Goal: Task Accomplishment & Management: Manage account settings

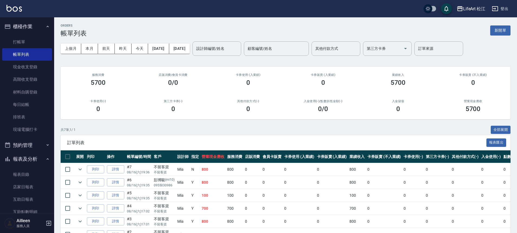
scroll to position [1, 0]
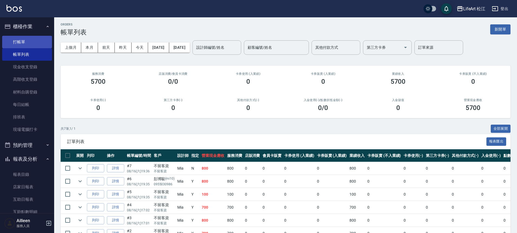
click at [28, 42] on link "打帳單" at bounding box center [27, 42] width 50 height 12
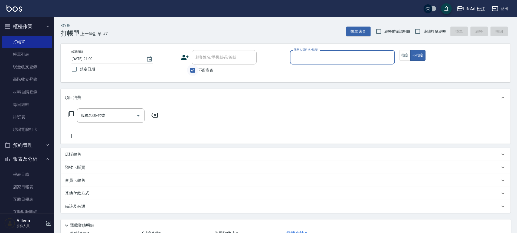
click at [197, 69] on input "不留客資" at bounding box center [192, 69] width 11 height 11
checkbox input "false"
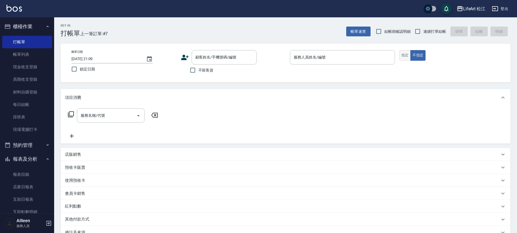
click at [408, 52] on button "指定" at bounding box center [406, 55] width 12 height 11
click at [181, 60] on icon at bounding box center [185, 57] width 8 height 5
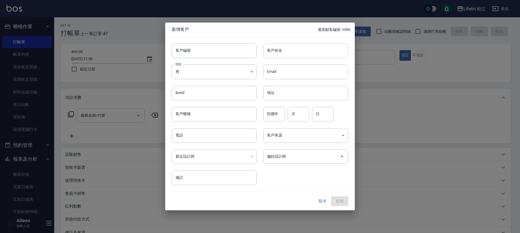
click at [317, 53] on input "客戶姓名" at bounding box center [305, 50] width 85 height 15
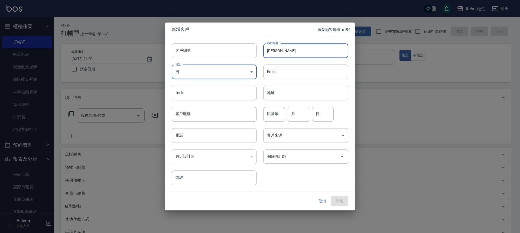
type input "[PERSON_NAME]"
click at [204, 143] on div "最近設計師 ​ 最近設計師" at bounding box center [211, 153] width 92 height 21
click at [204, 139] on input "電話" at bounding box center [214, 135] width 85 height 15
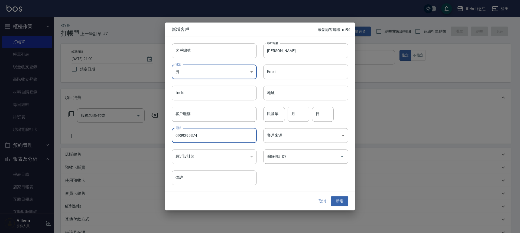
type input "0909299374"
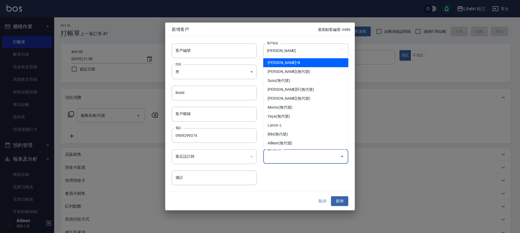
click at [292, 152] on input "偏好設計師" at bounding box center [302, 156] width 72 height 9
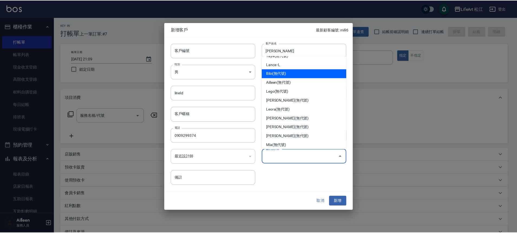
scroll to position [63, 0]
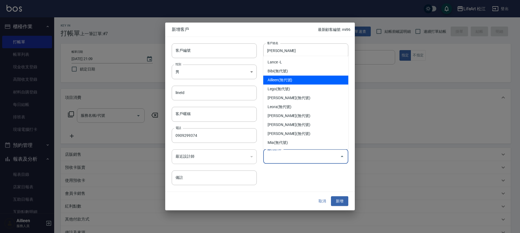
click at [287, 76] on li "Ailleen(無代號)" at bounding box center [305, 80] width 85 height 9
type input "Ailleen"
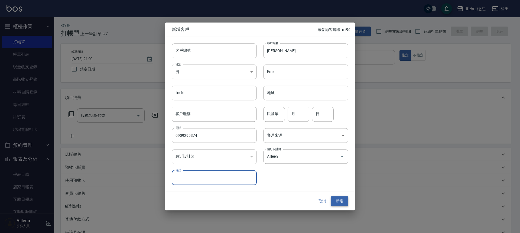
click at [342, 199] on button "新增" at bounding box center [339, 201] width 17 height 10
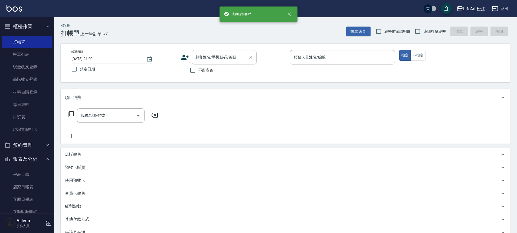
click at [193, 60] on div "顧客姓名/手機號碼/編號" at bounding box center [224, 57] width 65 height 14
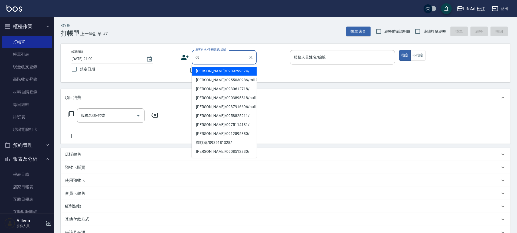
click at [219, 71] on li "[PERSON_NAME]/0909299374/" at bounding box center [224, 71] width 65 height 9
type input "[PERSON_NAME]/0909299374/"
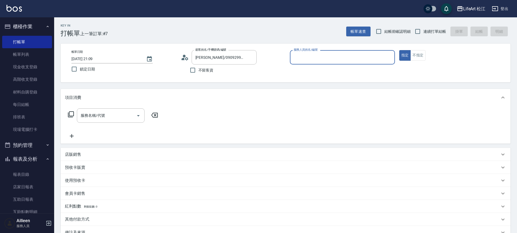
type input "Ailleen(無代號)"
click at [115, 115] on input "服務名稱/代號" at bounding box center [106, 115] width 55 height 9
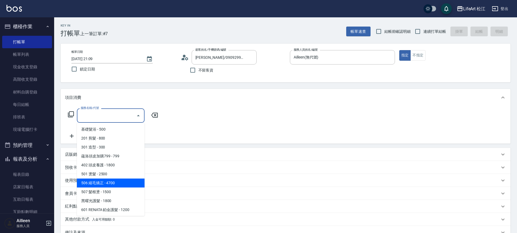
click at [114, 183] on span "506 縮毛矯正 - 4700" at bounding box center [111, 182] width 68 height 9
type input "506 縮毛矯正 (506)"
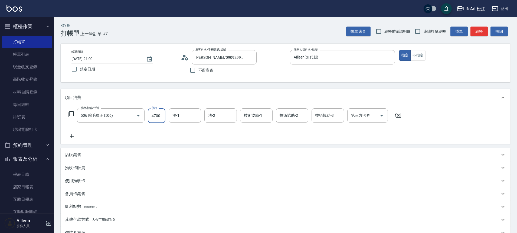
click at [159, 116] on input "4700" at bounding box center [157, 115] width 18 height 15
type input "1800"
click at [69, 137] on icon at bounding box center [72, 136] width 14 height 7
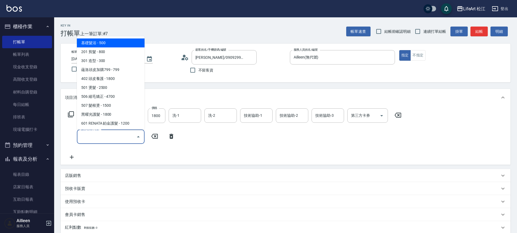
click at [97, 135] on input "服務名稱/代號" at bounding box center [106, 136] width 55 height 9
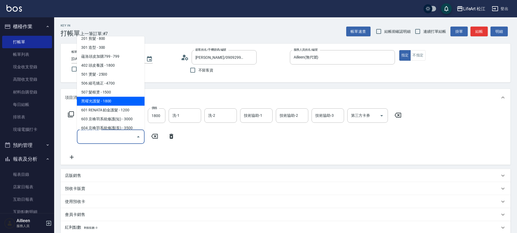
scroll to position [46, 0]
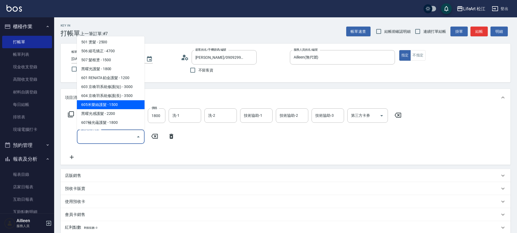
click at [110, 101] on span "605米樂絲護髮 - 1500" at bounding box center [111, 104] width 68 height 9
type input "605米樂絲護髮(605)"
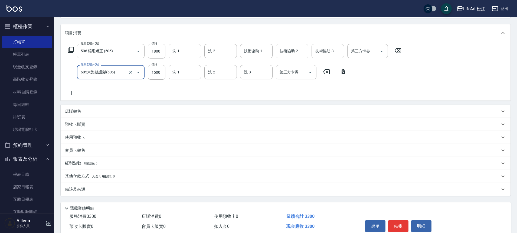
scroll to position [65, 0]
click at [102, 178] on span "入金可用餘額: 0" at bounding box center [103, 176] width 23 height 4
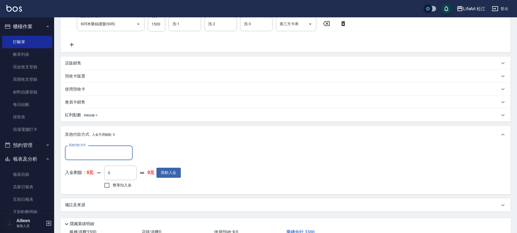
scroll to position [152, 0]
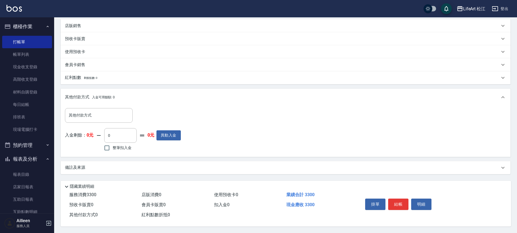
click at [115, 161] on div "備註及來源" at bounding box center [286, 167] width 450 height 13
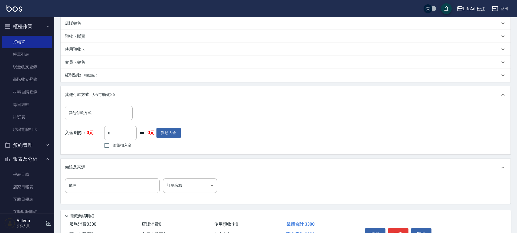
click at [137, 173] on div "備註及來源" at bounding box center [286, 167] width 450 height 17
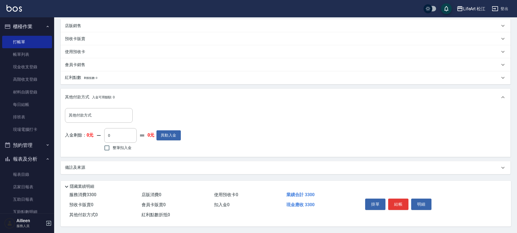
click at [185, 173] on div "Key In 打帳單 上一筆訂單:#7 帳單速查 結帳前確認明細 連續打單結帳 掛單 結帳 明細 帳單日期 [DATE] 21:09 鎖定日期 顧客姓名/手機…" at bounding box center [285, 50] width 463 height 366
drag, startPoint x: 189, startPoint y: 153, endPoint x: 189, endPoint y: 158, distance: 5.2
click at [189, 154] on div "其他付款方式 其他付款方式 入金剩餘： 0元 0 ​ 整筆扣入金 0元 異動入金" at bounding box center [286, 131] width 450 height 51
click at [190, 166] on div "備註及來源" at bounding box center [282, 168] width 435 height 6
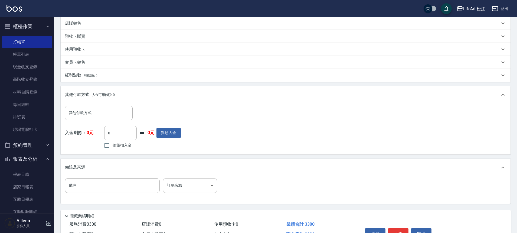
click at [195, 183] on body "LifeArt 松江 登出 櫃檯作業 打帳單 帳單列表 現金收支登錄 高階收支登錄 材料自購登錄 每日結帳 排班表 現場電腦打卡 預約管理 預約管理 單日預約…" at bounding box center [258, 55] width 517 height 415
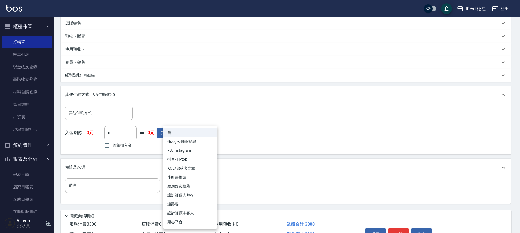
click at [182, 151] on li "FB/Instagram" at bounding box center [190, 150] width 54 height 9
type input "FB/Instagram"
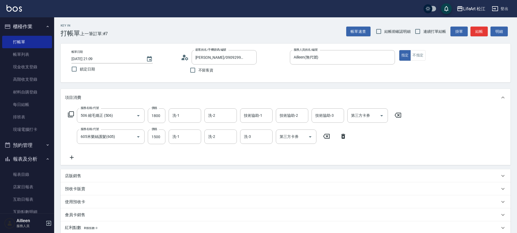
scroll to position [184, 0]
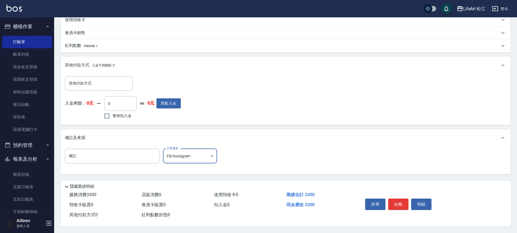
click at [407, 196] on div "掛單 結帳 明細" at bounding box center [398, 204] width 71 height 17
click at [404, 201] on button "結帳" at bounding box center [398, 204] width 20 height 11
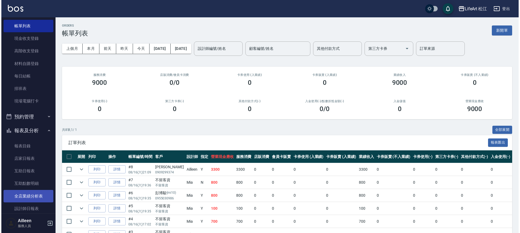
scroll to position [29, 0]
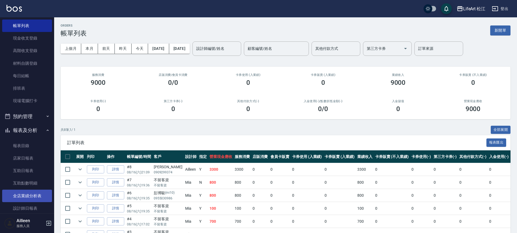
click at [36, 193] on link "全店業績分析表" at bounding box center [27, 196] width 50 height 12
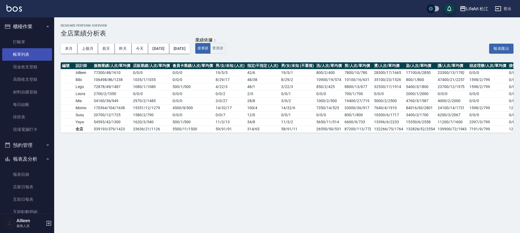
click at [38, 51] on link "帳單列表" at bounding box center [27, 54] width 50 height 12
click at [39, 53] on link "帳單列表" at bounding box center [27, 54] width 50 height 12
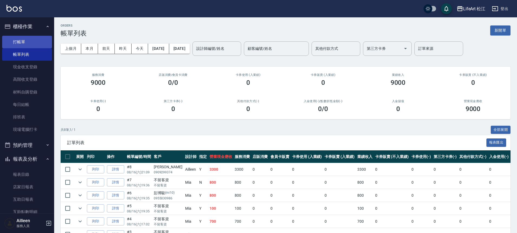
click at [27, 39] on link "打帳單" at bounding box center [27, 42] width 50 height 12
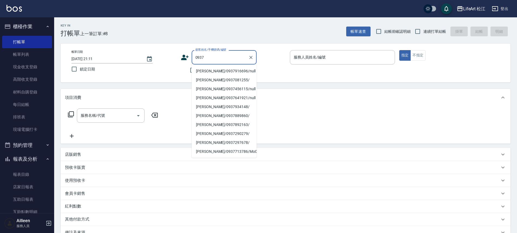
click at [225, 73] on li "[PERSON_NAME]/0937916696/null" at bounding box center [224, 71] width 65 height 9
type input "[PERSON_NAME]/0937916696/null"
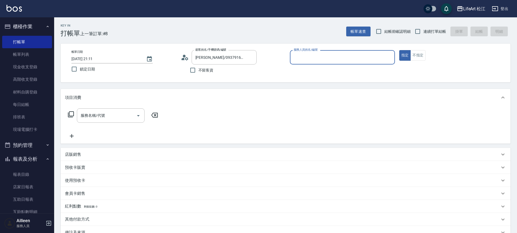
click at [225, 73] on div "不留客資" at bounding box center [219, 69] width 76 height 11
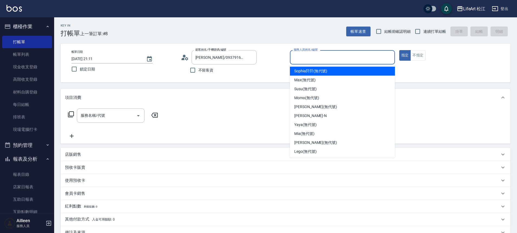
click at [352, 60] on input "服務人員姓名/編號" at bounding box center [343, 57] width 100 height 9
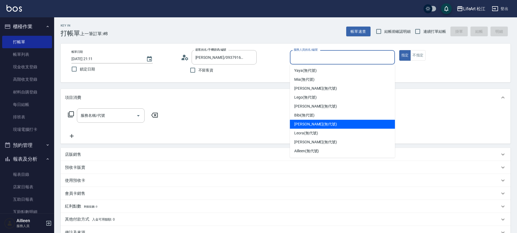
scroll to position [63, 0]
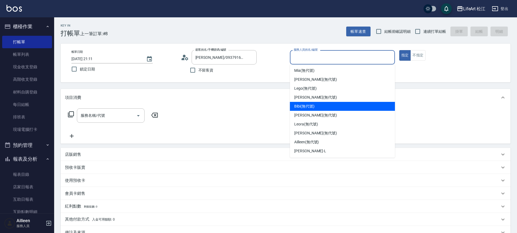
click at [343, 105] on div "Bibi (無代號)" at bounding box center [342, 106] width 105 height 9
type input "Bibi(無代號)"
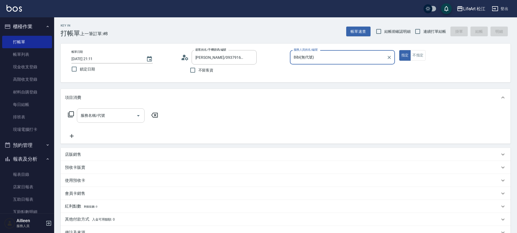
click at [118, 118] on input "服務名稱/代號" at bounding box center [106, 115] width 55 height 9
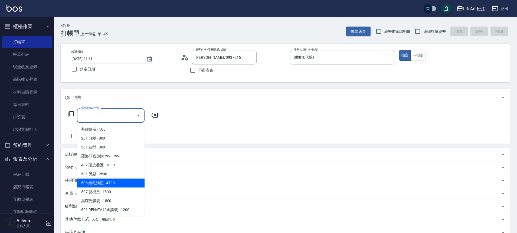
click at [115, 180] on span "506 縮毛矯正 - 4700" at bounding box center [111, 182] width 68 height 9
type input "506 縮毛矯正 (506)"
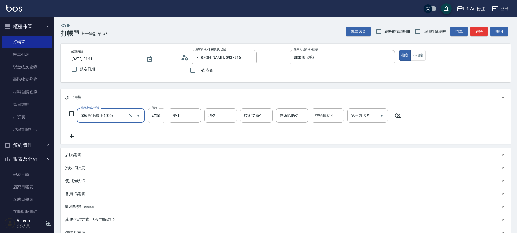
click at [158, 118] on input "4700" at bounding box center [157, 115] width 18 height 15
click at [157, 118] on input "4700" at bounding box center [157, 115] width 18 height 15
type input "2000"
click at [72, 138] on icon at bounding box center [72, 136] width 14 height 7
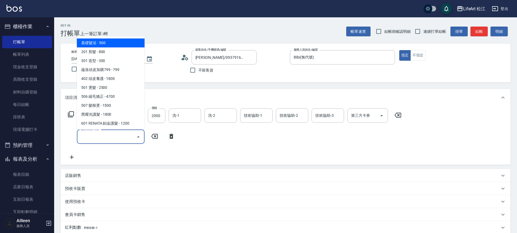
click at [111, 140] on input "服務名稱/代號" at bounding box center [106, 136] width 55 height 9
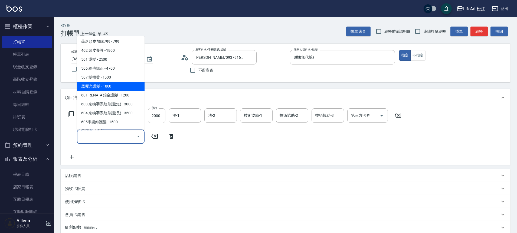
scroll to position [72, 0]
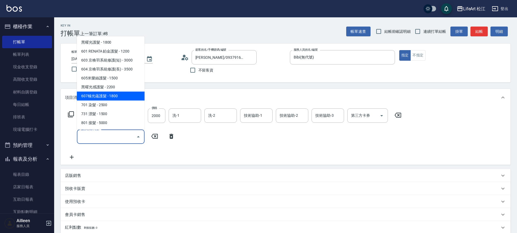
click at [117, 96] on span "607極光蘊護髮 - 1800" at bounding box center [111, 96] width 68 height 9
type input "607極光蘊護髮(607)"
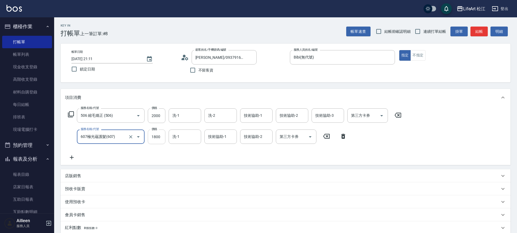
click at [162, 136] on input "1800" at bounding box center [157, 136] width 18 height 15
type input "2200"
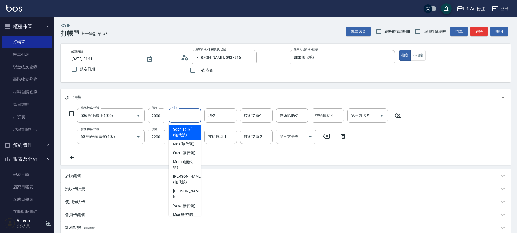
click at [177, 116] on div "洗-1 洗-1" at bounding box center [185, 115] width 33 height 14
click at [180, 156] on span "Susu (無代號)" at bounding box center [184, 153] width 22 height 6
type input "Susu(無代號)"
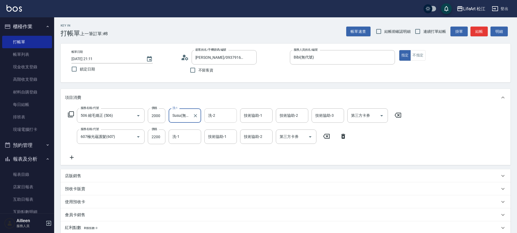
click at [224, 113] on input "洗-2" at bounding box center [221, 115] width 28 height 9
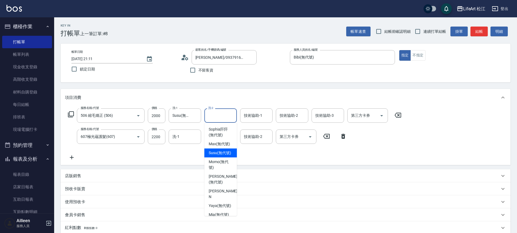
click at [224, 156] on span "Susu (無代號)" at bounding box center [220, 153] width 22 height 6
type input "Susu(無代號)"
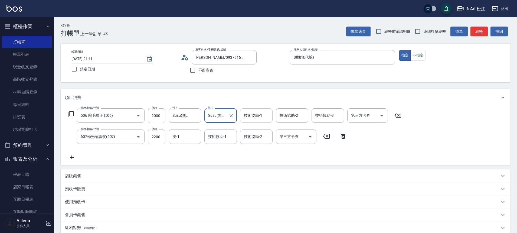
click at [259, 119] on input "技術協助-1" at bounding box center [257, 115] width 28 height 9
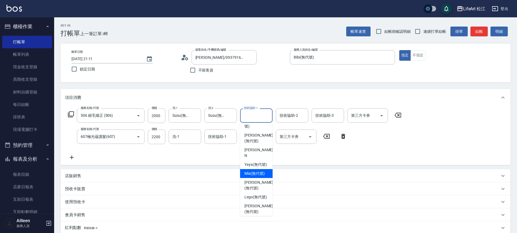
scroll to position [44, 0]
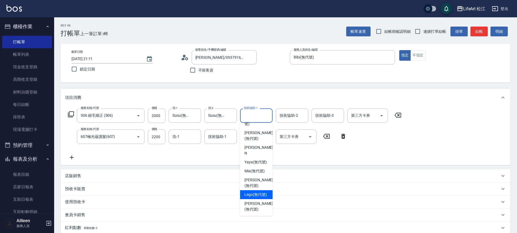
click at [262, 197] on span "Lego (無代號)" at bounding box center [256, 195] width 22 height 6
type input "Lego(無代號)"
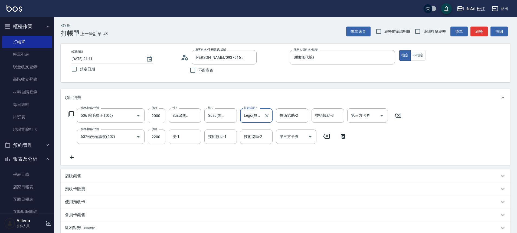
click at [191, 137] on input "洗-1" at bounding box center [185, 136] width 28 height 9
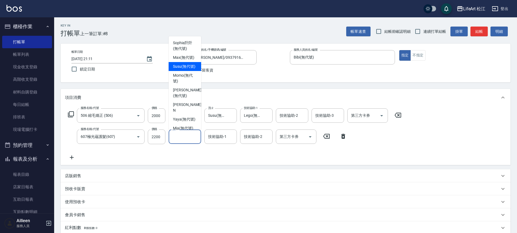
click at [182, 69] on span "Susu (無代號)" at bounding box center [184, 67] width 22 height 6
type input "Susu(無代號)"
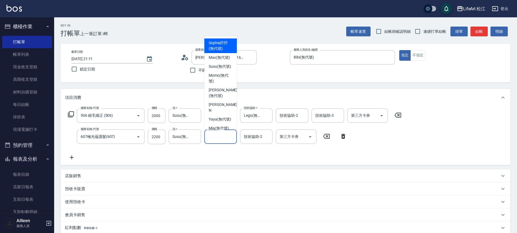
click at [218, 137] on div "技術協助-1 技術協助-1" at bounding box center [220, 136] width 33 height 14
click at [216, 69] on span "Susu (無代號)" at bounding box center [220, 67] width 22 height 6
type input "Susu(無代號)"
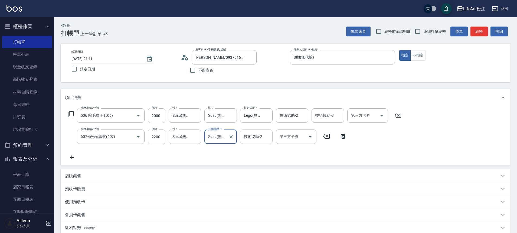
click at [258, 136] on div "技術協助-2 技術協助-2" at bounding box center [256, 136] width 33 height 14
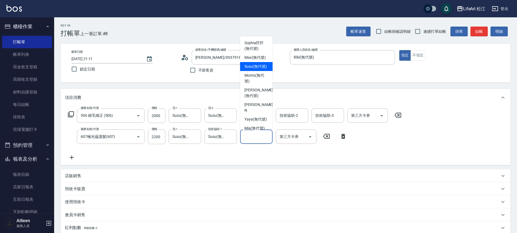
click at [257, 69] on span "Susu (無代號)" at bounding box center [256, 67] width 22 height 6
type input "Susu(無代號)"
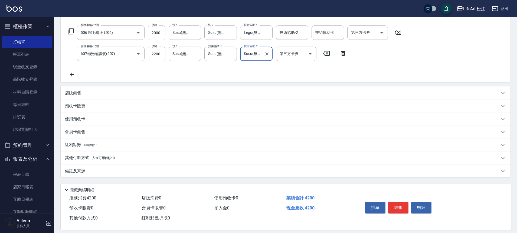
scroll to position [89, 0]
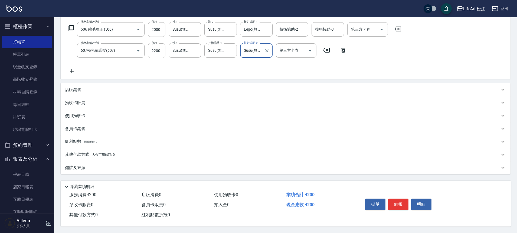
click at [108, 166] on div "備註及來源" at bounding box center [282, 168] width 435 height 6
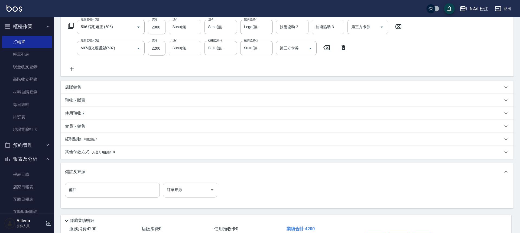
click at [185, 186] on body "LifeArt 松江 登出 櫃檯作業 打帳單 帳單列表 現金收支登錄 高階收支登錄 材料自購登錄 每日結帳 排班表 現場電腦打卡 預約管理 預約管理 單日預約…" at bounding box center [260, 89] width 520 height 356
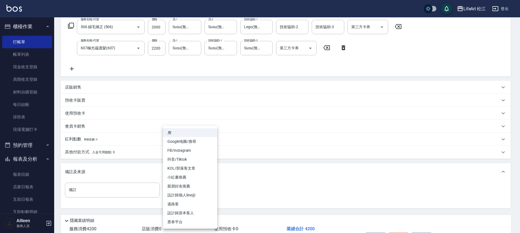
click at [196, 150] on li "FB/Instagram" at bounding box center [190, 150] width 54 height 9
type input "FB/Instagram"
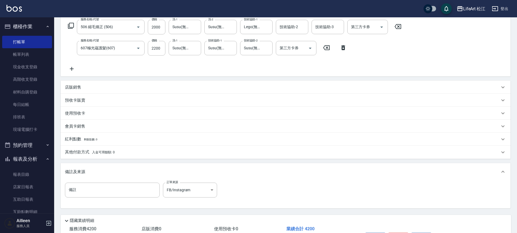
click at [176, 152] on div "其他付款方式 入金可用餘額: 0" at bounding box center [282, 152] width 435 height 6
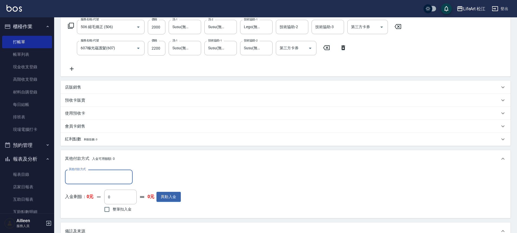
scroll to position [0, 0]
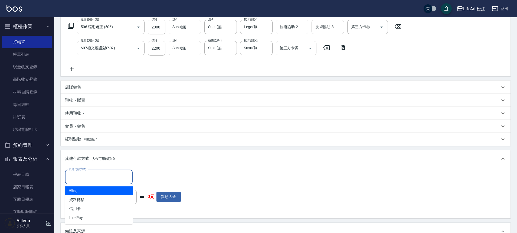
click at [98, 179] on input "其他付款方式" at bounding box center [98, 176] width 63 height 9
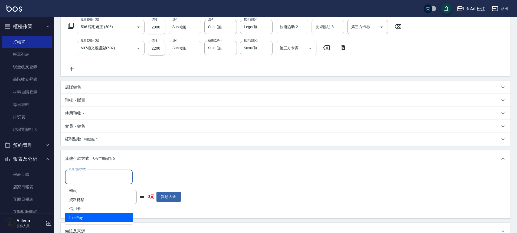
click at [88, 215] on span "LinePay" at bounding box center [99, 217] width 68 height 9
type input "LinePay"
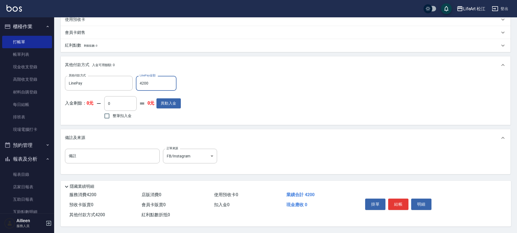
scroll to position [185, 0]
type input "4200"
click at [402, 202] on button "結帳" at bounding box center [398, 204] width 20 height 11
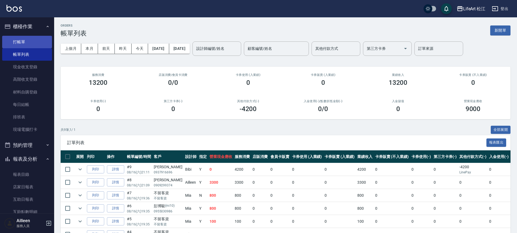
click at [32, 43] on link "打帳單" at bounding box center [27, 42] width 50 height 12
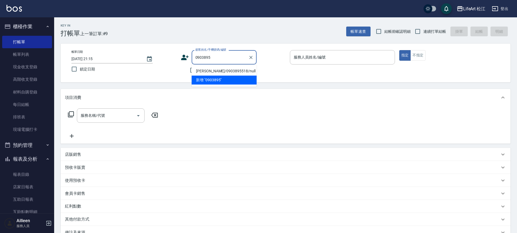
click at [202, 72] on li "[PERSON_NAME]/0903895518/null" at bounding box center [224, 71] width 65 height 9
type input "[PERSON_NAME]/0903895518/null"
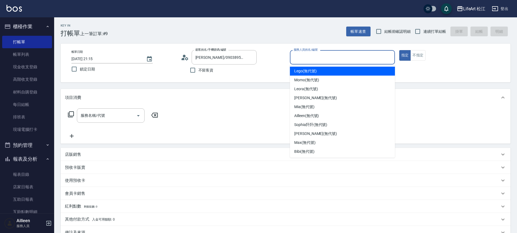
click at [300, 59] on input "服務人員姓名/編號" at bounding box center [343, 57] width 100 height 9
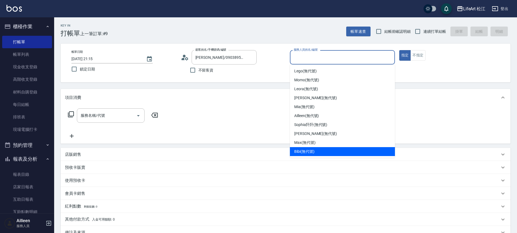
click at [315, 153] on div "Bibi (無代號)" at bounding box center [342, 151] width 105 height 9
type input "Bibi(無代號)"
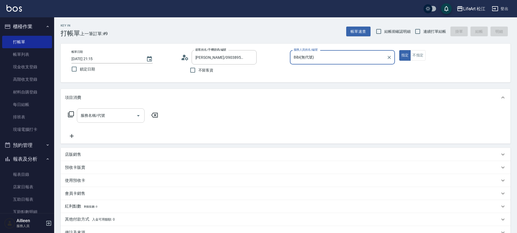
click at [125, 117] on input "服務名稱/代號" at bounding box center [106, 115] width 55 height 9
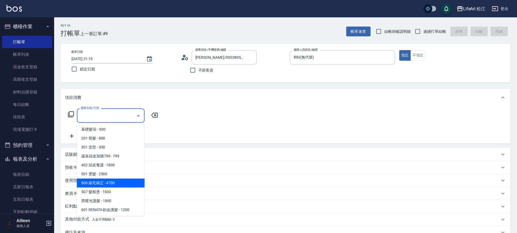
click at [116, 183] on span "506 縮毛矯正 - 4700" at bounding box center [111, 182] width 68 height 9
type input "506 縮毛矯正 (506)"
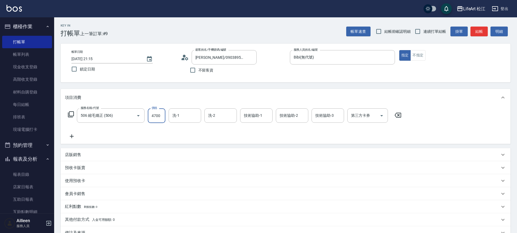
click at [156, 116] on input "4700" at bounding box center [157, 115] width 18 height 15
type input "2800"
click at [194, 118] on input "洗-1" at bounding box center [185, 115] width 28 height 9
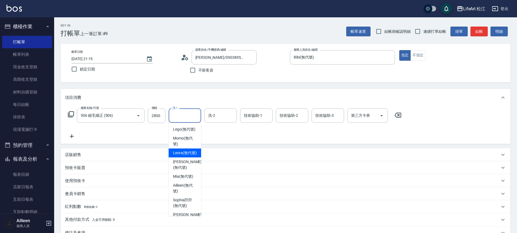
click at [188, 156] on span "Leora (無代號)" at bounding box center [185, 153] width 24 height 6
type input "Leora(無代號)"
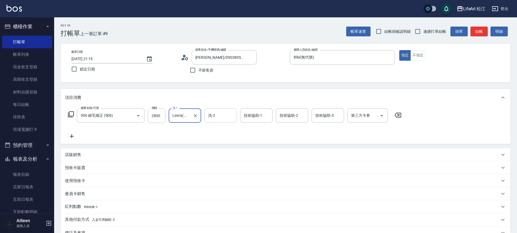
click at [214, 119] on input "洗-2" at bounding box center [221, 115] width 28 height 9
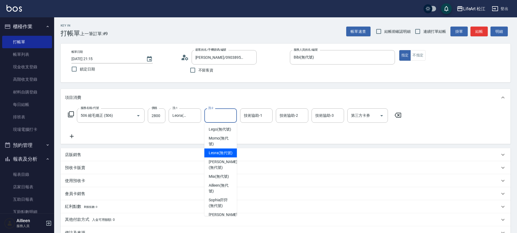
click at [220, 156] on span "Leora (無代號)" at bounding box center [221, 153] width 24 height 6
type input "Leora(無代號)"
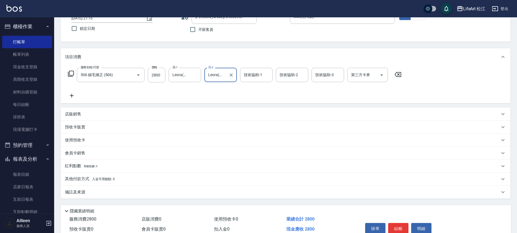
scroll to position [42, 0]
click at [104, 178] on span "入金可用餘額: 0" at bounding box center [103, 178] width 23 height 4
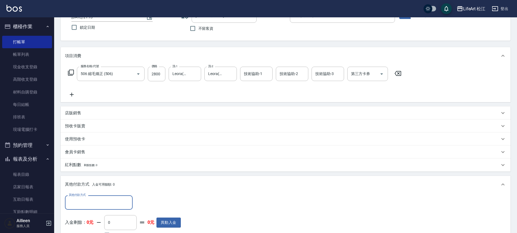
scroll to position [0, 0]
click at [100, 203] on input "其他付款方式" at bounding box center [98, 202] width 63 height 9
click at [106, 162] on span "轉帳" at bounding box center [99, 161] width 68 height 9
type input "轉帳"
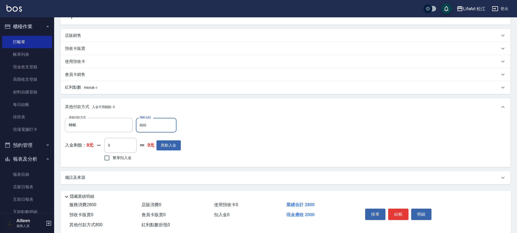
scroll to position [132, 0]
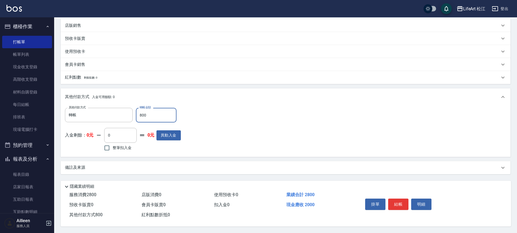
type input "800"
click at [201, 165] on div "備註及來源" at bounding box center [282, 168] width 435 height 6
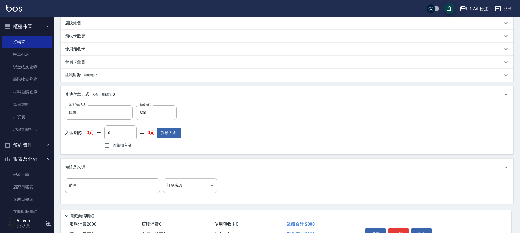
click at [201, 185] on body "LifeArt 松江 登出 櫃檯作業 打帳單 帳單列表 現金收支登錄 高階收支登錄 材料自購登錄 每日結帳 排班表 現場電腦打卡 預約管理 預約管理 單日預約…" at bounding box center [260, 65] width 520 height 394
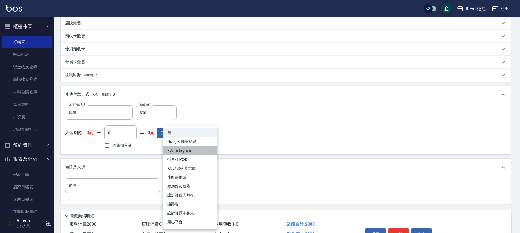
click at [192, 152] on li "FB/Instagram" at bounding box center [190, 150] width 54 height 9
type input "FB/Instagram"
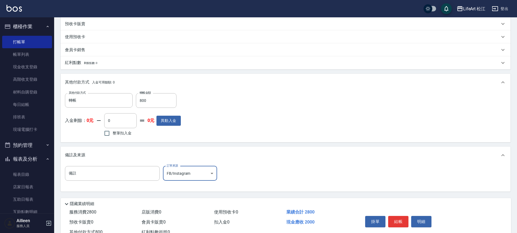
scroll to position [164, 0]
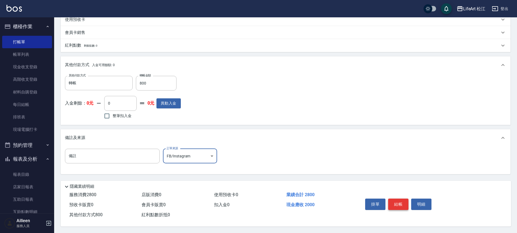
click at [394, 201] on button "結帳" at bounding box center [398, 204] width 20 height 11
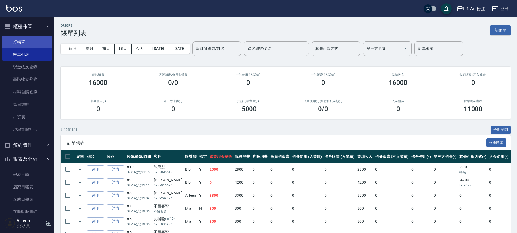
click at [18, 41] on link "打帳單" at bounding box center [27, 42] width 50 height 12
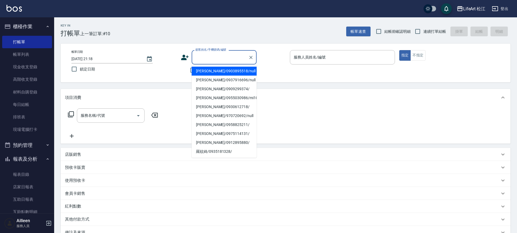
click at [233, 56] on input "顧客姓名/手機號碼/編號" at bounding box center [220, 57] width 52 height 9
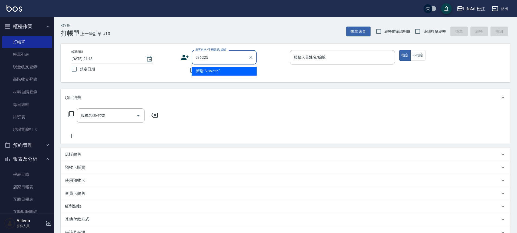
click at [196, 59] on input "986225" at bounding box center [220, 57] width 52 height 9
type input "0986225"
click at [183, 57] on icon at bounding box center [185, 57] width 8 height 8
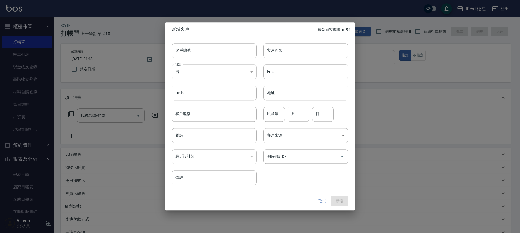
click at [217, 79] on body "LifeArt 松江 登出 櫃檯作業 打帳單 帳單列表 現金收支登錄 高階收支登錄 材料自購登錄 每日結帳 排班表 現場電腦打卡 預約管理 預約管理 單日預約…" at bounding box center [260, 149] width 520 height 298
click at [212, 102] on li "女" at bounding box center [214, 103] width 85 height 9
type input "[DEMOGRAPHIC_DATA]"
click at [227, 133] on input "電話" at bounding box center [214, 135] width 85 height 15
click at [226, 136] on input "0986225363" at bounding box center [214, 135] width 85 height 15
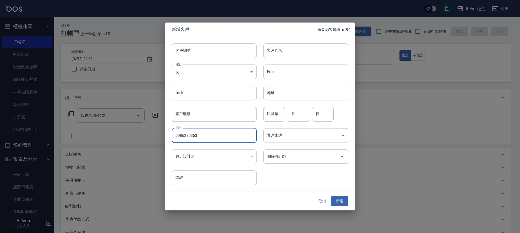
click at [226, 136] on input "0986225363" at bounding box center [214, 135] width 85 height 15
paste input "7/2 [PERSON_NAME]"
drag, startPoint x: 213, startPoint y: 134, endPoint x: 156, endPoint y: 137, distance: 57.0
click at [156, 137] on div "新增客戶 最新顧客編號: mi96 客戶編號 客戶編號 客戶姓名 客戶姓名 性別 女 [DEMOGRAPHIC_DATA] 性別 Email Email li…" at bounding box center [260, 116] width 520 height 233
click at [186, 135] on input "0986225363" at bounding box center [214, 135] width 85 height 15
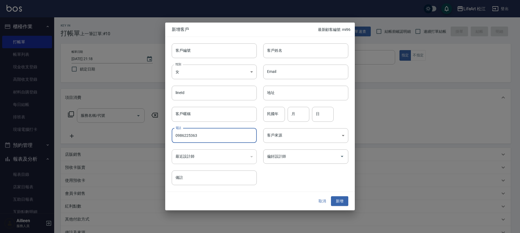
click at [186, 135] on input "0986225363" at bounding box center [214, 135] width 85 height 15
type input "0986225363"
click at [292, 53] on input "客戶姓名" at bounding box center [305, 50] width 85 height 15
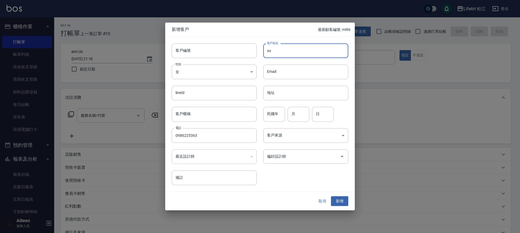
type input "x"
type input "瑜"
type input "[PERSON_NAME]"
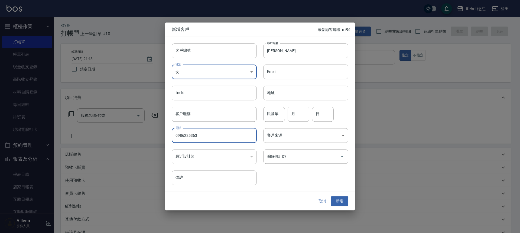
click at [184, 134] on input "0986225363" at bounding box center [214, 135] width 85 height 15
click at [267, 168] on div "客戶編號 客戶編號 客戶姓名 [PERSON_NAME] 客戶姓名 性別 女 [DEMOGRAPHIC_DATA] 性別 Email Email lineId…" at bounding box center [256, 111] width 183 height 148
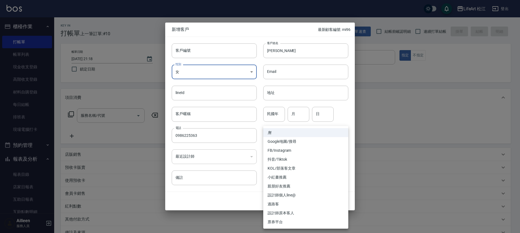
click at [282, 138] on body "LifeArt 松江 登出 櫃檯作業 打帳單 帳單列表 現金收支登錄 高階收支登錄 材料自購登錄 每日結帳 排班表 現場電腦打卡 預約管理 預約管理 單日預約…" at bounding box center [260, 149] width 520 height 298
click at [257, 191] on div at bounding box center [260, 116] width 520 height 233
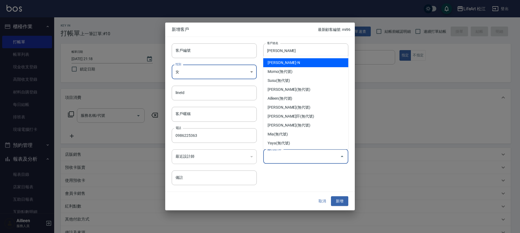
click at [285, 161] on input "偏好設計師" at bounding box center [302, 156] width 72 height 9
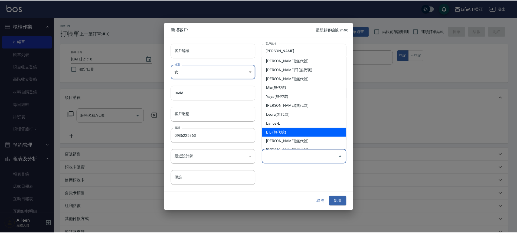
scroll to position [63, 0]
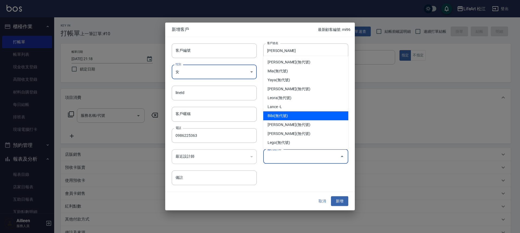
click at [291, 115] on li "Bibi(無代號)" at bounding box center [305, 115] width 85 height 9
type input "Bibi"
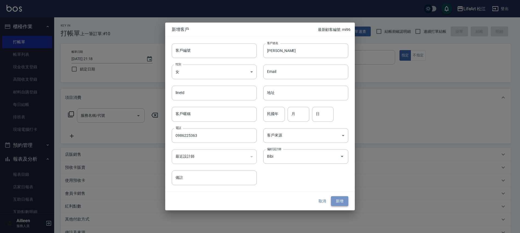
click at [336, 202] on button "新增" at bounding box center [339, 201] width 17 height 10
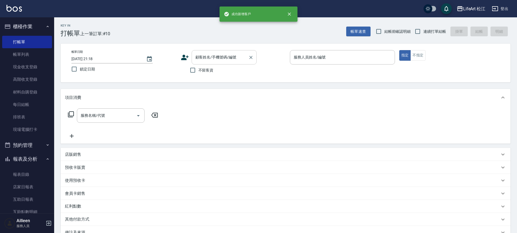
click at [209, 59] on input "顧客姓名/手機號碼/編號" at bounding box center [220, 57] width 52 height 9
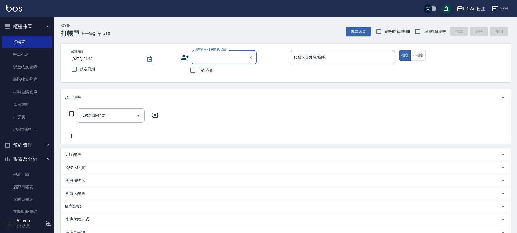
paste input "0986225363"
click at [239, 71] on li "[PERSON_NAME]/0986225363/" at bounding box center [224, 71] width 65 height 9
type input "[PERSON_NAME]/0986225363/"
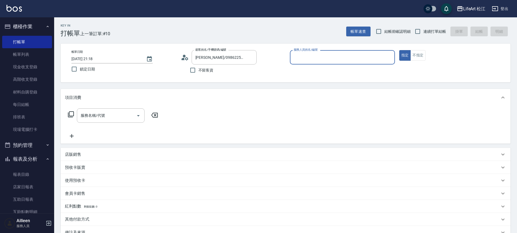
type input "Bibi(無代號)"
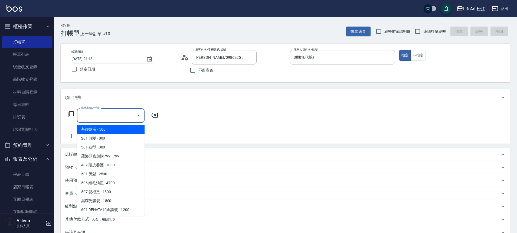
click at [124, 118] on input "服務名稱/代號" at bounding box center [106, 115] width 55 height 9
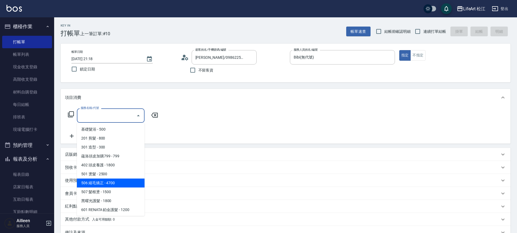
click at [120, 181] on span "506 縮毛矯正 - 4700" at bounding box center [111, 182] width 68 height 9
type input "506 縮毛矯正 (506)"
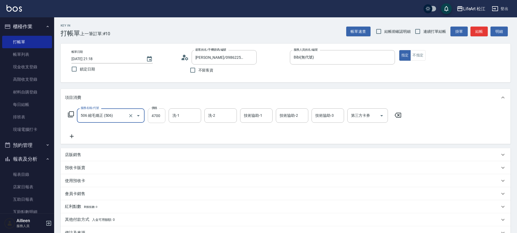
click at [157, 119] on input "4700" at bounding box center [157, 115] width 18 height 15
type input "2000"
click at [75, 137] on icon at bounding box center [72, 136] width 14 height 7
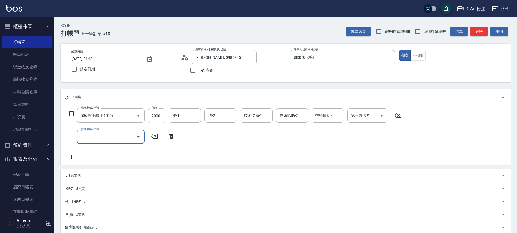
click at [107, 136] on input "服務名稱/代號" at bounding box center [106, 136] width 55 height 9
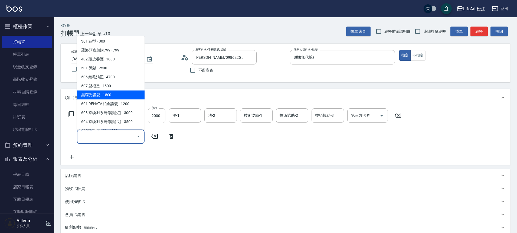
scroll to position [72, 0]
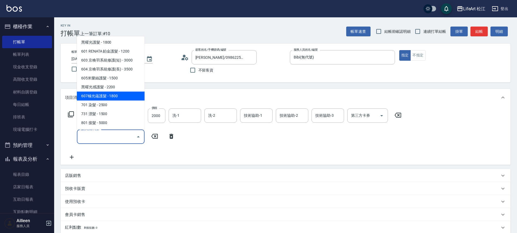
click at [113, 95] on span "607極光蘊護髮 - 1800" at bounding box center [111, 96] width 68 height 9
type input "607極光蘊護髮(607)"
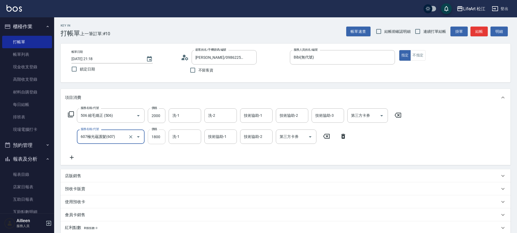
click at [157, 137] on input "1800" at bounding box center [157, 136] width 18 height 15
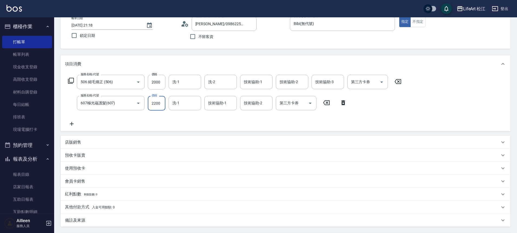
scroll to position [59, 0]
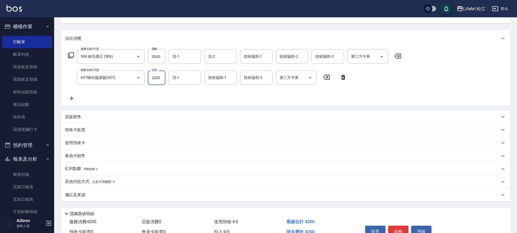
type input "2200"
click at [108, 181] on span "入金可用餘額: 0" at bounding box center [103, 182] width 23 height 4
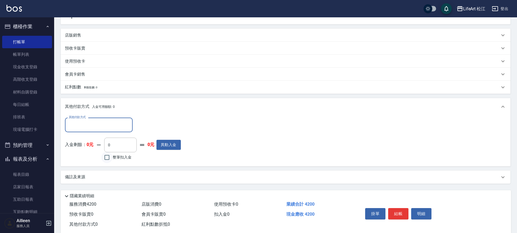
scroll to position [152, 0]
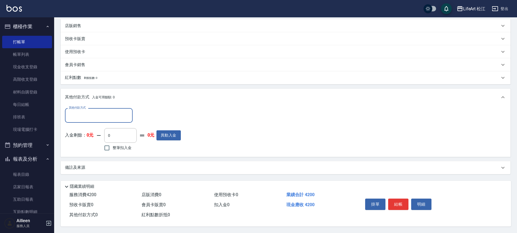
click at [132, 161] on div "備註及來源" at bounding box center [286, 167] width 450 height 13
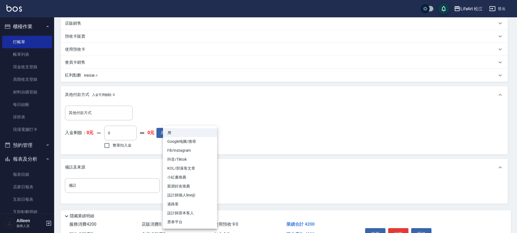
click at [180, 191] on body "LifeArt 松江 登出 櫃檯作業 打帳單 帳單列表 現金收支登錄 高階收支登錄 材料自購登錄 每日結帳 排班表 現場電腦打卡 預約管理 預約管理 單日預約…" at bounding box center [258, 55] width 517 height 415
click at [196, 149] on li "FB/Instagram" at bounding box center [190, 150] width 54 height 9
type input "FB/Instagram"
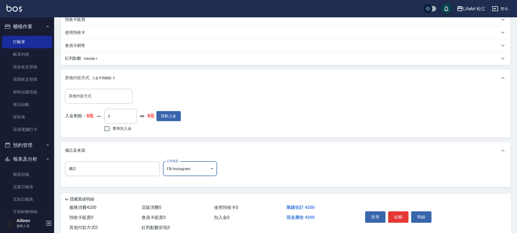
scroll to position [184, 0]
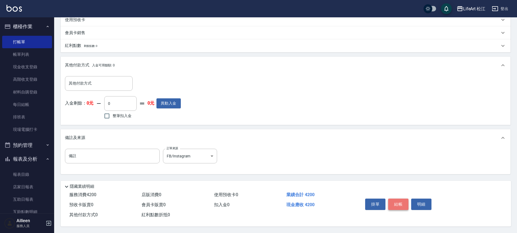
click at [401, 202] on button "結帳" at bounding box center [398, 204] width 20 height 11
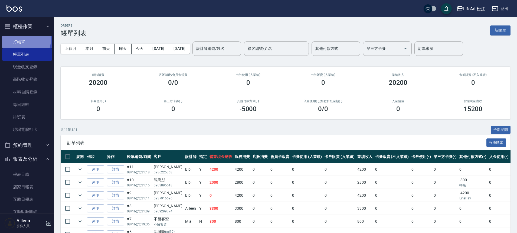
click at [25, 40] on link "打帳單" at bounding box center [27, 42] width 50 height 12
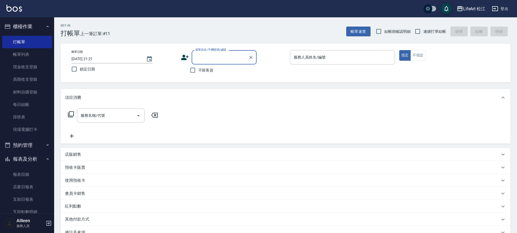
click at [184, 57] on icon at bounding box center [185, 57] width 8 height 5
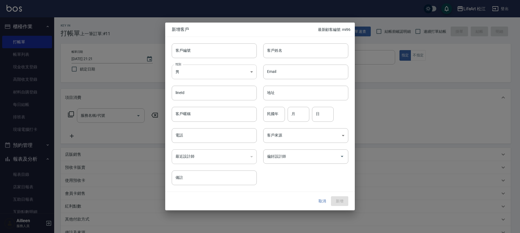
click at [215, 68] on body "LifeArt 松江 登出 櫃檯作業 打帳單 帳單列表 現金收支登錄 高階收支登錄 材料自購登錄 每日結帳 排班表 現場電腦打卡 預約管理 預約管理 單日預約…" at bounding box center [260, 149] width 520 height 298
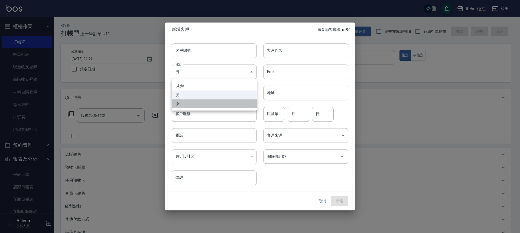
click at [214, 102] on li "女" at bounding box center [214, 103] width 85 height 9
type input "[DEMOGRAPHIC_DATA]"
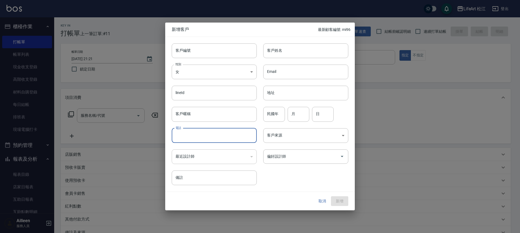
click at [224, 134] on input "電話" at bounding box center [214, 135] width 85 height 15
click at [197, 138] on input "0983050499" at bounding box center [214, 135] width 85 height 15
type input "0983050499"
click at [297, 53] on input "客戶姓名" at bounding box center [305, 50] width 85 height 15
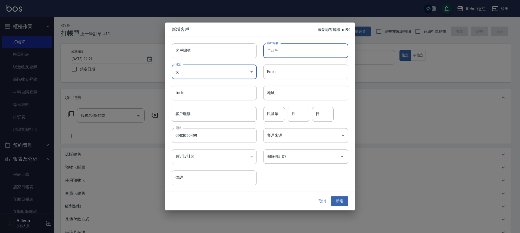
type input "軒"
type input "李品萱"
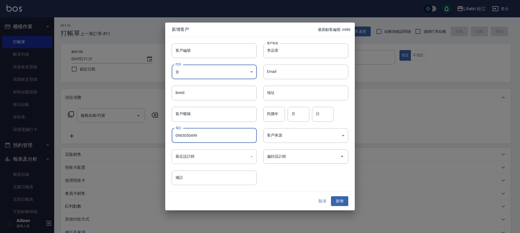
click at [202, 135] on input "0983050499" at bounding box center [214, 135] width 85 height 15
click at [296, 150] on div "偏好設計師" at bounding box center [305, 156] width 85 height 14
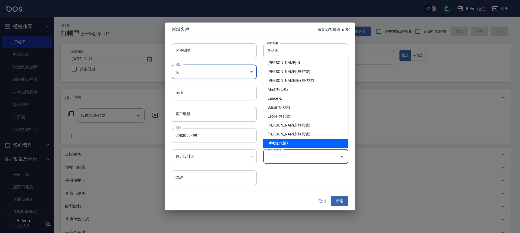
click at [291, 142] on li "Bibi(無代號)" at bounding box center [305, 143] width 85 height 9
type input "Bibi"
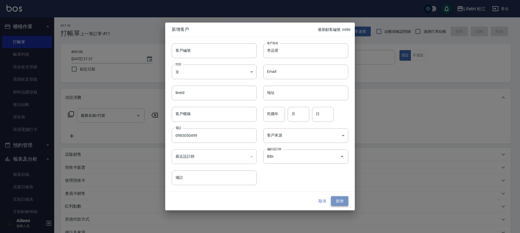
click at [335, 201] on button "新增" at bounding box center [339, 201] width 17 height 10
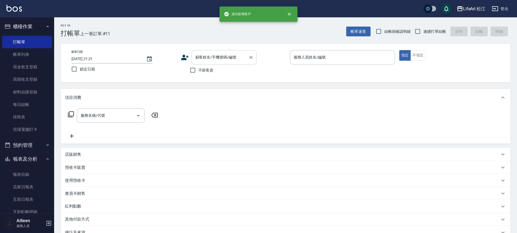
click at [224, 60] on input "顧客姓名/手機號碼/編號" at bounding box center [220, 57] width 52 height 9
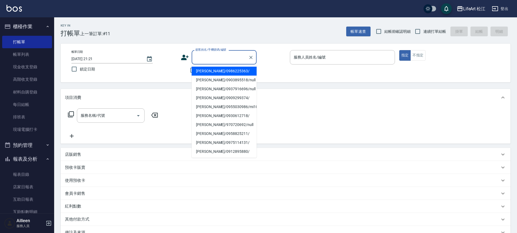
paste input "0983050499"
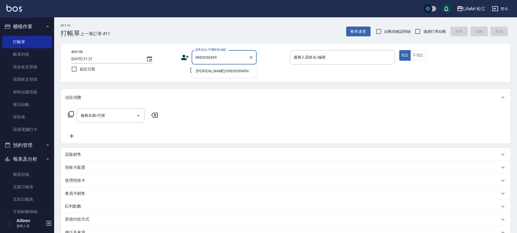
click at [235, 73] on li "[PERSON_NAME]/0983050499/" at bounding box center [224, 71] width 65 height 9
type input "[PERSON_NAME]/0983050499/"
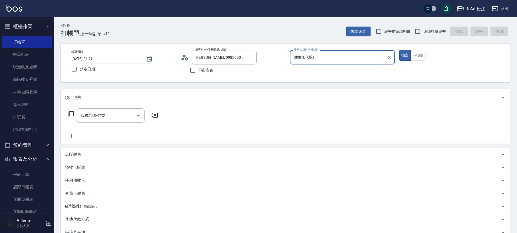
type input "Bibi(無代號)"
click at [109, 116] on input "服務名稱/代號" at bounding box center [106, 115] width 55 height 9
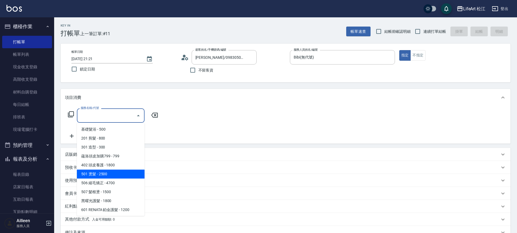
click at [114, 176] on span "501 燙髮 - 2500" at bounding box center [111, 174] width 68 height 9
type input "501 燙髮(501)"
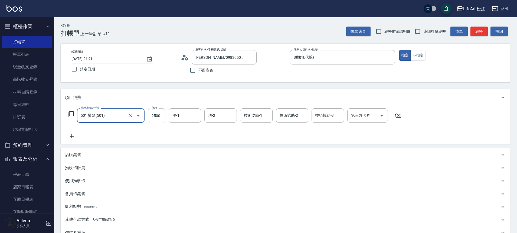
click at [153, 119] on input "2500" at bounding box center [157, 115] width 18 height 15
type input "3500"
click at [185, 116] on input "洗-1" at bounding box center [185, 115] width 28 height 9
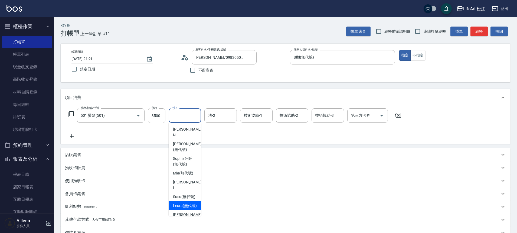
click at [185, 204] on span "Leora (無代號)" at bounding box center [185, 206] width 24 height 6
type input "Leora(無代號)"
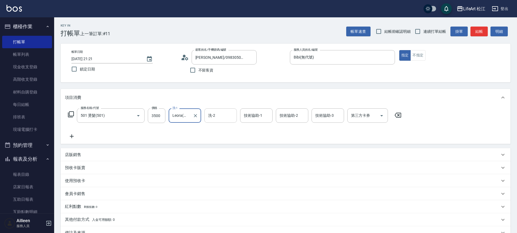
click at [220, 118] on input "洗-2" at bounding box center [221, 115] width 28 height 9
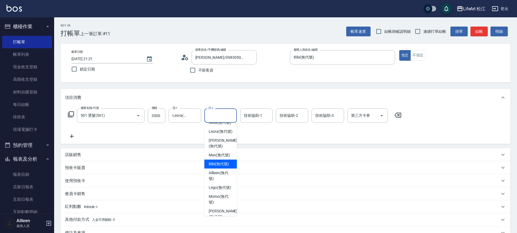
scroll to position [75, 0]
click at [222, 131] on span "Leora (無代號)" at bounding box center [221, 131] width 24 height 6
type input "Leora(無代號)"
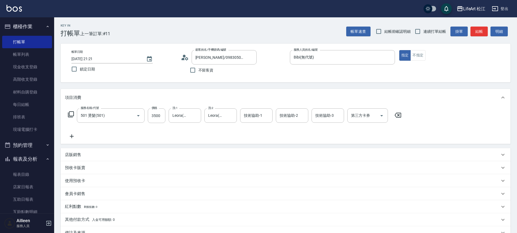
click at [68, 137] on icon at bounding box center [72, 136] width 14 height 7
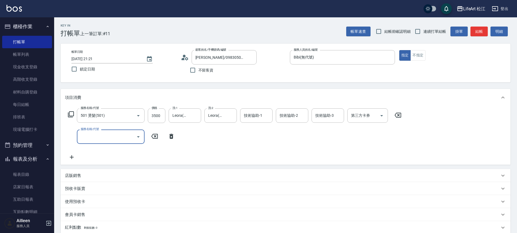
click at [100, 137] on input "服務名稱/代號" at bounding box center [106, 136] width 55 height 9
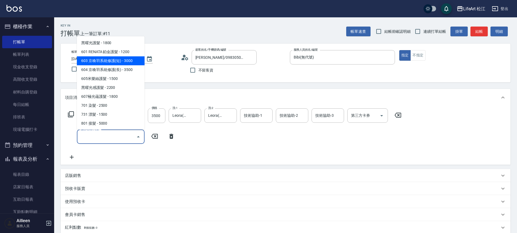
scroll to position [72, 0]
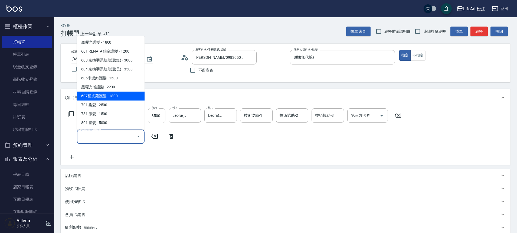
click at [120, 96] on span "607極光蘊護髮 - 1800" at bounding box center [111, 96] width 68 height 9
type input "607極光蘊護髮(607)"
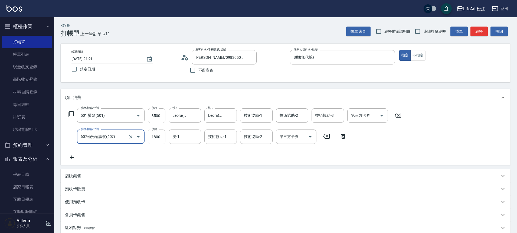
click at [158, 136] on input "1800" at bounding box center [157, 136] width 18 height 15
type input "2200"
click at [179, 155] on div "服務名稱/代號 501 燙髮(501) 服務名稱/代號 價格 3500 價格 洗-1 Leora(無代號) 洗-1 洗-2 Leora(無代號) 洗-2 技術…" at bounding box center [235, 134] width 340 height 52
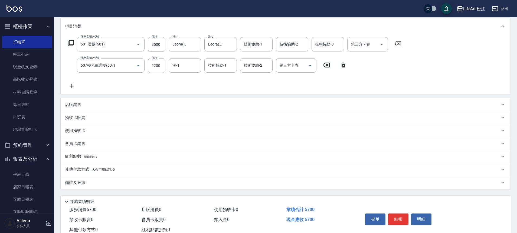
scroll to position [54, 0]
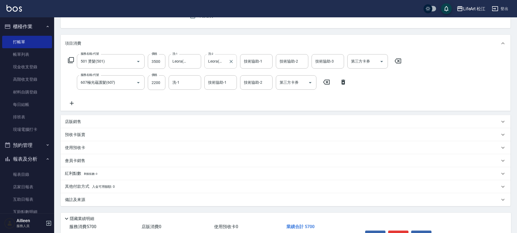
click at [234, 62] on icon "Clear" at bounding box center [231, 61] width 5 height 5
click at [226, 62] on input "洗-2" at bounding box center [221, 61] width 28 height 9
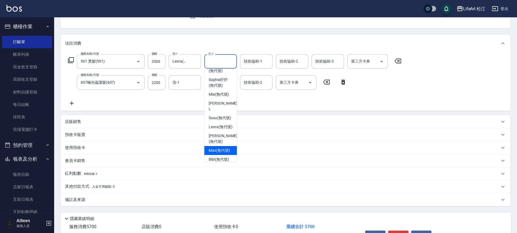
scroll to position [48, 0]
click at [218, 145] on span "Ailleen (無代號)" at bounding box center [221, 147] width 24 height 11
type input "Ailleen(無代號)"
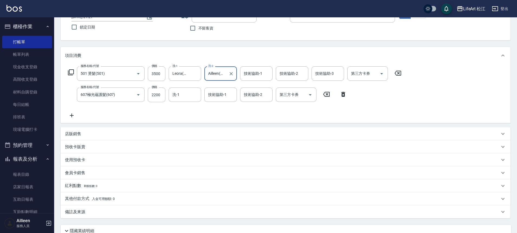
scroll to position [89, 0]
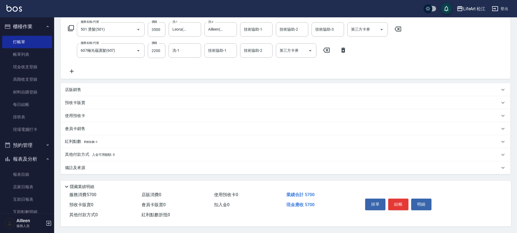
click at [147, 167] on div "備註及來源" at bounding box center [282, 168] width 435 height 6
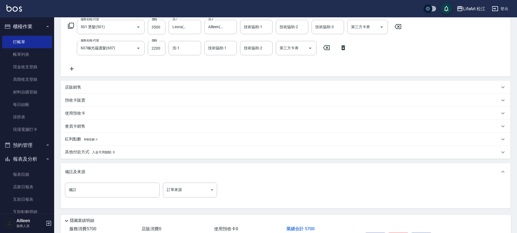
click at [171, 181] on div "備註 備註 訂單來源 ​ 訂單來源" at bounding box center [286, 194] width 450 height 28
click at [173, 184] on body "LifeArt 松江 登出 櫃檯作業 打帳單 帳單列表 現金收支登錄 高階收支登錄 材料自購登錄 每日結帳 排班表 現場電腦打卡 預約管理 預約管理 單日預約…" at bounding box center [258, 89] width 517 height 356
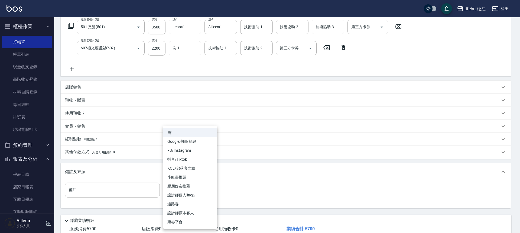
click at [183, 152] on li "FB/Instagram" at bounding box center [190, 150] width 54 height 9
type input "FB/Instagram"
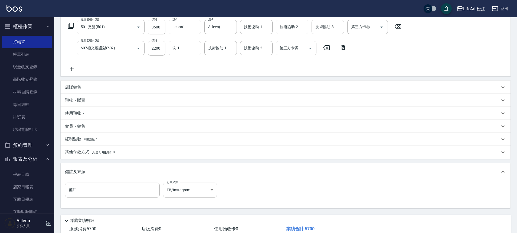
click at [138, 152] on div "其他付款方式 入金可用餘額: 0" at bounding box center [282, 152] width 435 height 6
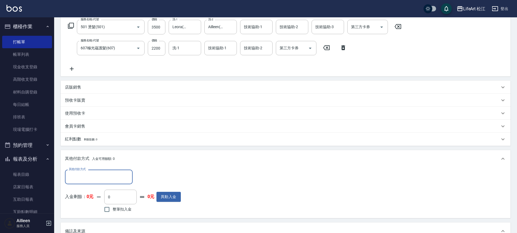
scroll to position [0, 0]
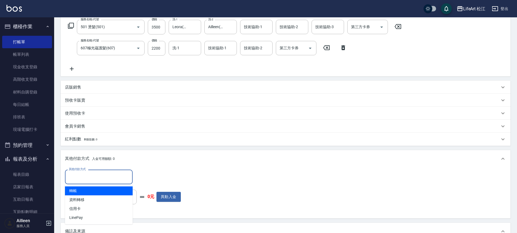
click at [114, 176] on input "其他付款方式" at bounding box center [98, 176] width 63 height 9
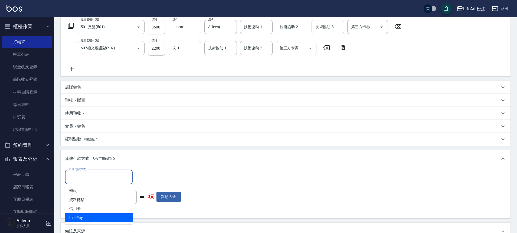
click at [103, 219] on span "LinePay" at bounding box center [99, 217] width 68 height 9
type input "LinePay"
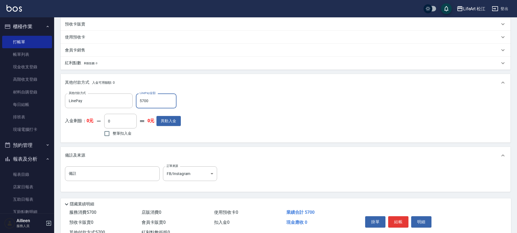
scroll to position [185, 0]
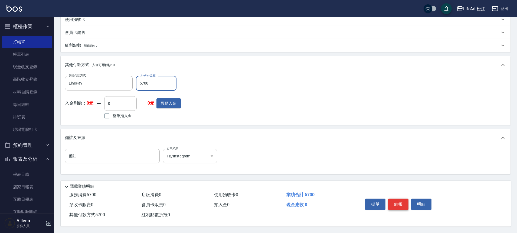
type input "5700"
click at [393, 202] on button "結帳" at bounding box center [398, 204] width 20 height 11
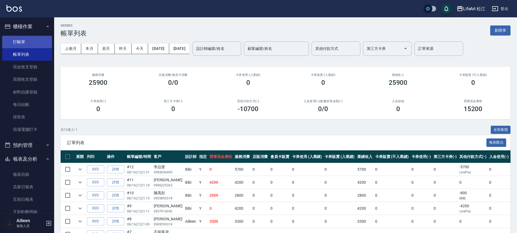
click at [32, 40] on link "打帳單" at bounding box center [27, 42] width 50 height 12
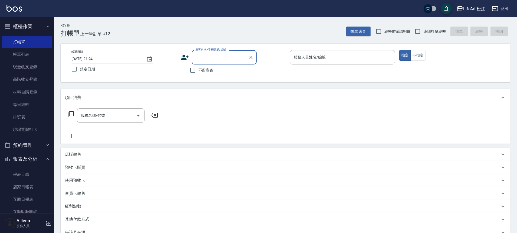
click at [187, 57] on icon at bounding box center [185, 57] width 8 height 5
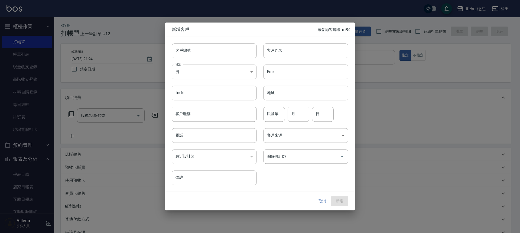
click at [216, 68] on body "LifeArt 松江 登出 櫃檯作業 打帳單 帳單列表 現金收支登錄 高階收支登錄 材料自購登錄 每日結帳 排班表 現場電腦打卡 預約管理 預約管理 單日預約…" at bounding box center [260, 149] width 520 height 298
click at [212, 108] on li "女" at bounding box center [214, 103] width 85 height 9
type input "[DEMOGRAPHIC_DATA]"
click at [279, 52] on input "客戶姓名" at bounding box center [305, 50] width 85 height 15
type input "j"
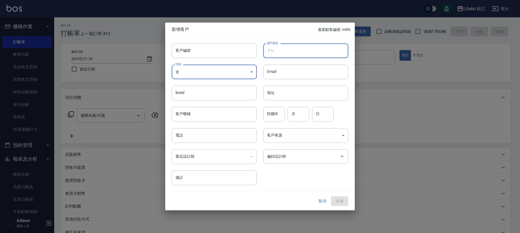
type input "陳"
type input "吳辰恩"
click at [232, 137] on input "電話" at bounding box center [214, 135] width 85 height 15
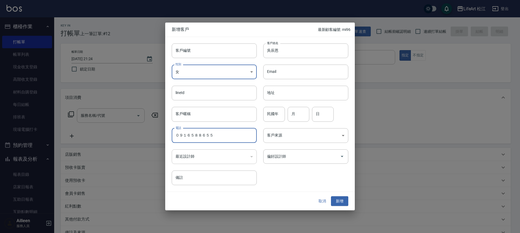
click at [210, 139] on input "０９１６５８８６５５" at bounding box center [214, 135] width 85 height 15
drag, startPoint x: 208, startPoint y: 139, endPoint x: 150, endPoint y: 141, distance: 58.8
click at [150, 141] on div "新增客戶 最新顧客編號: mi96 客戶編號 客戶編號 客戶姓名 [PERSON_NAME]姓名 性別 女 [DEMOGRAPHIC_DATA] 性別 Ema…" at bounding box center [260, 116] width 520 height 233
click at [205, 134] on input "0916588655" at bounding box center [214, 135] width 85 height 15
type input "0916588655"
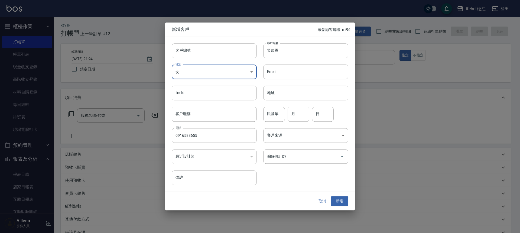
click at [271, 178] on div "客戶編號 客戶編號 客戶姓名 [PERSON_NAME]姓名 性別 女 [DEMOGRAPHIC_DATA] 性別 Email Email lineId li…" at bounding box center [256, 111] width 183 height 148
click at [300, 160] on input "偏好設計師" at bounding box center [302, 156] width 72 height 9
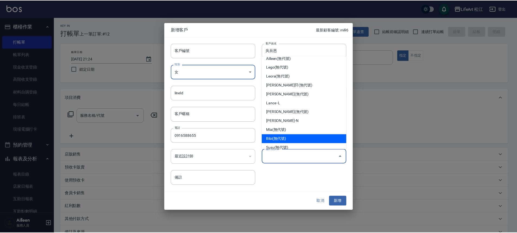
scroll to position [22, 0]
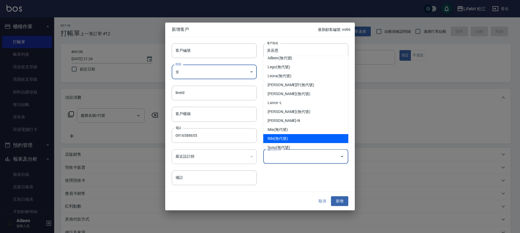
click at [293, 138] on li "Bibi(無代號)" at bounding box center [305, 138] width 85 height 9
type input "Bibi"
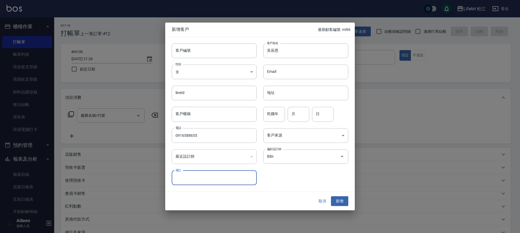
click at [296, 178] on div "客戶編號 客戶編號 客戶姓名 [PERSON_NAME]姓名 性別 女 [DEMOGRAPHIC_DATA] 性別 Email Email lineId li…" at bounding box center [256, 111] width 183 height 148
click at [339, 203] on button "新增" at bounding box center [339, 201] width 17 height 10
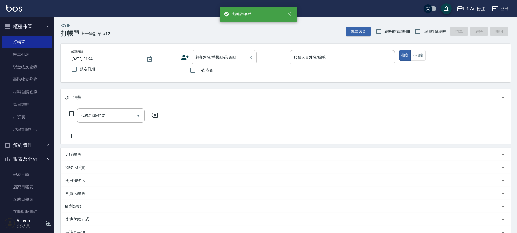
click at [234, 59] on input "顧客姓名/手機號碼/編號" at bounding box center [220, 57] width 52 height 9
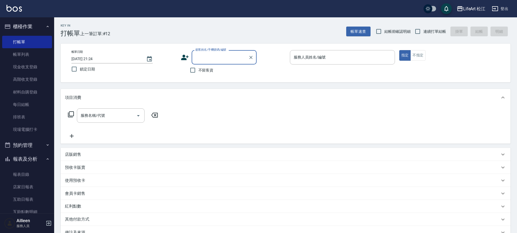
paste input "0916588655"
click at [241, 72] on li "[PERSON_NAME]/0916588655/" at bounding box center [224, 71] width 65 height 9
type input "[PERSON_NAME]/0916588655/"
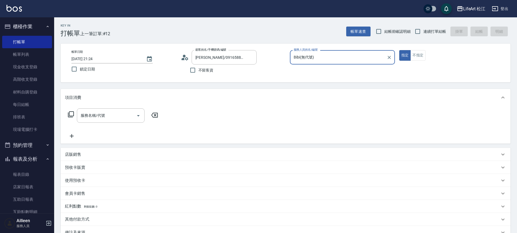
type input "Bibi(無代號)"
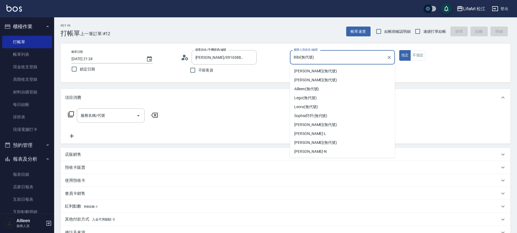
click at [330, 59] on input "Bibi(無代號)" at bounding box center [339, 57] width 92 height 9
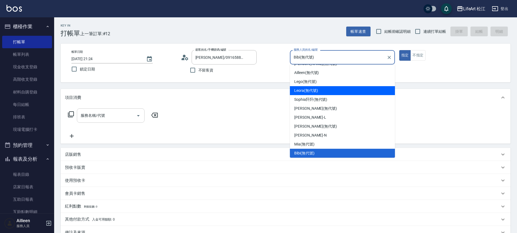
click at [121, 116] on input "服務名稱/代號" at bounding box center [106, 115] width 55 height 9
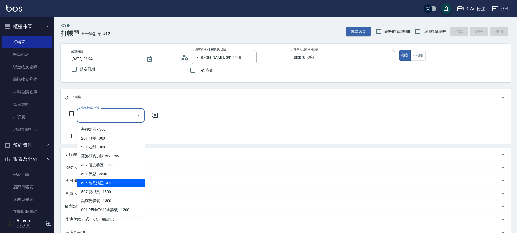
click at [117, 182] on span "506 縮毛矯正 - 4700" at bounding box center [111, 182] width 68 height 9
type input "506 縮毛矯正 (506)"
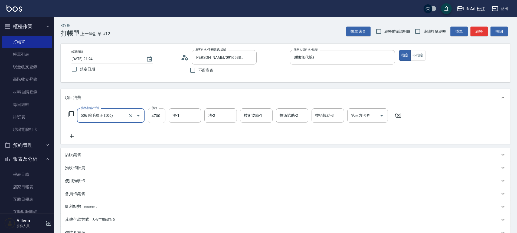
click at [153, 115] on input "4700" at bounding box center [157, 115] width 18 height 15
type input "1500"
click at [75, 137] on icon at bounding box center [72, 136] width 14 height 7
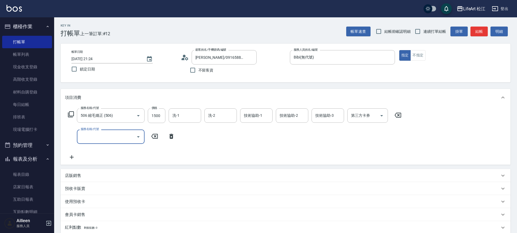
click at [89, 139] on input "服務名稱/代號" at bounding box center [106, 136] width 55 height 9
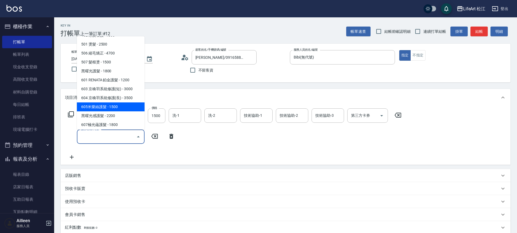
scroll to position [44, 0]
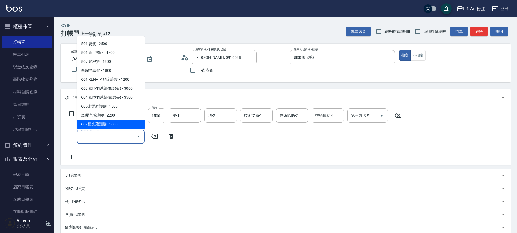
drag, startPoint x: 110, startPoint y: 122, endPoint x: 127, endPoint y: 129, distance: 19.0
click at [110, 121] on span "607極光蘊護髮 - 1800" at bounding box center [111, 124] width 68 height 9
type input "607極光蘊護髮(607)"
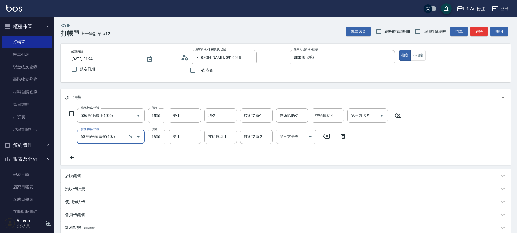
click at [158, 135] on input "1800" at bounding box center [157, 136] width 18 height 15
type input "2200"
click at [184, 116] on input "洗-1" at bounding box center [185, 115] width 28 height 9
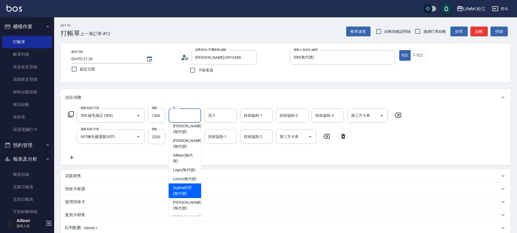
scroll to position [27, 0]
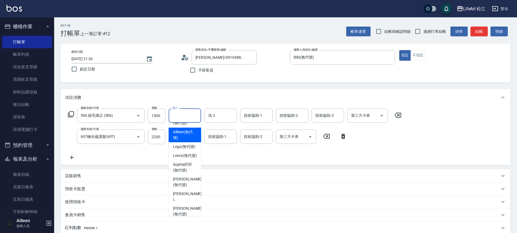
click at [184, 129] on span "Ailleen (無代號)" at bounding box center [185, 134] width 24 height 11
type input "Ailleen(無代號)"
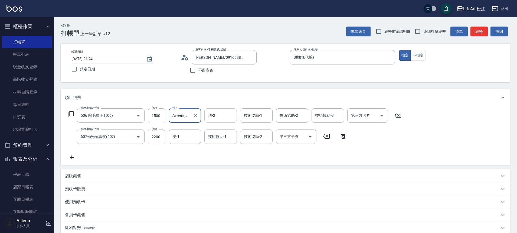
click at [221, 117] on input "洗-2" at bounding box center [221, 115] width 28 height 9
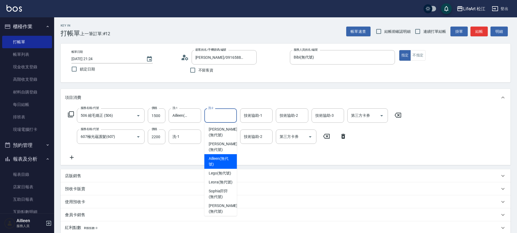
click at [223, 156] on span "Ailleen (無代號)" at bounding box center [221, 161] width 24 height 11
type input "Ailleen(無代號)"
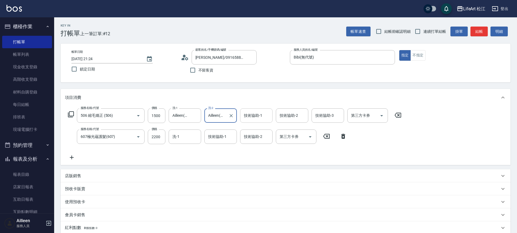
click at [269, 115] on input "技術協助-1" at bounding box center [257, 115] width 28 height 9
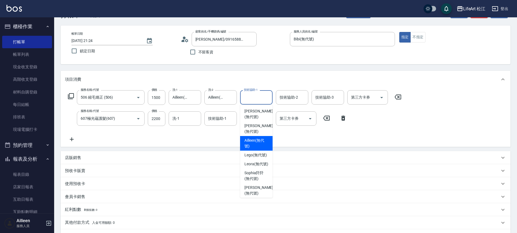
scroll to position [0, 0]
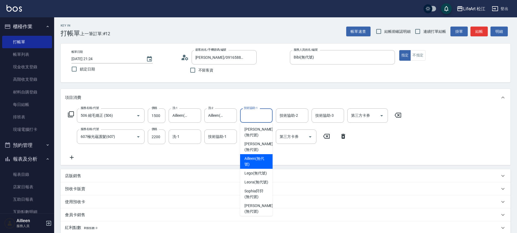
click at [260, 157] on span "Ailleen (無代號)" at bounding box center [257, 161] width 24 height 11
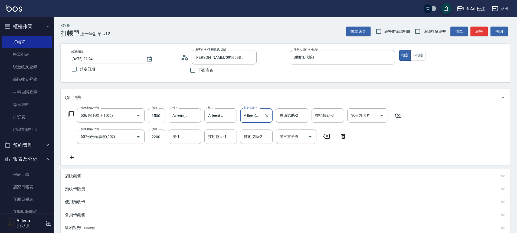
type input "Ailleen(無代號)"
click at [268, 117] on icon "Clear" at bounding box center [266, 115] width 5 height 5
click at [247, 116] on input "技術協助-1" at bounding box center [257, 115] width 28 height 9
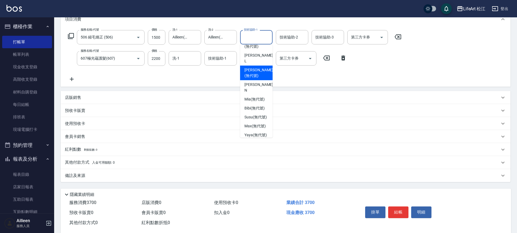
scroll to position [113, 0]
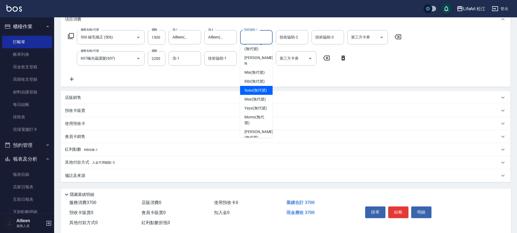
click at [257, 89] on span "Susu (無代號)" at bounding box center [256, 90] width 22 height 6
type input "Susu(無代號)"
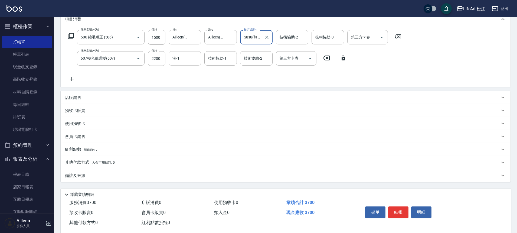
click at [190, 62] on input "洗-1" at bounding box center [185, 58] width 28 height 9
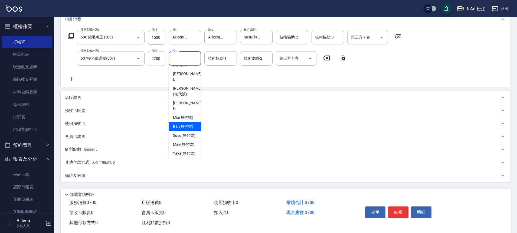
scroll to position [99, 0]
drag, startPoint x: 187, startPoint y: 123, endPoint x: 206, endPoint y: 75, distance: 51.5
click at [187, 123] on span "Susu (無代號)" at bounding box center [184, 126] width 22 height 6
type input "Susu(無代號)"
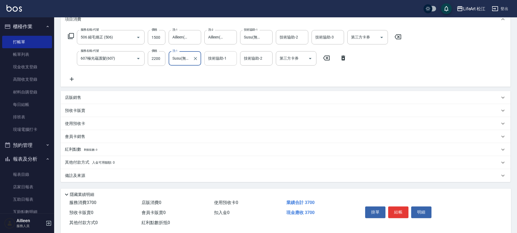
click at [215, 61] on input "技術協助-1" at bounding box center [221, 58] width 28 height 9
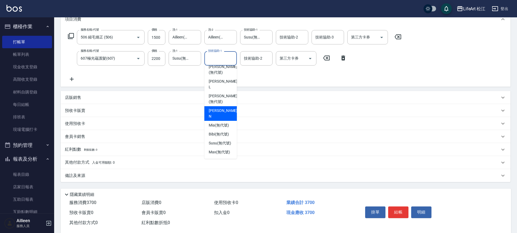
scroll to position [109, 0]
click at [225, 113] on span "Susu (無代號)" at bounding box center [220, 116] width 22 height 6
type input "Susu(無代號)"
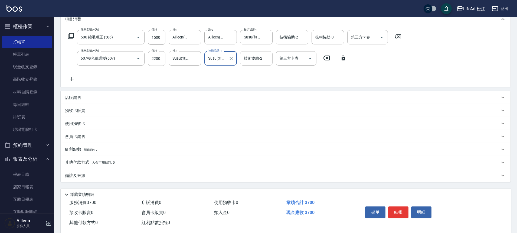
click at [259, 54] on input "技術協助-2" at bounding box center [257, 58] width 28 height 9
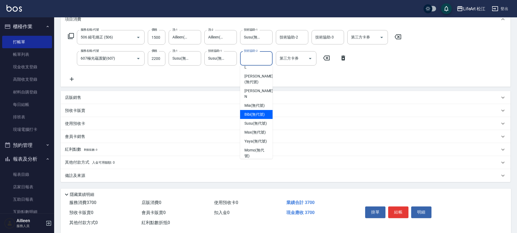
scroll to position [102, 0]
click at [259, 120] on span "Susu (無代號)" at bounding box center [256, 123] width 22 height 6
type input "Susu(無代號)"
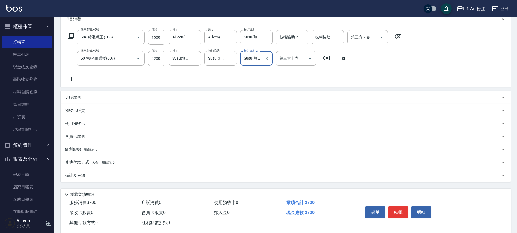
click at [97, 176] on div "備註及來源" at bounding box center [282, 176] width 435 height 6
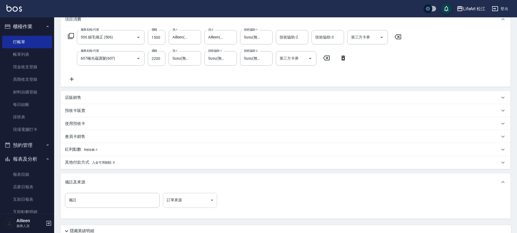
click at [193, 203] on body "LifeArt 松江 登出 櫃檯作業 打帳單 帳單列表 現金收支登錄 高階收支登錄 材料自購登錄 每日結帳 排班表 現場電腦打卡 預約管理 預約管理 單日預約…" at bounding box center [258, 100] width 517 height 356
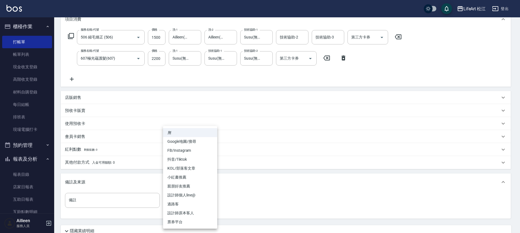
click at [199, 154] on li "FB/Instagram" at bounding box center [190, 150] width 54 height 9
type input "FB/Instagram"
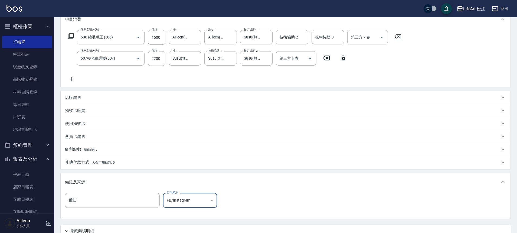
click at [99, 163] on span "入金可用餘額: 0" at bounding box center [103, 163] width 23 height 4
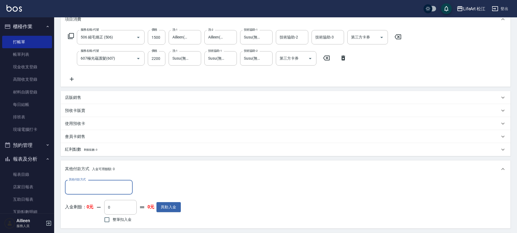
scroll to position [0, 0]
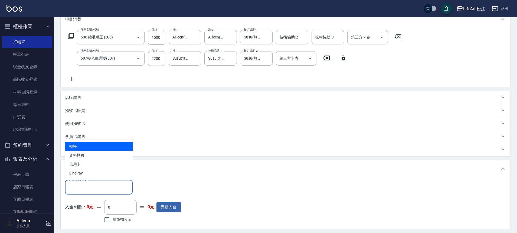
click at [102, 187] on input "其他付款方式" at bounding box center [98, 186] width 63 height 9
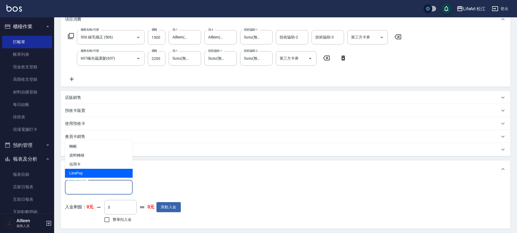
click at [98, 175] on span "LinePay" at bounding box center [99, 173] width 68 height 9
type input "LinePay"
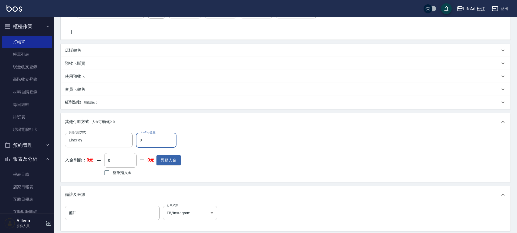
scroll to position [184, 0]
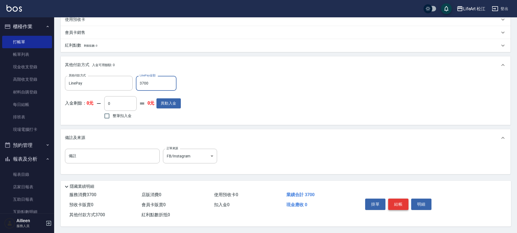
type input "3700"
click at [396, 202] on button "結帳" at bounding box center [398, 204] width 20 height 11
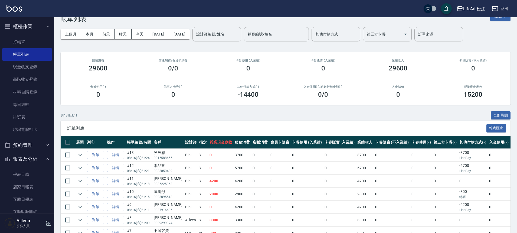
scroll to position [21, 0]
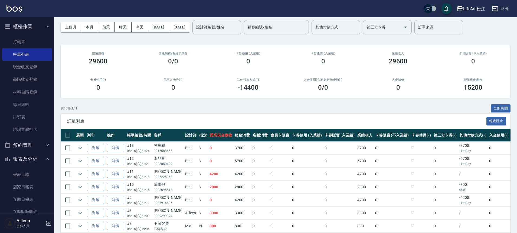
click at [116, 176] on link "詳情" at bounding box center [115, 174] width 17 height 8
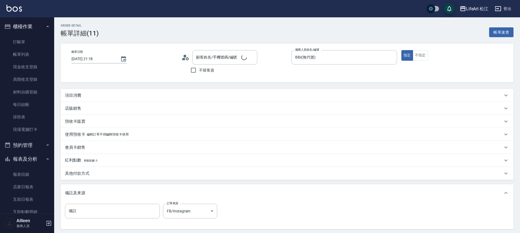
type input "[DATE] 21:18"
type input "Bibi(無代號)"
type input "FB/Instagram"
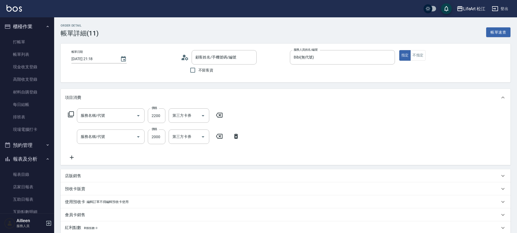
type input "[PERSON_NAME]/0986225363/"
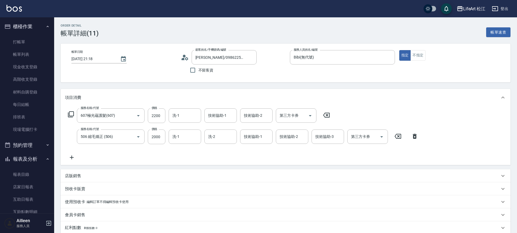
type input "607極光蘊護髮(607)"
type input "506 縮毛矯正 (506)"
click at [186, 117] on input "洗-1" at bounding box center [185, 115] width 28 height 9
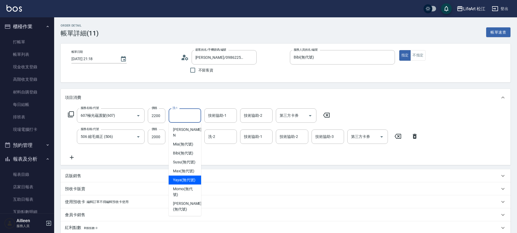
scroll to position [130, 0]
click at [189, 158] on div "Susu (無代號)" at bounding box center [185, 162] width 33 height 9
type input "Susu(無代號)"
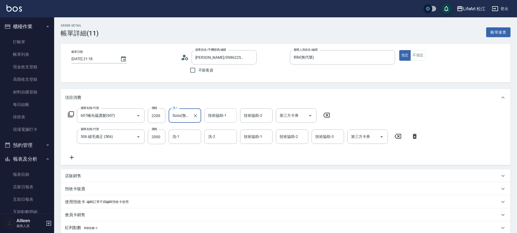
click at [224, 111] on input "技術協助-1" at bounding box center [221, 115] width 28 height 9
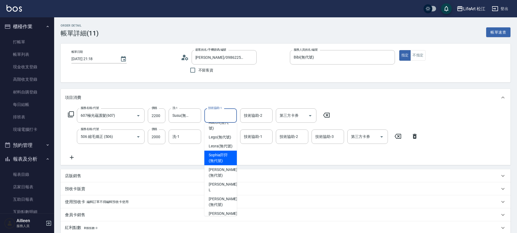
scroll to position [94, 0]
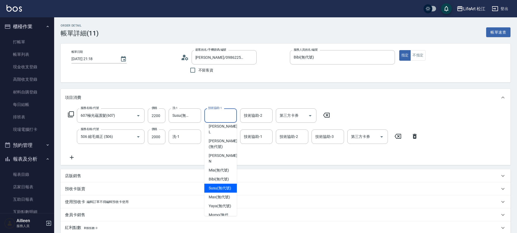
click at [223, 185] on span "Susu (無代號)" at bounding box center [220, 188] width 22 height 6
type input "Susu(無代號)"
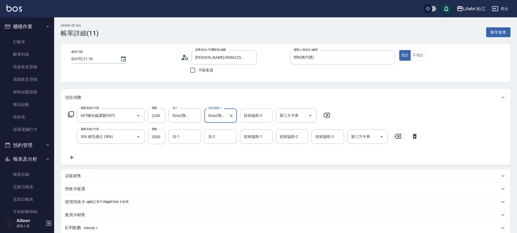
click at [262, 113] on input "技術協助-2" at bounding box center [257, 115] width 28 height 9
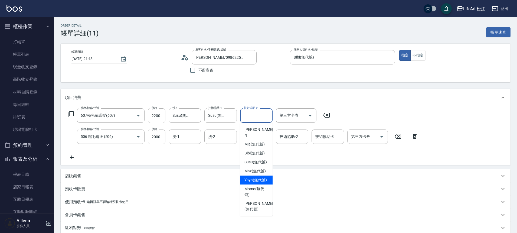
scroll to position [131, 0]
click at [258, 159] on span "Susu (無代號)" at bounding box center [256, 162] width 22 height 6
type input "Susu(無代號)"
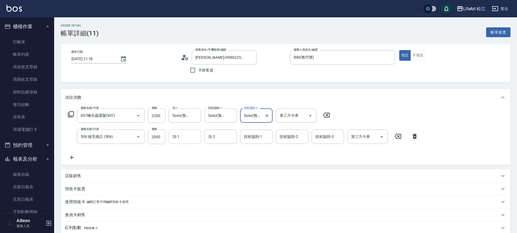
click at [173, 143] on div "洗-1" at bounding box center [185, 136] width 33 height 14
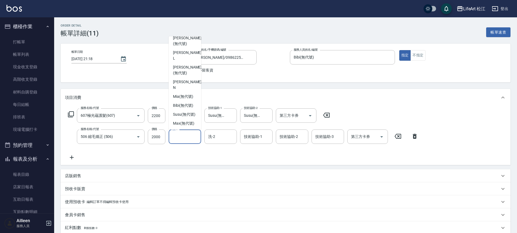
scroll to position [80, 0]
click at [187, 95] on span "Mia (無代號)" at bounding box center [183, 98] width 20 height 6
type input "Mia(無代號)"
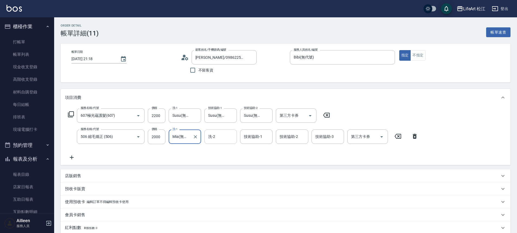
click at [216, 136] on input "洗-2" at bounding box center [221, 136] width 28 height 9
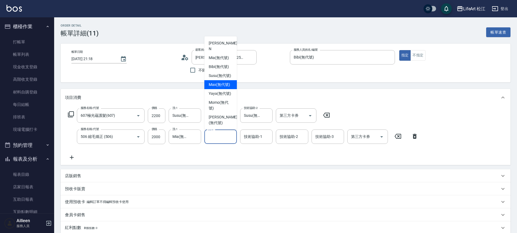
scroll to position [105, 0]
click at [223, 70] on div "Mia (無代號)" at bounding box center [220, 72] width 33 height 9
type input "Mia(無代號)"
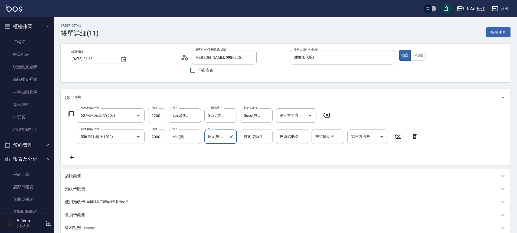
click at [265, 139] on input "技術協助-1" at bounding box center [257, 136] width 28 height 9
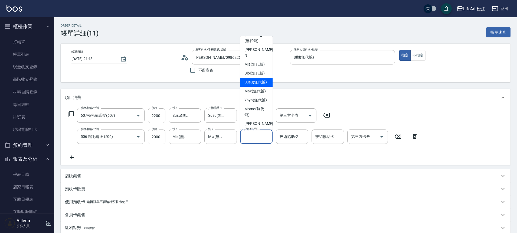
scroll to position [114, 0]
click at [262, 81] on span "Susu (無代號)" at bounding box center [256, 82] width 22 height 6
type input "Susu(無代號)"
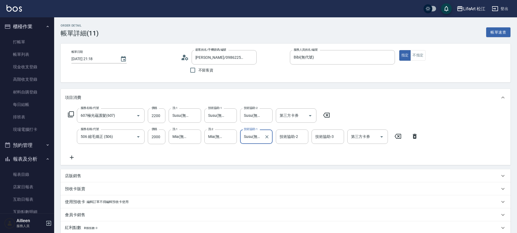
click at [288, 136] on div "技術協助-2 技術協助-2" at bounding box center [292, 136] width 33 height 14
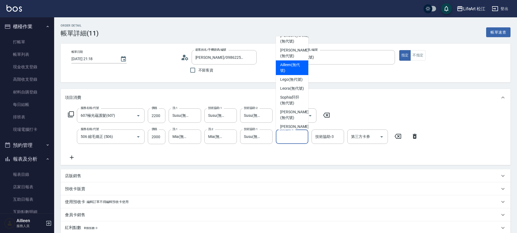
scroll to position [5, 0]
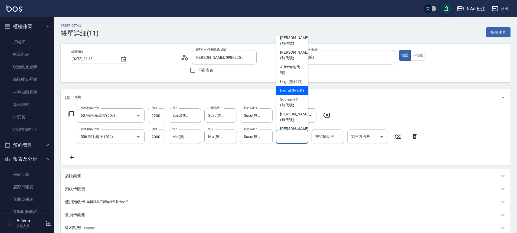
click at [298, 93] on span "Leora (無代號)" at bounding box center [292, 91] width 24 height 6
type input "Leora(無代號)"
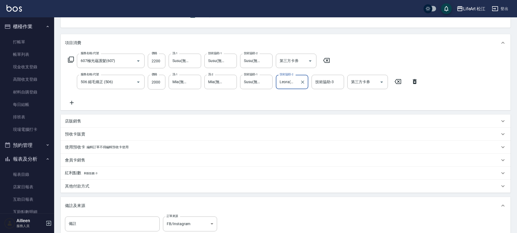
scroll to position [122, 0]
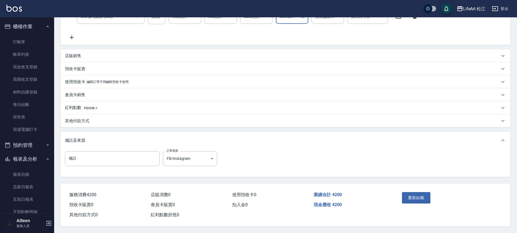
click at [422, 196] on button "重新結帳" at bounding box center [416, 197] width 29 height 11
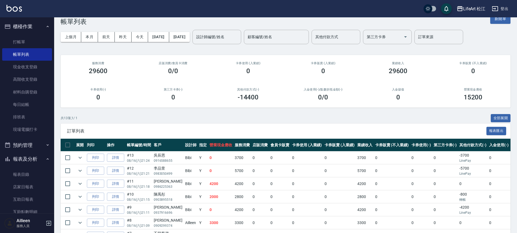
scroll to position [40, 0]
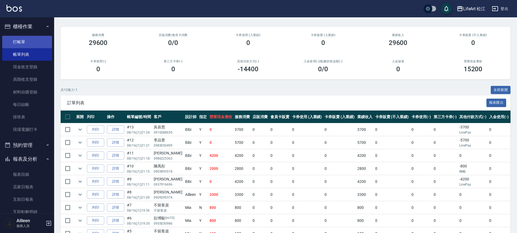
click at [42, 40] on link "打帳單" at bounding box center [27, 42] width 50 height 12
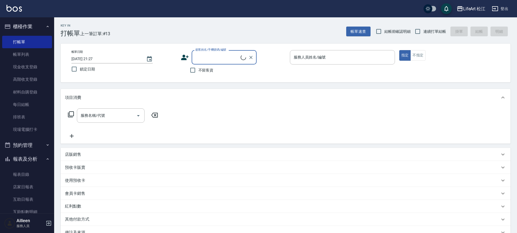
click at [232, 59] on input "顧客姓名/手機號碼/編號" at bounding box center [217, 57] width 47 height 9
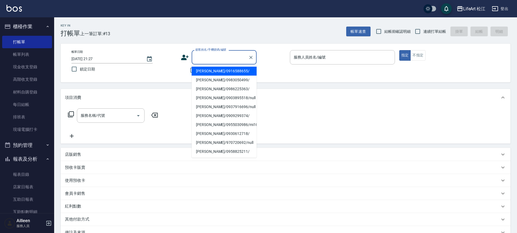
type input "y"
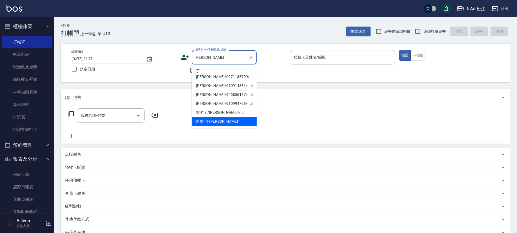
click at [234, 71] on li "子[PERSON_NAME]/0971188799/" at bounding box center [224, 74] width 65 height 15
type input "子[PERSON_NAME]/0971188799/"
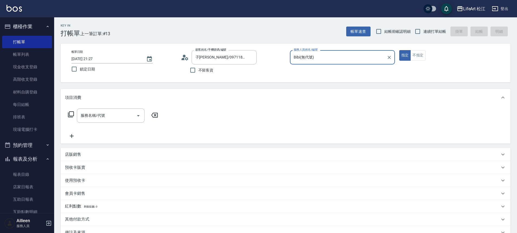
type input "Bibi(無代號)"
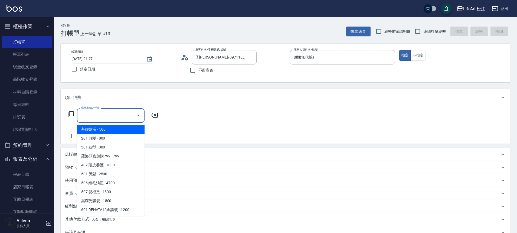
click at [112, 119] on input "服務名稱/代號" at bounding box center [106, 115] width 55 height 9
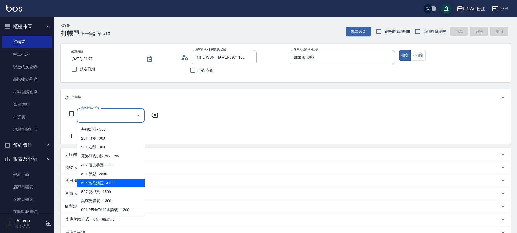
drag, startPoint x: 118, startPoint y: 180, endPoint x: 118, endPoint y: 177, distance: 3.3
click at [118, 180] on span "506 縮毛矯正 - 4700" at bounding box center [111, 182] width 68 height 9
type input "506 縮毛矯正 (506)"
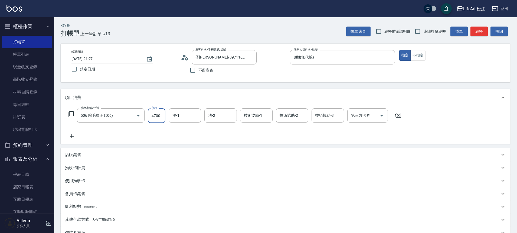
click at [163, 116] on input "4700" at bounding box center [157, 115] width 18 height 15
type input "1500"
click at [184, 118] on input "洗-1" at bounding box center [185, 115] width 28 height 9
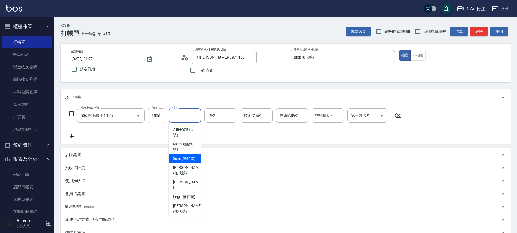
click at [184, 161] on span "Susu (無代號)" at bounding box center [184, 159] width 22 height 6
type input "Susu(無代號)"
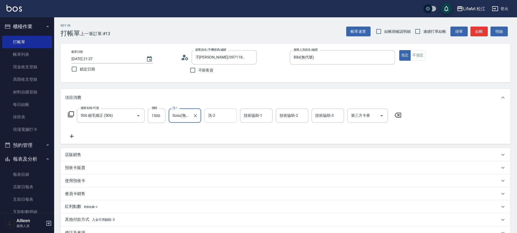
click at [217, 115] on input "洗-2" at bounding box center [221, 115] width 28 height 9
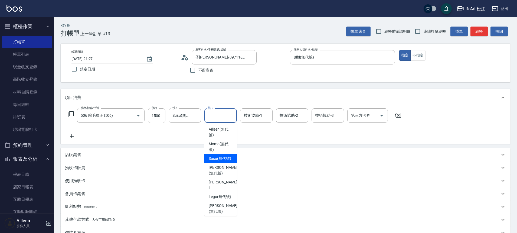
drag, startPoint x: 228, startPoint y: 160, endPoint x: 236, endPoint y: 150, distance: 12.7
click at [228, 159] on span "Susu (無代號)" at bounding box center [220, 159] width 22 height 6
type input "Susu(無代號)"
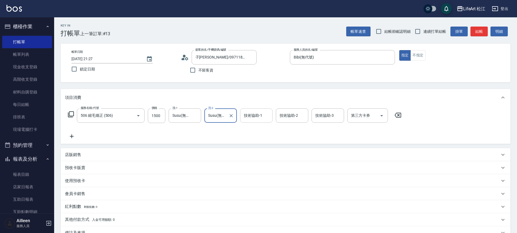
click at [252, 121] on div "技術協助-1" at bounding box center [256, 115] width 33 height 14
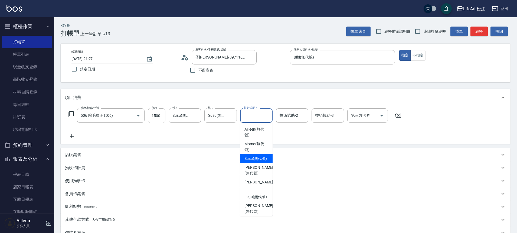
drag, startPoint x: 265, startPoint y: 162, endPoint x: 260, endPoint y: 161, distance: 5.2
click at [264, 161] on span "Susu (無代號)" at bounding box center [256, 159] width 22 height 6
type input "Susu(無代號)"
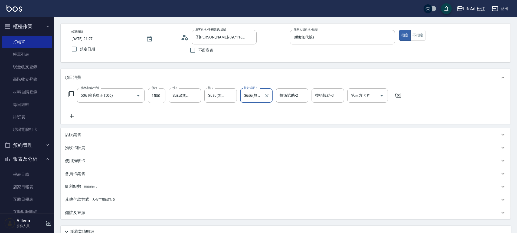
scroll to position [67, 0]
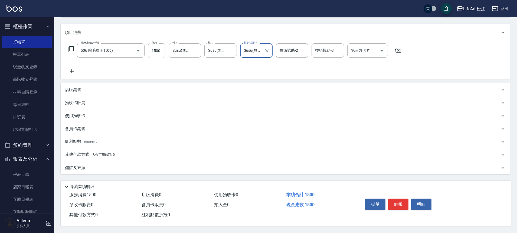
click at [152, 165] on div "備註及來源" at bounding box center [282, 168] width 435 height 6
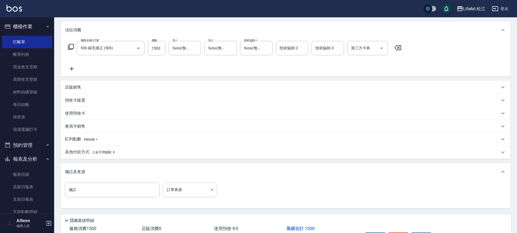
click at [191, 196] on body "LifeArt 松江 登出 櫃檯作業 打帳單 帳單列表 現金收支登錄 高階收支登錄 材料自購登錄 每日結帳 排班表 現場電腦打卡 預約管理 預約管理 單日預約…" at bounding box center [258, 100] width 517 height 334
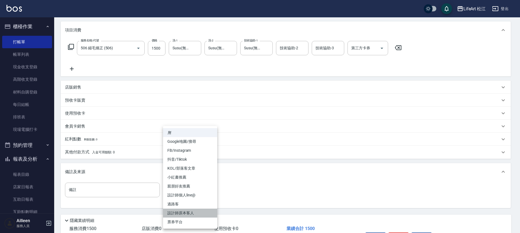
click at [190, 215] on li "設計師原本客人" at bounding box center [190, 213] width 54 height 9
type input "設計師原本客人"
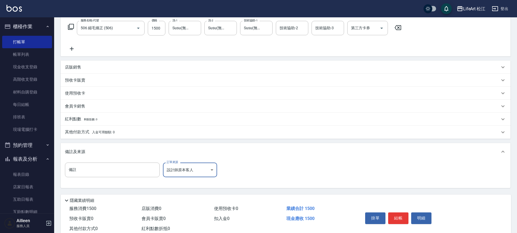
scroll to position [104, 0]
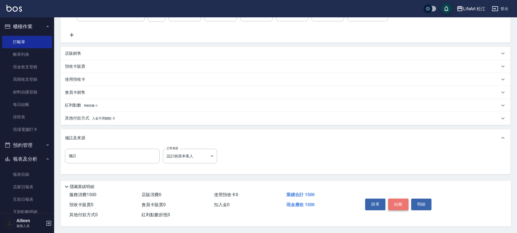
click at [392, 205] on button "結帳" at bounding box center [398, 204] width 20 height 11
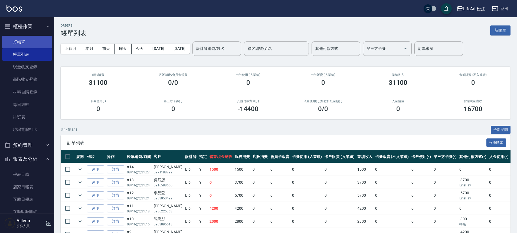
click at [34, 42] on link "打帳單" at bounding box center [27, 42] width 50 height 12
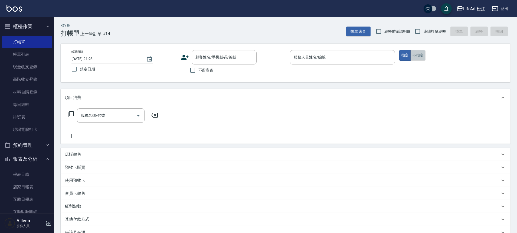
click at [423, 53] on button "不指定" at bounding box center [418, 55] width 15 height 11
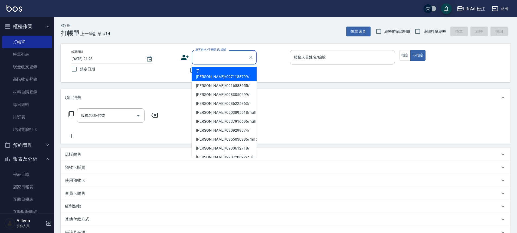
click at [231, 59] on input "顧客姓名/手機號碼/編號" at bounding box center [220, 57] width 52 height 9
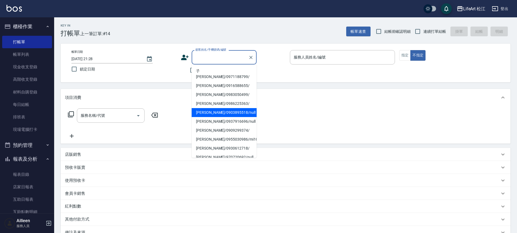
click at [287, 79] on div "帳單日期 [DATE] 21:28 鎖定日期 顧客姓名/手機號碼/編號 顧客姓名/手機號碼/編號 不留客資 服務人員姓名/編號 服務人員姓名/編號 指定 不指定" at bounding box center [286, 63] width 450 height 39
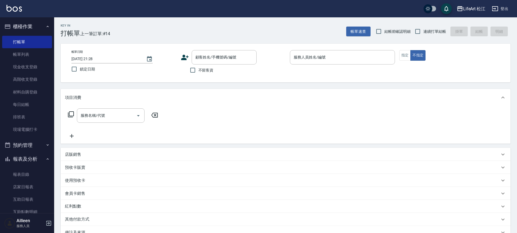
click at [202, 69] on span "不留客資" at bounding box center [206, 70] width 15 height 6
click at [199, 69] on input "不留客資" at bounding box center [192, 69] width 11 height 11
checkbox input "true"
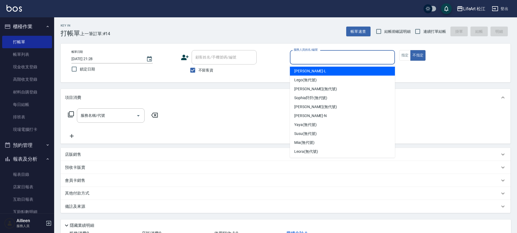
click at [353, 60] on input "服務人員姓名/編號" at bounding box center [343, 57] width 100 height 9
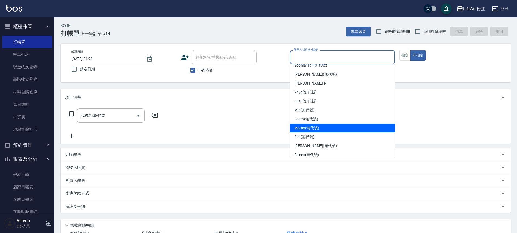
scroll to position [34, 0]
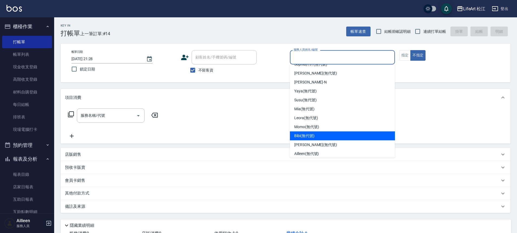
click at [340, 135] on div "Bibi (無代號)" at bounding box center [342, 135] width 105 height 9
type input "Bibi(無代號)"
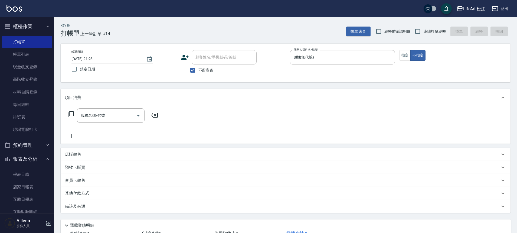
click at [340, 135] on div "服務名稱/代號 服務名稱/代號" at bounding box center [286, 124] width 450 height 37
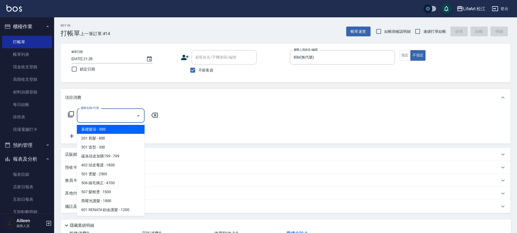
click at [108, 116] on input "服務名稱/代號" at bounding box center [106, 115] width 55 height 9
click at [113, 128] on span "基礎髮浴 - 500" at bounding box center [111, 129] width 68 height 9
type input "基礎髮浴 (101)"
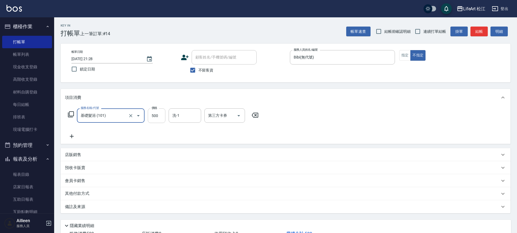
click at [159, 112] on input "500" at bounding box center [157, 115] width 18 height 15
click at [158, 113] on input "500" at bounding box center [157, 115] width 18 height 15
click at [158, 115] on input "500" at bounding box center [157, 115] width 18 height 15
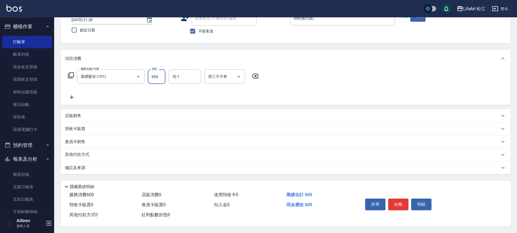
scroll to position [41, 0]
type input "600"
click at [109, 166] on div "備註及來源" at bounding box center [282, 168] width 435 height 6
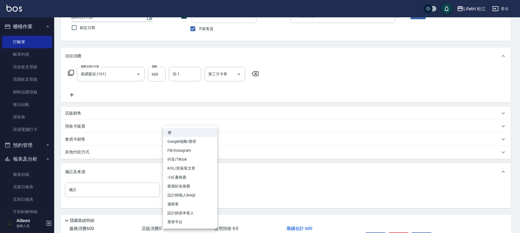
click at [185, 186] on body "LifeArt 松江 登出 櫃檯作業 打帳單 帳單列表 現金收支登錄 高階收支登錄 材料自購登錄 每日結帳 排班表 現場電腦打卡 預約管理 預約管理 單日預約…" at bounding box center [260, 113] width 520 height 308
click at [187, 203] on li "過路客" at bounding box center [190, 204] width 54 height 9
type input "過路客"
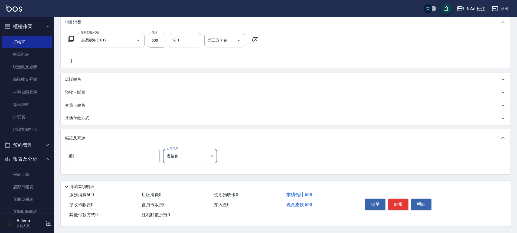
scroll to position [78, 0]
click at [404, 207] on button "結帳" at bounding box center [398, 204] width 20 height 11
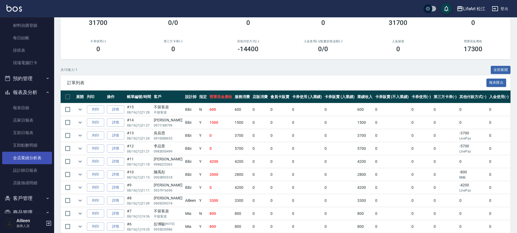
scroll to position [69, 0]
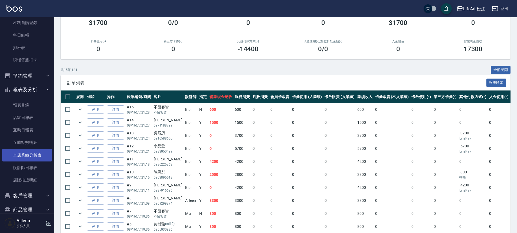
click at [38, 158] on link "全店業績分析表" at bounding box center [27, 155] width 50 height 12
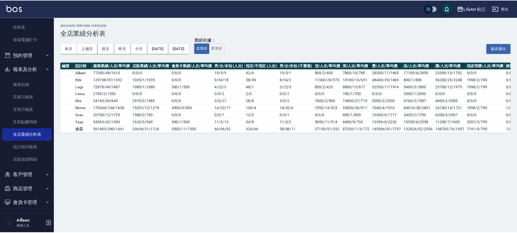
scroll to position [107, 0]
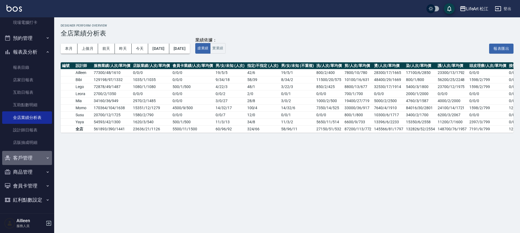
click at [39, 154] on button "客戶管理" at bounding box center [27, 158] width 50 height 14
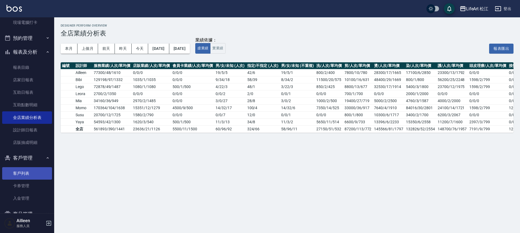
click at [34, 175] on link "客戶列表" at bounding box center [27, 173] width 50 height 12
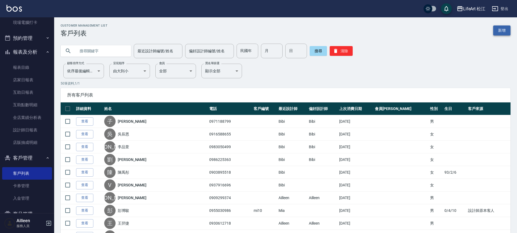
click at [509, 34] on link "新增" at bounding box center [501, 30] width 17 height 10
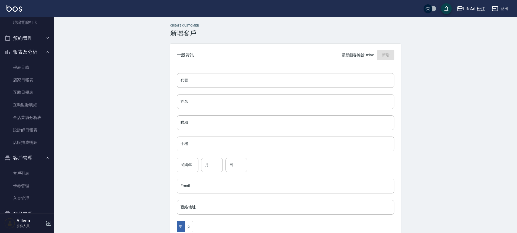
click at [205, 102] on input "姓名" at bounding box center [286, 101] width 218 height 15
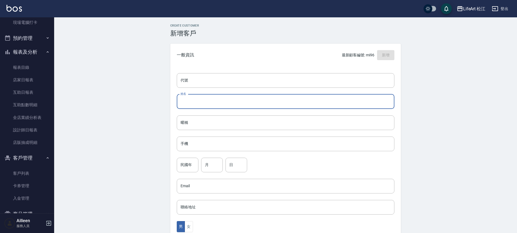
type input "x"
type input "李佩蓁"
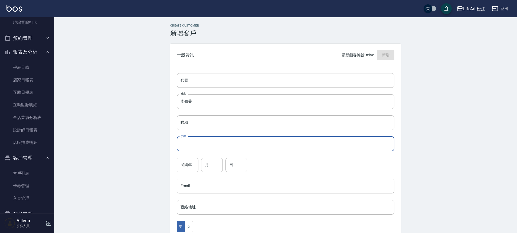
click at [199, 142] on input "手機" at bounding box center [286, 144] width 218 height 15
type input "０"
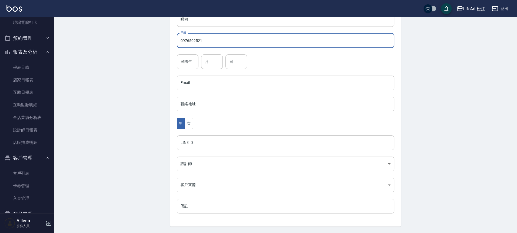
scroll to position [120, 0]
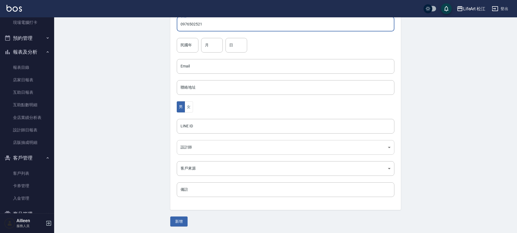
type input "0976502521"
click at [197, 148] on body "LifeArt 松江 登出 櫃檯作業 打帳單 帳單列表 現金收支登錄 高階收支登錄 材料自購登錄 每日結帳 排班表 現場電腦打卡 預約管理 預約管理 單日預約…" at bounding box center [258, 56] width 517 height 353
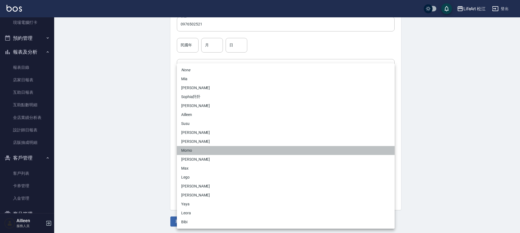
click at [193, 150] on li "Momo" at bounding box center [286, 150] width 218 height 9
type input "e84b7556-3071-4136-b765-65514d721750"
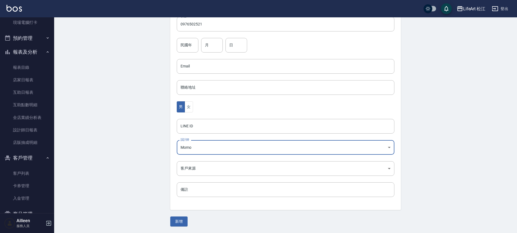
click at [196, 166] on body "LifeArt 松江 登出 櫃檯作業 打帳單 帳單列表 現金收支登錄 高階收支登錄 材料自購登錄 每日結帳 排班表 現場電腦打卡 預約管理 預約管理 單日預約…" at bounding box center [258, 56] width 517 height 353
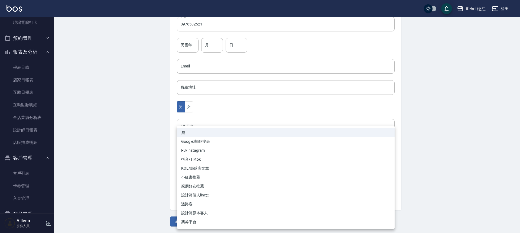
click at [197, 151] on li "FB/Instagram" at bounding box center [286, 150] width 218 height 9
type input "FB/Instagram"
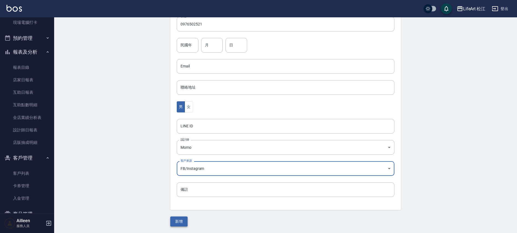
click at [178, 223] on button "新增" at bounding box center [178, 221] width 17 height 10
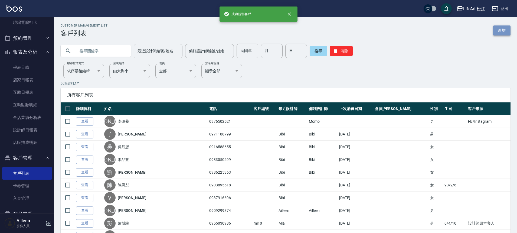
click at [501, 30] on link "新增" at bounding box center [501, 30] width 17 height 10
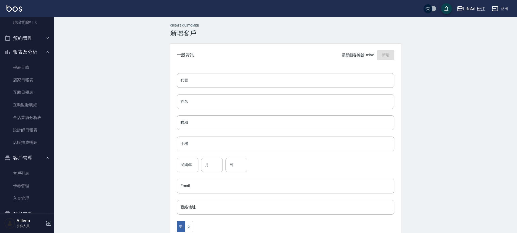
click at [198, 102] on input "姓名" at bounding box center [286, 101] width 218 height 15
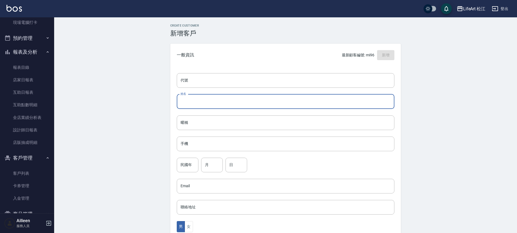
type input "t"
type input "辰"
type input "[PERSON_NAME]"
click at [200, 145] on input "手機" at bounding box center [286, 144] width 218 height 15
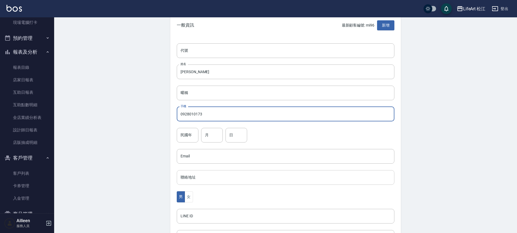
scroll to position [55, 0]
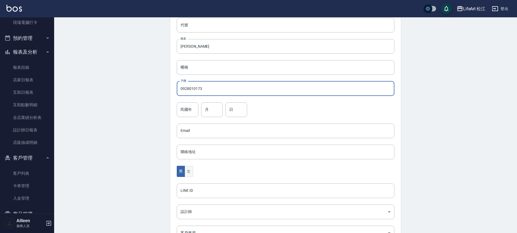
type input "0928010173"
click at [191, 175] on button "女" at bounding box center [189, 171] width 8 height 11
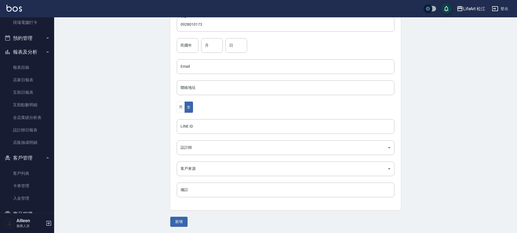
scroll to position [120, 0]
click at [194, 151] on body "LifeArt 松江 登出 櫃檯作業 打帳單 帳單列表 現金收支登錄 高階收支登錄 材料自購登錄 每日結帳 排班表 現場電腦打卡 預約管理 預約管理 單日預約…" at bounding box center [258, 56] width 517 height 353
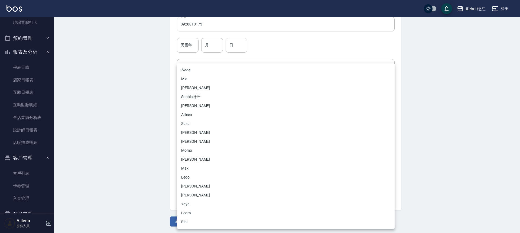
click at [194, 151] on li "Momo" at bounding box center [286, 150] width 218 height 9
type input "e84b7556-3071-4136-b765-65514d721750"
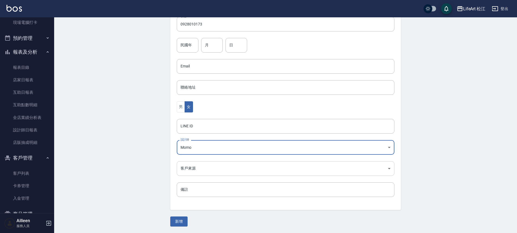
click at [195, 165] on body "LifeArt 松江 登出 櫃檯作業 打帳單 帳單列表 現金收支登錄 高階收支登錄 材料自購登錄 每日結帳 排班表 現場電腦打卡 預約管理 預約管理 單日預約…" at bounding box center [258, 56] width 517 height 353
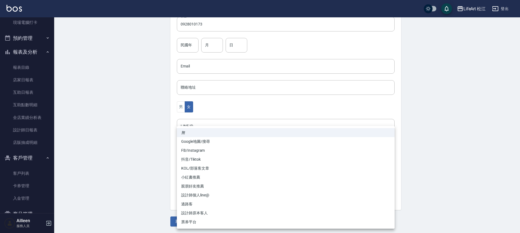
click at [194, 151] on li "FB/Instagram" at bounding box center [286, 150] width 218 height 9
type input "FB/Instagram"
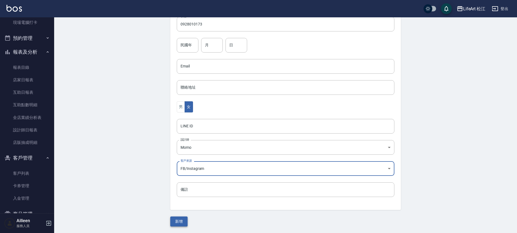
click at [180, 219] on button "新增" at bounding box center [178, 221] width 17 height 10
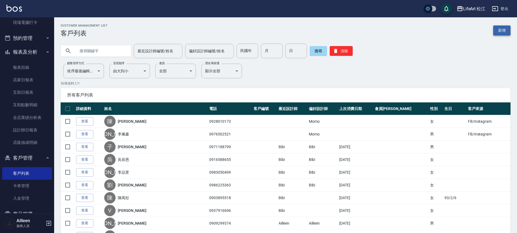
click at [498, 31] on link "新增" at bounding box center [501, 30] width 17 height 10
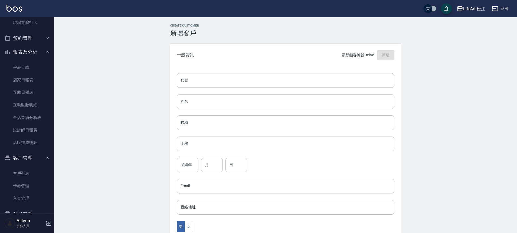
click at [195, 103] on input "姓名" at bounding box center [286, 101] width 218 height 15
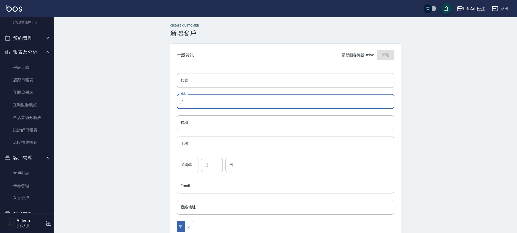
type input "j"
type input "吳佳蕙"
click at [204, 144] on input "手機" at bounding box center [286, 144] width 218 height 15
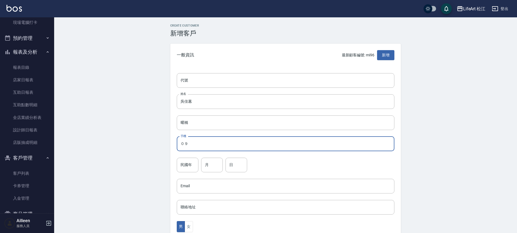
type input "０"
drag, startPoint x: 202, startPoint y: 143, endPoint x: 173, endPoint y: 146, distance: 29.4
click at [173, 146] on div "代號 代號 姓名 [PERSON_NAME] 暱稱 暱稱 手機 0958173157 手機 民國年 民國年 月 月 日 日 Email Email 聯絡地址 …" at bounding box center [285, 198] width 231 height 263
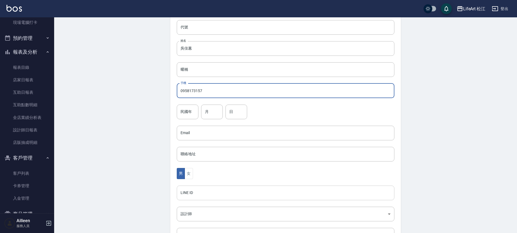
type input "0958173157"
click at [194, 196] on input "LINE ID" at bounding box center [286, 193] width 218 height 15
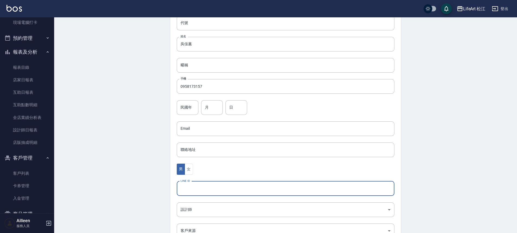
scroll to position [120, 0]
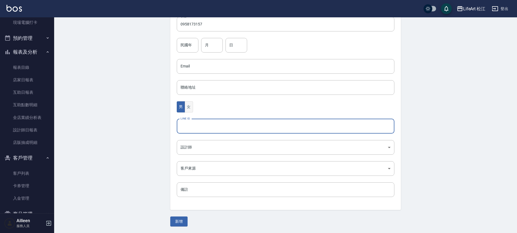
click at [187, 110] on button "女" at bounding box center [189, 106] width 8 height 11
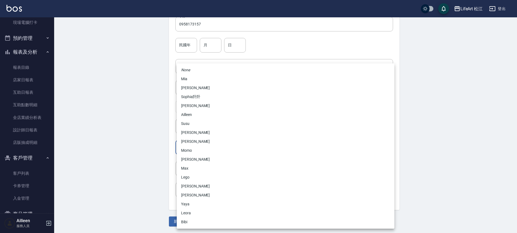
click at [197, 148] on body "LifeArt 松江 登出 櫃檯作業 打帳單 帳單列表 現金收支登錄 高階收支登錄 材料自購登錄 每日結帳 排班表 現場電腦打卡 預約管理 預約管理 單日預約…" at bounding box center [258, 56] width 517 height 353
click at [193, 151] on li "Momo" at bounding box center [286, 150] width 218 height 9
type input "e84b7556-3071-4136-b765-65514d721750"
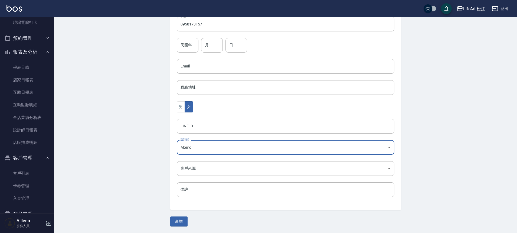
click at [195, 167] on body "LifeArt 松江 登出 櫃檯作業 打帳單 帳單列表 現金收支登錄 高階收支登錄 材料自購登錄 每日結帳 排班表 現場電腦打卡 預約管理 預約管理 單日預約…" at bounding box center [258, 56] width 517 height 353
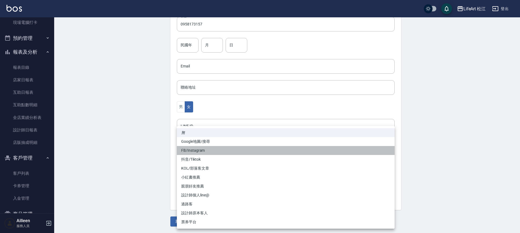
click at [191, 151] on li "FB/Instagram" at bounding box center [286, 150] width 218 height 9
type input "FB/Instagram"
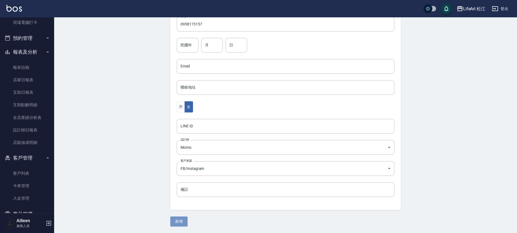
click at [180, 220] on button "新增" at bounding box center [178, 221] width 17 height 10
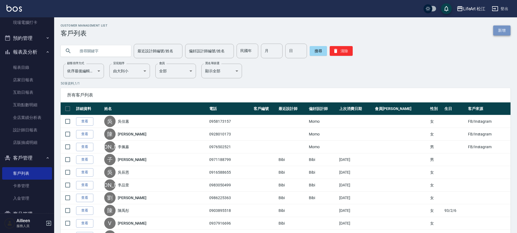
click at [499, 32] on link "新增" at bounding box center [501, 30] width 17 height 10
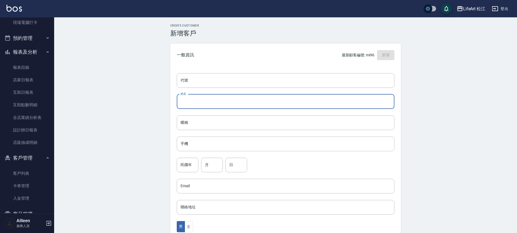
click at [219, 104] on input "姓名" at bounding box center [286, 101] width 218 height 15
type input "h"
type input "吳佳純"
click at [205, 144] on input "手機" at bounding box center [286, 144] width 218 height 15
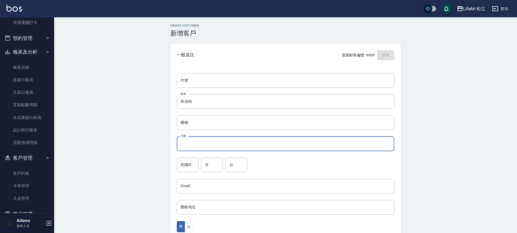
paste input "0958173157"
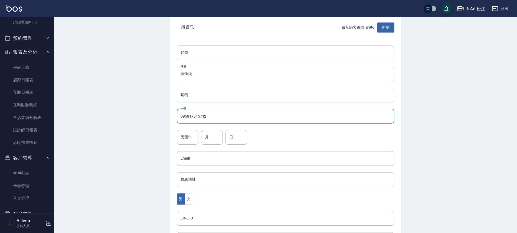
scroll to position [50, 0]
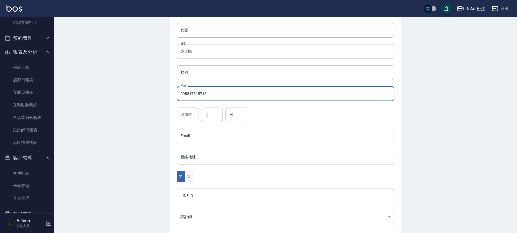
type input "095817315712"
click at [191, 177] on button "女" at bounding box center [189, 176] width 8 height 11
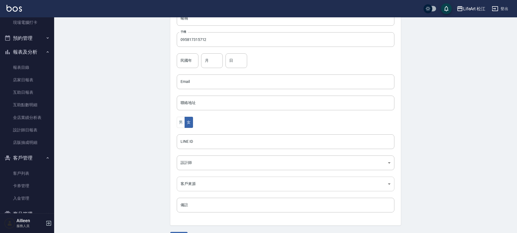
scroll to position [105, 0]
click at [192, 159] on body "LifeArt 松江 登出 櫃檯作業 打帳單 帳單列表 現金收支登錄 高階收支登錄 材料自購登錄 每日結帳 排班表 現場電腦打卡 預約管理 預約管理 單日預約…" at bounding box center [258, 71] width 517 height 353
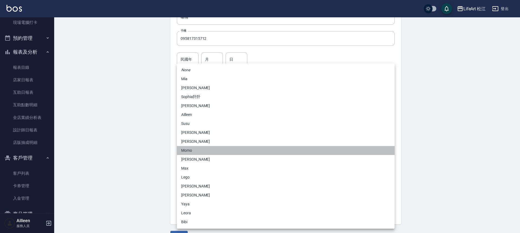
click at [192, 151] on li "Momo" at bounding box center [286, 150] width 218 height 9
type input "e84b7556-3071-4136-b765-65514d721750"
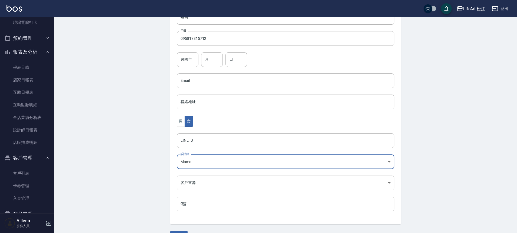
click at [197, 185] on body "LifeArt 松江 登出 櫃檯作業 打帳單 帳單列表 現金收支登錄 高階收支登錄 材料自購登錄 每日結帳 排班表 現場電腦打卡 預約管理 預約管理 單日預約…" at bounding box center [258, 71] width 517 height 353
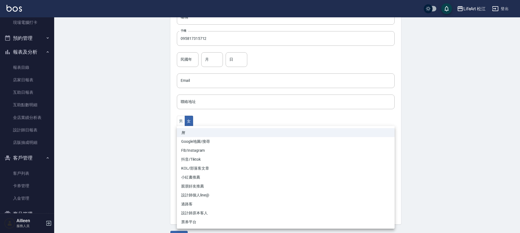
click at [186, 150] on li "FB/Instagram" at bounding box center [286, 150] width 218 height 9
type input "FB/Instagram"
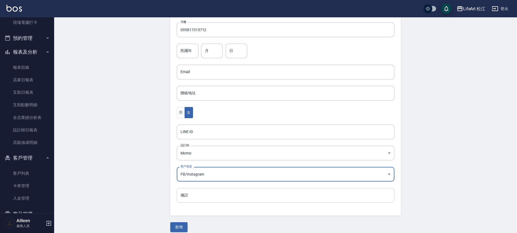
scroll to position [120, 0]
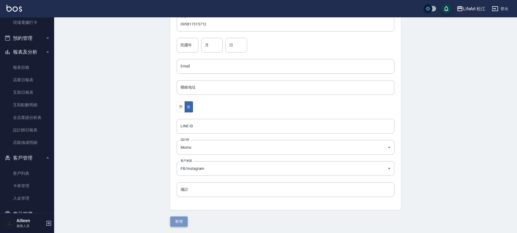
click at [185, 224] on button "新增" at bounding box center [178, 221] width 17 height 10
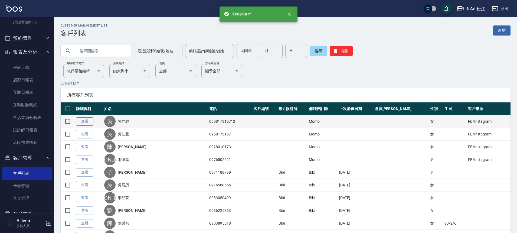
click at [86, 121] on link "查看" at bounding box center [84, 121] width 17 height 8
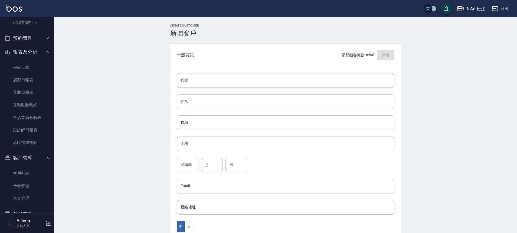
click at [204, 100] on input "姓名" at bounding box center [286, 101] width 218 height 15
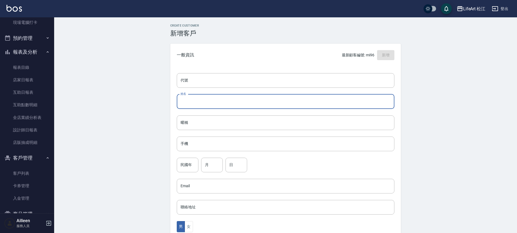
type input "s"
type input "泥[PERSON_NAME]"
click at [198, 145] on input "手機" at bounding box center [286, 144] width 218 height 15
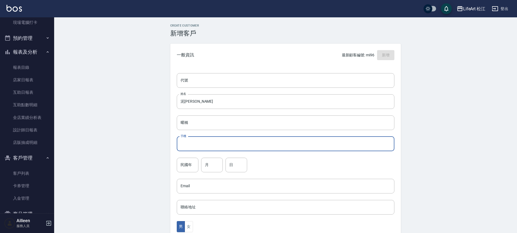
type input "０"
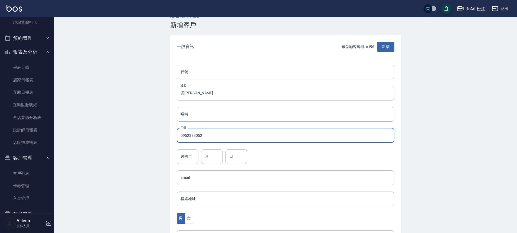
scroll to position [53, 0]
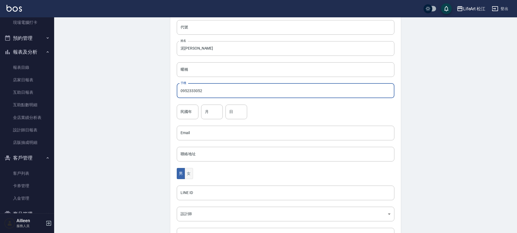
type input "0952333052"
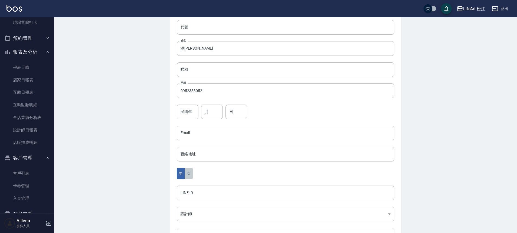
click at [193, 176] on button "女" at bounding box center [189, 173] width 8 height 11
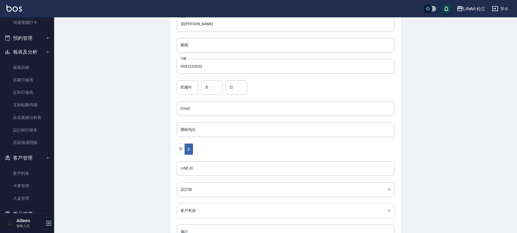
scroll to position [106, 0]
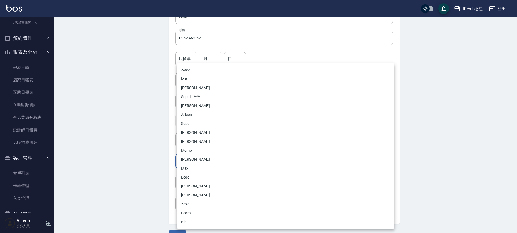
click at [193, 159] on body "LifeArt 松江 登出 櫃檯作業 打帳單 帳單列表 現金收支登錄 高階收支登錄 材料自購登錄 每日結帳 排班表 現場電腦打卡 預約管理 預約管理 單日預約…" at bounding box center [258, 70] width 517 height 353
click at [192, 150] on li "Momo" at bounding box center [286, 150] width 218 height 9
type input "e84b7556-3071-4136-b765-65514d721750"
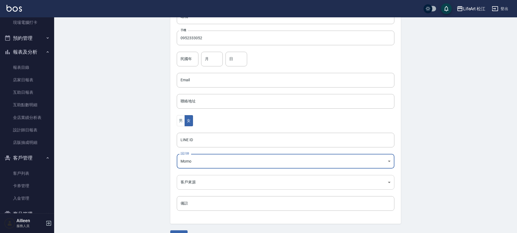
click at [193, 185] on body "LifeArt 松江 登出 櫃檯作業 打帳單 帳單列表 現金收支登錄 高階收支登錄 材料自購登錄 每日結帳 排班表 現場電腦打卡 預約管理 預約管理 單日預約…" at bounding box center [258, 70] width 517 height 353
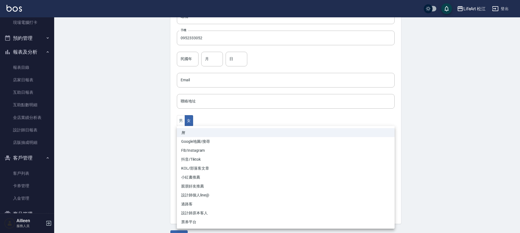
click at [193, 150] on li "FB/Instagram" at bounding box center [286, 150] width 218 height 9
type input "FB/Instagram"
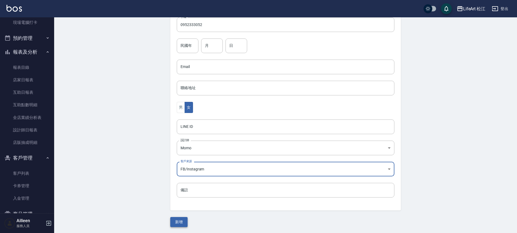
scroll to position [120, 0]
click at [178, 224] on button "新增" at bounding box center [178, 221] width 17 height 10
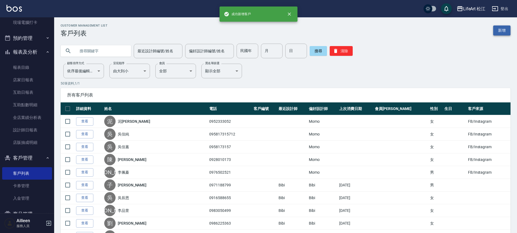
click at [500, 30] on link "新增" at bounding box center [501, 30] width 17 height 10
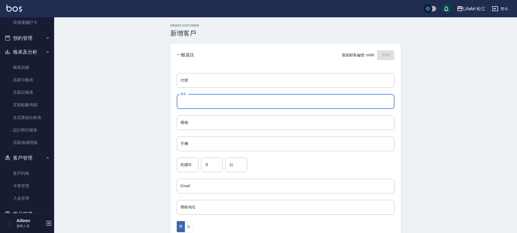
click at [206, 103] on input "姓名" at bounding box center [286, 101] width 218 height 15
type input "v"
type input "[PERSON_NAME]"
click at [205, 138] on input "手機" at bounding box center [286, 144] width 218 height 15
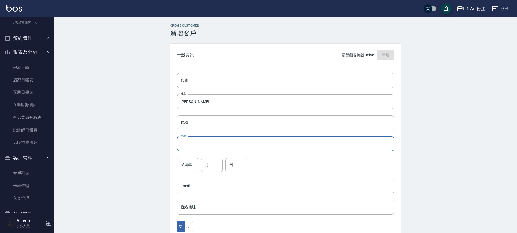
type input "０"
type input "."
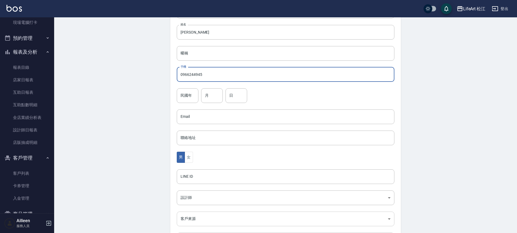
scroll to position [114, 0]
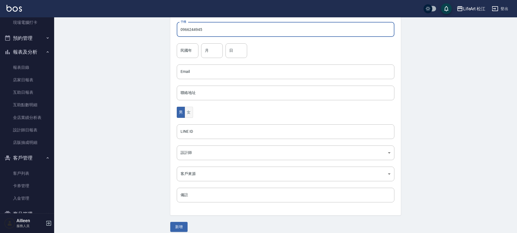
type input "0966244945"
click at [190, 114] on button "女" at bounding box center [189, 112] width 8 height 11
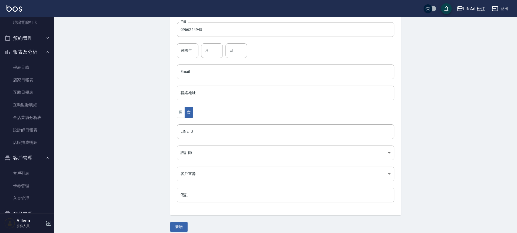
click at [197, 152] on body "LifeArt 松江 登出 櫃檯作業 打帳單 帳單列表 現金收支登錄 高階收支登錄 材料自購登錄 每日結帳 排班表 現場電腦打卡 預約管理 預約管理 單日預約…" at bounding box center [258, 62] width 517 height 353
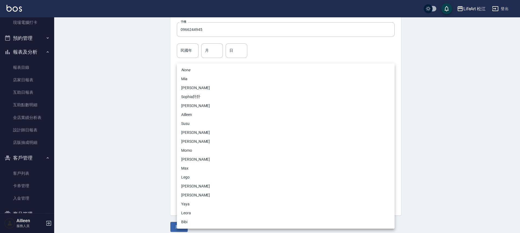
click at [189, 150] on li "Momo" at bounding box center [286, 150] width 218 height 9
type input "e84b7556-3071-4136-b765-65514d721750"
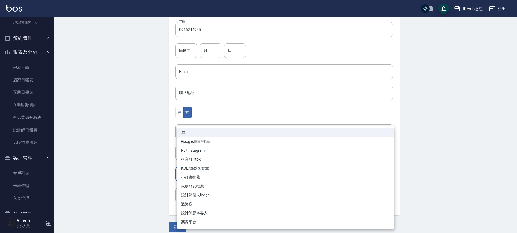
click at [192, 173] on body "LifeArt 松江 登出 櫃檯作業 打帳單 帳單列表 現金收支登錄 高階收支登錄 材料自購登錄 每日結帳 排班表 現場電腦打卡 預約管理 預約管理 單日預約…" at bounding box center [258, 62] width 517 height 353
click at [189, 150] on li "FB/Instagram" at bounding box center [286, 150] width 218 height 9
type input "FB/Instagram"
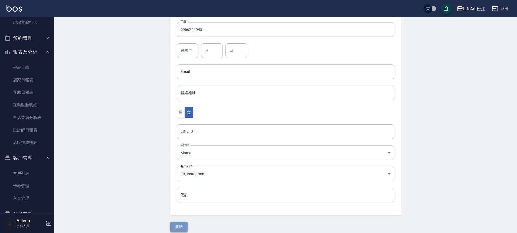
click at [178, 225] on button "新增" at bounding box center [178, 227] width 17 height 10
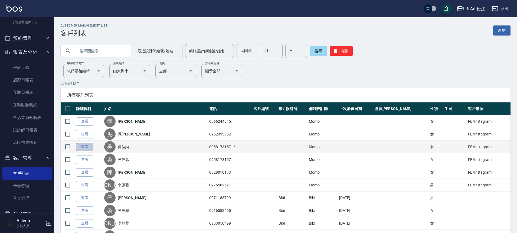
click at [83, 148] on link "查看" at bounding box center [84, 147] width 17 height 8
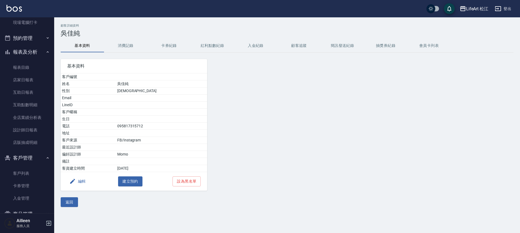
click at [81, 182] on button "編輯" at bounding box center [77, 181] width 21 height 10
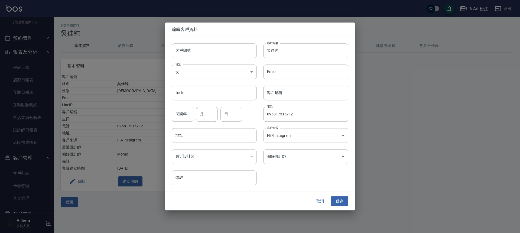
click at [288, 138] on body "LifeArt 松江 登出 櫃檯作業 打帳單 帳單列表 現金收支登錄 高階收支登錄 材料自購登錄 每日結帳 排班表 現場電腦打卡 預約管理 預約管理 單日預約…" at bounding box center [260, 116] width 520 height 233
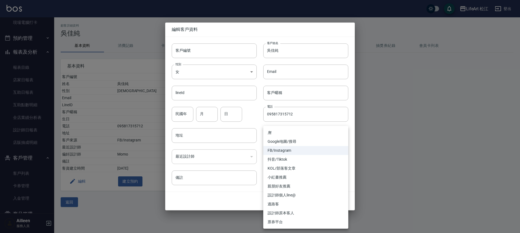
click at [293, 185] on li "親朋好友推薦" at bounding box center [305, 186] width 85 height 9
type input "親朋好友推薦"
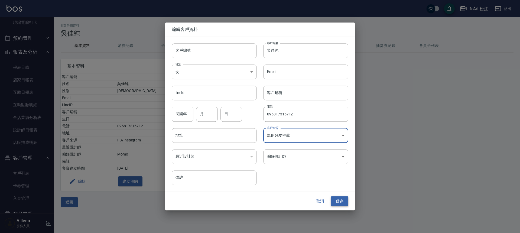
click at [340, 200] on button "儲存" at bounding box center [339, 201] width 17 height 10
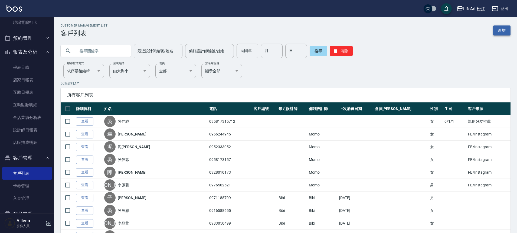
click at [507, 31] on link "新增" at bounding box center [501, 30] width 17 height 10
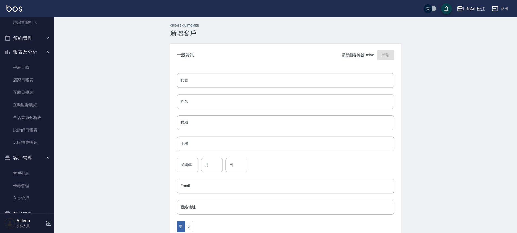
click at [204, 98] on input "姓名" at bounding box center [286, 101] width 218 height 15
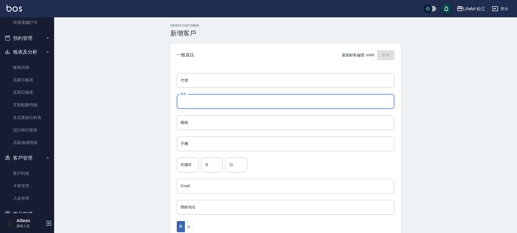
type input "j"
type input "[PERSON_NAME]"
click at [209, 147] on input "手機" at bounding box center [286, 144] width 218 height 15
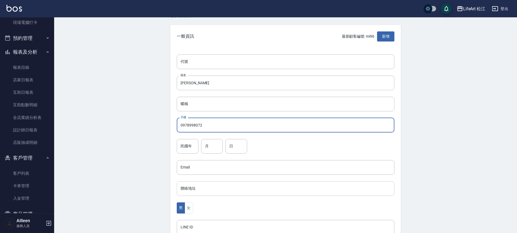
scroll to position [112, 0]
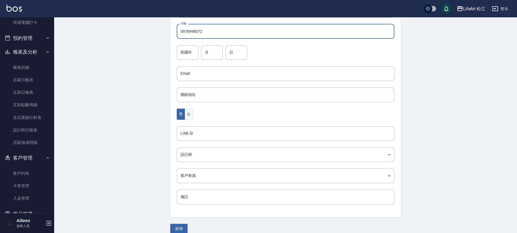
type input "0978998072"
click at [191, 117] on button "女" at bounding box center [189, 114] width 8 height 11
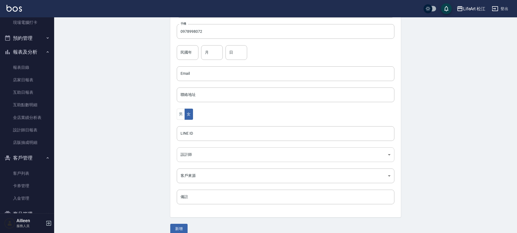
click at [192, 157] on body "LifeArt 松江 登出 櫃檯作業 打帳單 帳單列表 現金收支登錄 高階收支登錄 材料自購登錄 每日結帳 排班表 現場電腦打卡 預約管理 預約管理 單日預約…" at bounding box center [258, 64] width 517 height 353
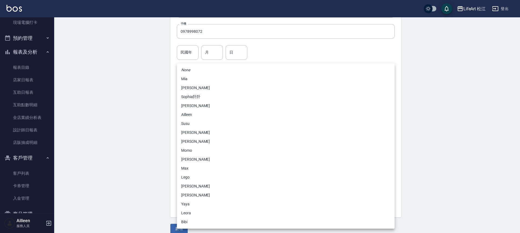
click at [192, 156] on div "None Mia [PERSON_NAME] [PERSON_NAME]阡阡 [PERSON_NAME] Susu Lance [PERSON_NAME] […" at bounding box center [260, 116] width 520 height 233
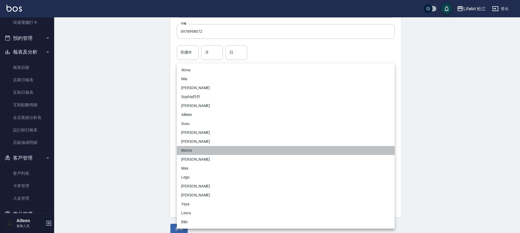
click at [191, 153] on li "Momo" at bounding box center [286, 150] width 218 height 9
type input "e84b7556-3071-4136-b765-65514d721750"
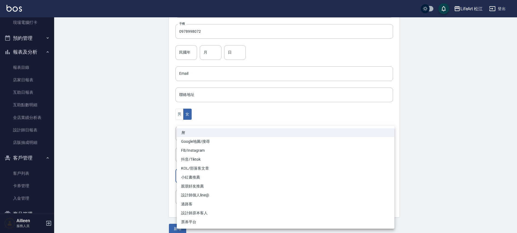
click at [199, 174] on body "LifeArt 松江 登出 櫃檯作業 打帳單 帳單列表 現金收支登錄 高階收支登錄 材料自購登錄 每日結帳 排班表 現場電腦打卡 預約管理 預約管理 單日預約…" at bounding box center [258, 64] width 517 height 353
click at [192, 205] on li "過路客" at bounding box center [286, 204] width 218 height 9
type input "過路客"
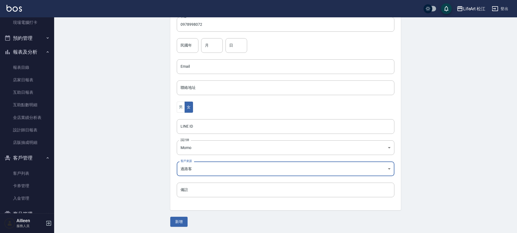
scroll to position [120, 0]
click at [183, 218] on button "新增" at bounding box center [178, 221] width 17 height 10
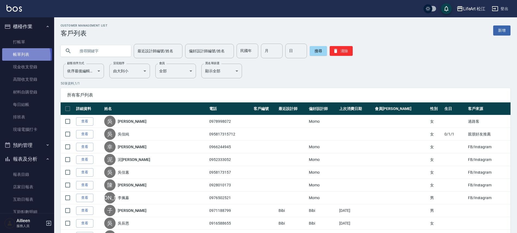
click at [18, 56] on link "帳單列表" at bounding box center [27, 54] width 50 height 12
click at [21, 54] on link "帳單列表" at bounding box center [27, 54] width 50 height 12
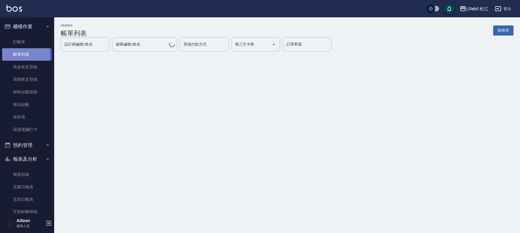
click at [21, 54] on link "帳單列表" at bounding box center [27, 54] width 50 height 12
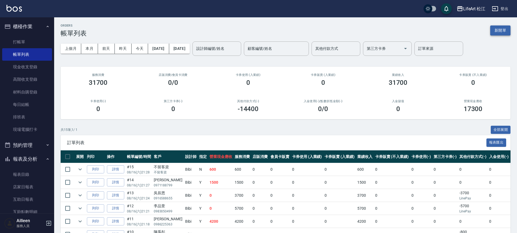
click at [505, 29] on button "新開單" at bounding box center [501, 30] width 20 height 10
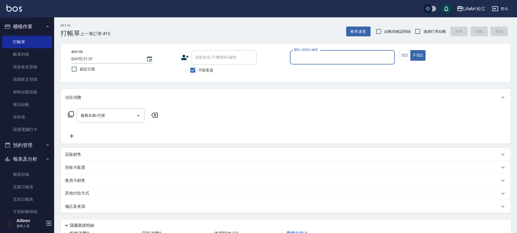
click at [191, 73] on input "不留客資" at bounding box center [192, 69] width 11 height 11
checkbox input "false"
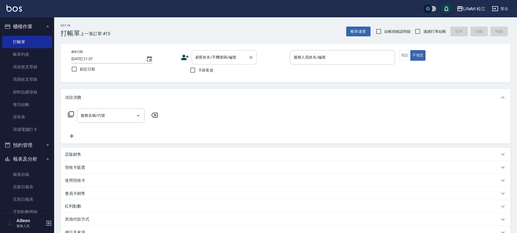
click at [204, 60] on input "顧客姓名/手機號碼/編號" at bounding box center [220, 57] width 52 height 9
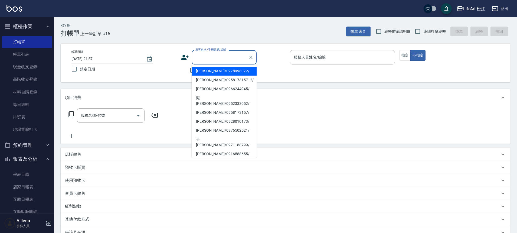
click at [209, 72] on li "[PERSON_NAME]/0978998072/" at bounding box center [224, 71] width 65 height 9
type input "[PERSON_NAME]/0978998072/"
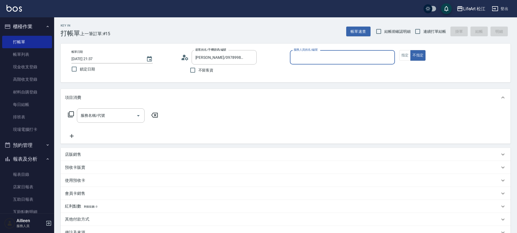
type input "Momo(無代號)"
click at [120, 115] on input "服務名稱/代號" at bounding box center [106, 115] width 55 height 9
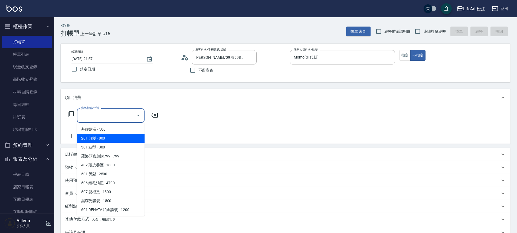
click at [111, 136] on span "201 剪髮 - 800" at bounding box center [111, 138] width 68 height 9
type input "201 剪髮(201)"
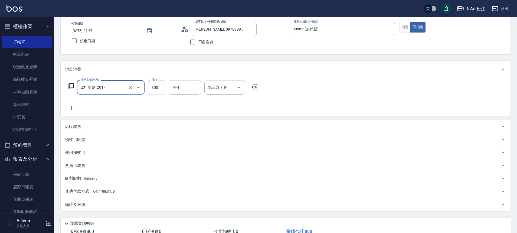
scroll to position [50, 0]
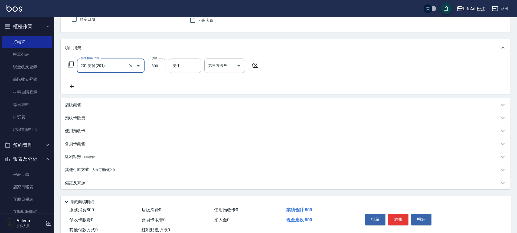
click at [180, 70] on input "洗-1" at bounding box center [185, 65] width 28 height 9
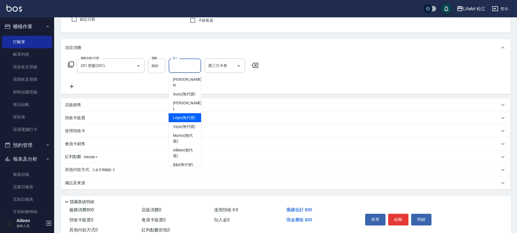
scroll to position [103, 0]
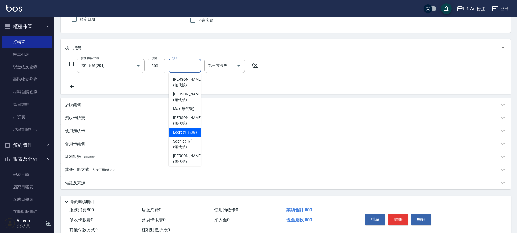
click at [185, 135] on span "Leora (無代號)" at bounding box center [185, 132] width 24 height 6
type input "Leora(無代號)"
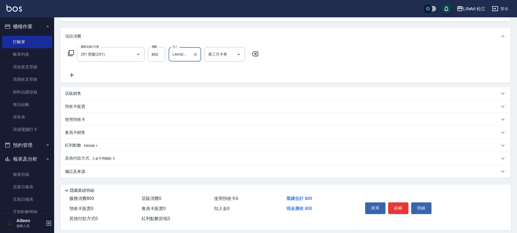
scroll to position [67, 0]
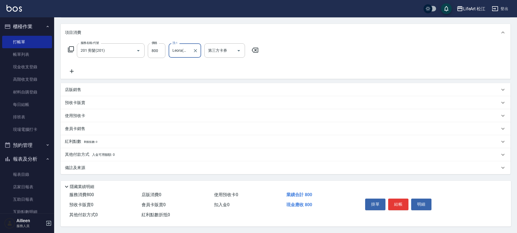
click at [186, 165] on div "備註及來源" at bounding box center [282, 168] width 435 height 6
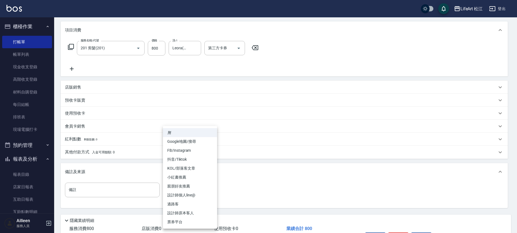
click at [197, 185] on body "LifeArt 松江 登出 櫃檯作業 打帳單 帳單列表 現金收支登錄 高階收支登錄 材料自購登錄 每日結帳 排班表 現場電腦打卡 預約管理 預約管理 單日預約…" at bounding box center [258, 100] width 517 height 334
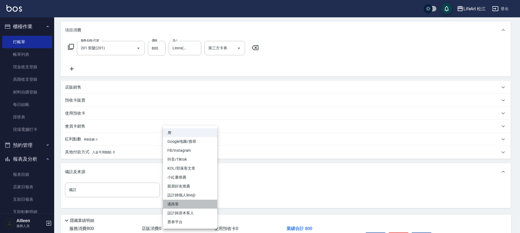
click at [187, 204] on li "過路客" at bounding box center [190, 204] width 54 height 9
type input "過路客"
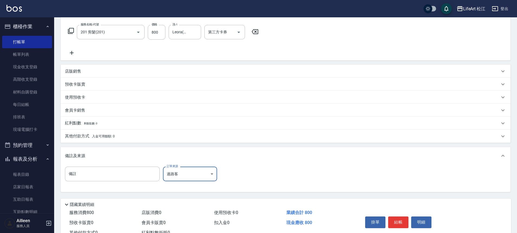
scroll to position [104, 0]
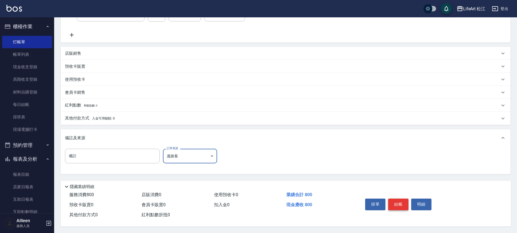
click at [399, 205] on button "結帳" at bounding box center [398, 204] width 20 height 11
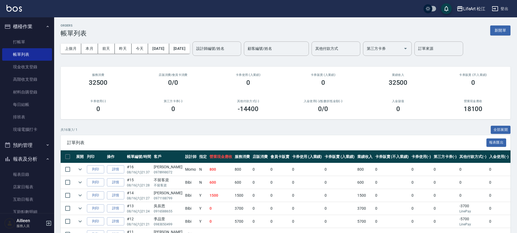
click at [497, 36] on div "ORDERS 帳單列表 新開單" at bounding box center [286, 30] width 450 height 13
click at [498, 33] on button "新開單" at bounding box center [501, 30] width 20 height 10
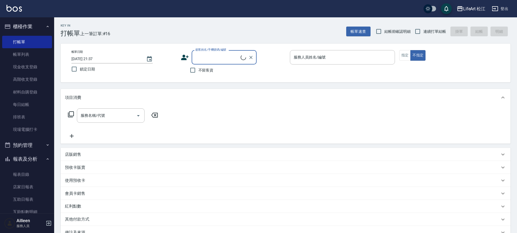
click at [216, 57] on input "顧客姓名/手機號碼/編號" at bounding box center [217, 57] width 47 height 9
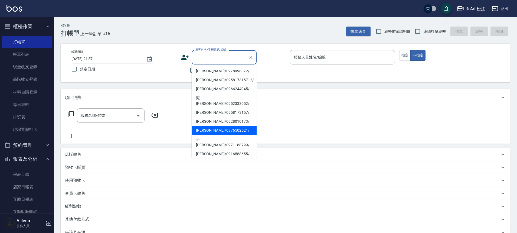
click at [220, 126] on li "[PERSON_NAME]/0976502521/" at bounding box center [224, 130] width 65 height 9
type input "[PERSON_NAME]/0976502521/"
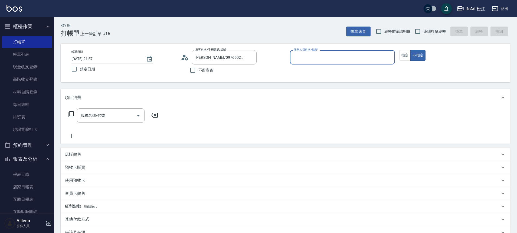
type input "Momo(無代號)"
click at [405, 57] on button "指定" at bounding box center [406, 55] width 12 height 11
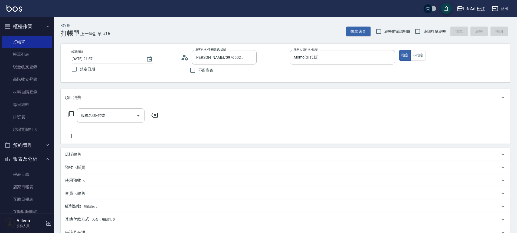
click at [105, 115] on input "服務名稱/代號" at bounding box center [106, 115] width 55 height 9
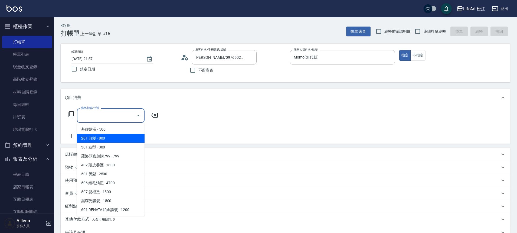
click at [101, 138] on span "201 剪髮 - 800" at bounding box center [111, 138] width 68 height 9
type input "201 剪髮(201)"
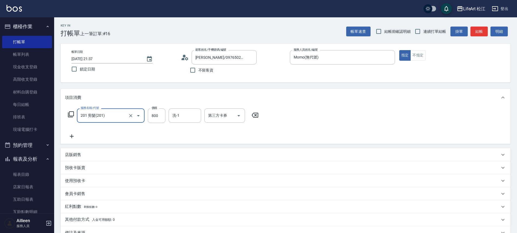
click at [73, 135] on icon at bounding box center [72, 136] width 14 height 7
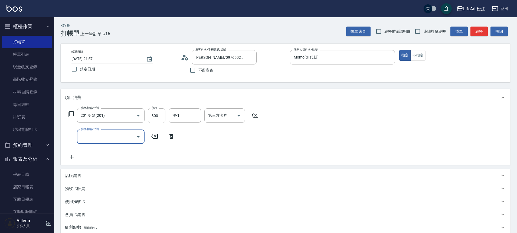
click at [106, 139] on input "服務名稱/代號" at bounding box center [106, 136] width 55 height 9
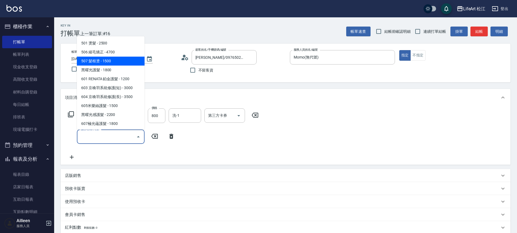
scroll to position [72, 0]
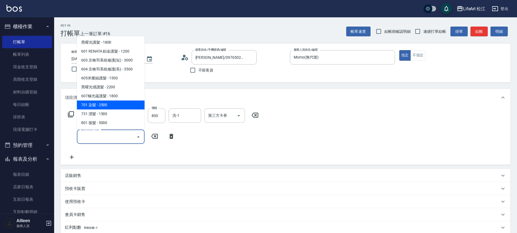
click at [105, 105] on span "701 染髮 - 2500" at bounding box center [111, 104] width 68 height 9
type input "701 染髮(701)"
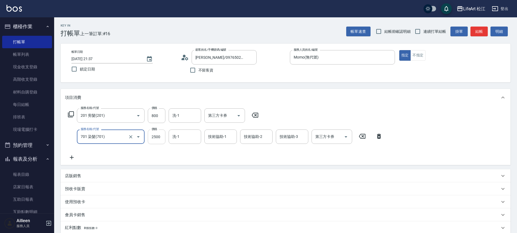
click at [162, 137] on input "2500" at bounding box center [157, 136] width 18 height 15
type input "2100"
click at [73, 158] on icon at bounding box center [72, 157] width 4 height 4
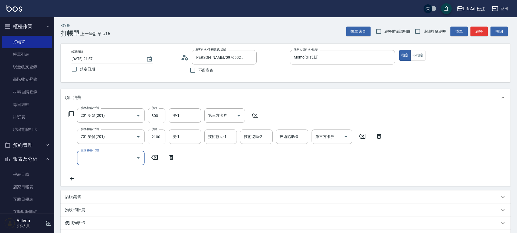
click at [112, 157] on input "服務名稱/代號" at bounding box center [106, 157] width 55 height 9
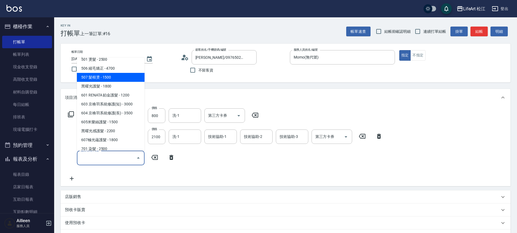
scroll to position [50, 0]
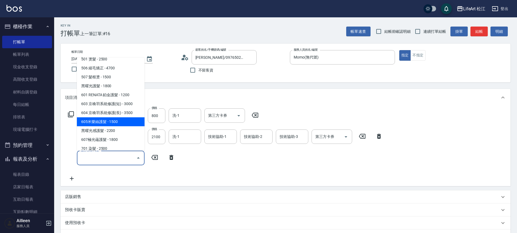
click at [102, 121] on span "605米樂絲護髮 - 1500" at bounding box center [111, 121] width 68 height 9
type input "605米樂絲護髮(605)"
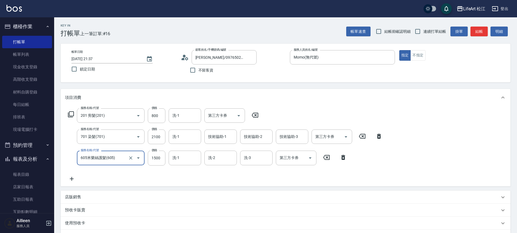
click at [74, 180] on icon at bounding box center [72, 179] width 14 height 7
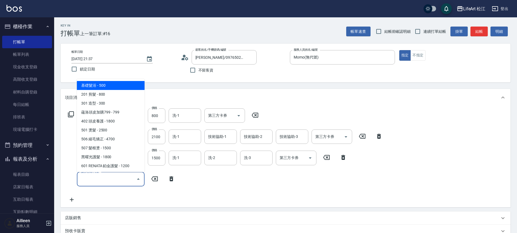
click at [114, 180] on input "服務名稱/代號" at bounding box center [106, 178] width 55 height 9
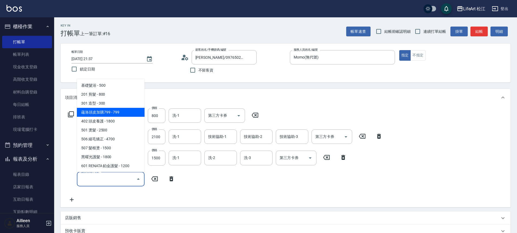
click at [131, 114] on span "蘊洛頭皮加購799 - 799" at bounding box center [111, 112] width 68 height 9
type input "蘊洛頭皮加購799(401)"
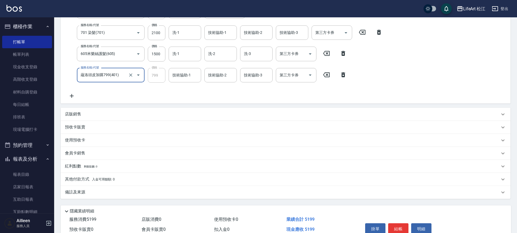
scroll to position [0, 0]
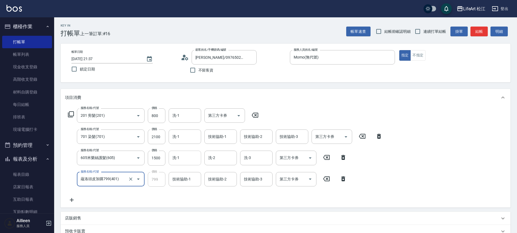
click at [187, 156] on input "洗-1" at bounding box center [185, 157] width 28 height 9
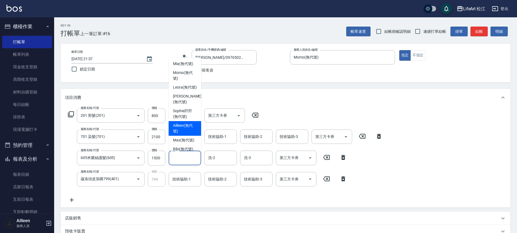
scroll to position [78, 0]
click at [178, 89] on span "Leora (無代號)" at bounding box center [185, 86] width 24 height 6
type input "Leora(無代號)"
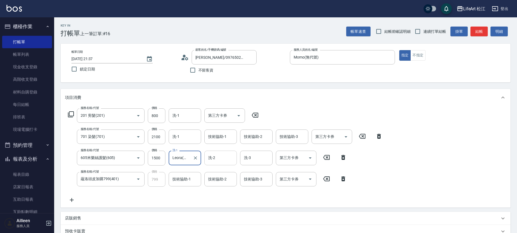
click at [220, 158] on input "洗-2" at bounding box center [221, 157] width 28 height 9
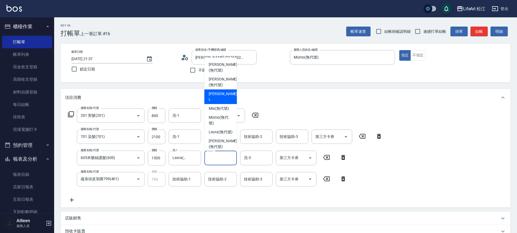
scroll to position [53, 0]
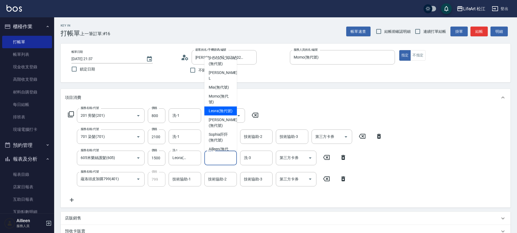
click at [219, 111] on span "Leora (無代號)" at bounding box center [221, 111] width 24 height 6
type input "Leora(無代號)"
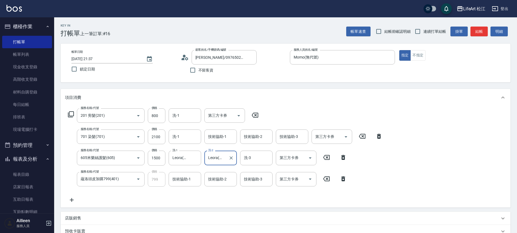
click at [251, 158] on div "洗-3 洗-3" at bounding box center [256, 158] width 33 height 14
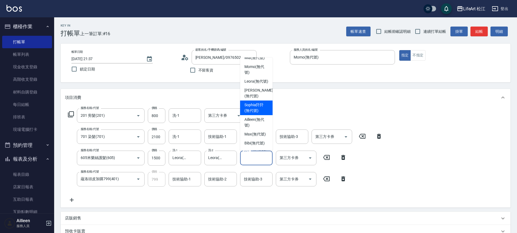
scroll to position [84, 0]
click at [252, 81] on span "Leora (無代號)" at bounding box center [257, 80] width 24 height 6
type input "Leora(無代號)"
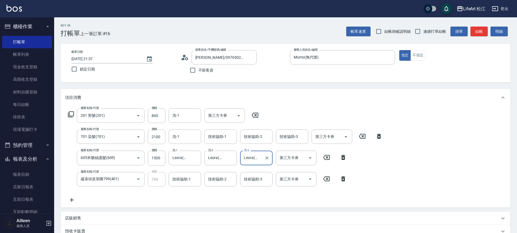
click at [188, 179] on div "技術協助-1 技術協助-1" at bounding box center [185, 179] width 33 height 14
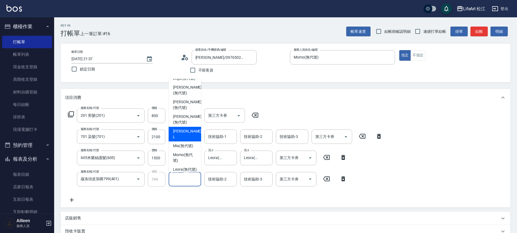
scroll to position [76, 0]
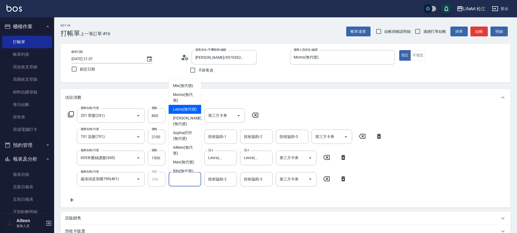
click at [186, 112] on span "Leora (無代號)" at bounding box center [185, 109] width 24 height 6
type input "Leora(無代號)"
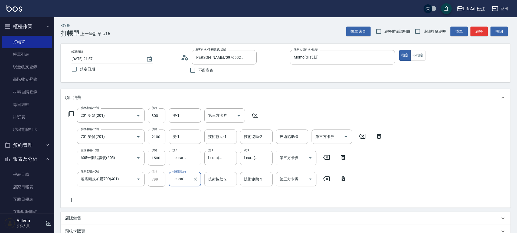
click at [220, 177] on div "技術協助-2 技術協助-2" at bounding box center [220, 179] width 33 height 14
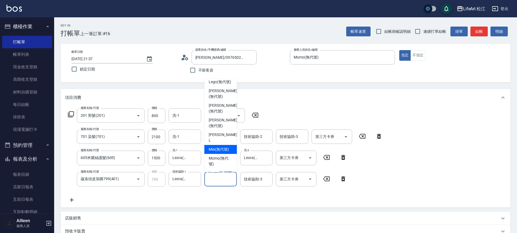
scroll to position [43, 0]
click at [218, 145] on span "Leora (無代號)" at bounding box center [221, 142] width 24 height 6
type input "Leora(無代號)"
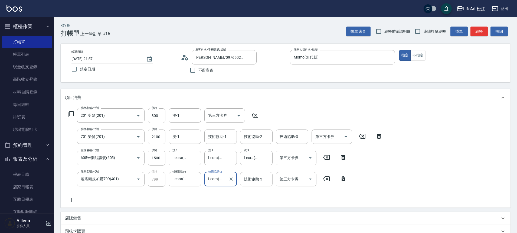
click at [249, 175] on input "技術協助-3" at bounding box center [257, 178] width 28 height 9
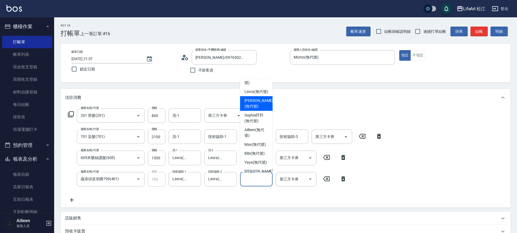
scroll to position [93, 0]
click at [256, 95] on span "Leora (無代號)" at bounding box center [257, 92] width 24 height 6
type input "Leora(無代號)"
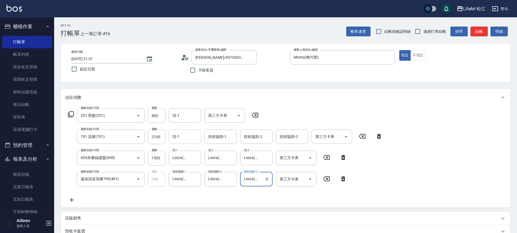
click at [180, 137] on input "洗-1" at bounding box center [185, 136] width 28 height 9
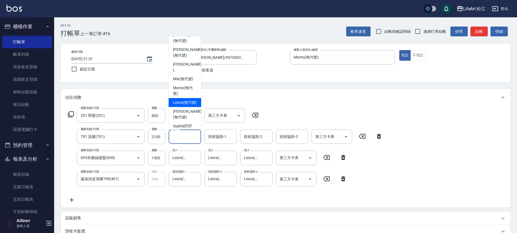
scroll to position [41, 0]
click at [184, 105] on span "Leora (無代號)" at bounding box center [185, 102] width 24 height 6
type input "Leora(無代號)"
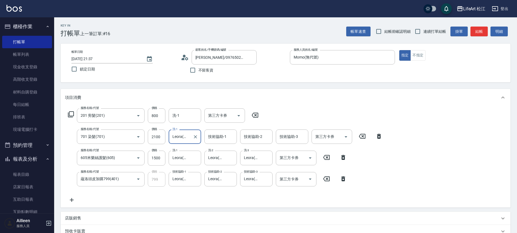
click at [217, 135] on div "技術協助-1 技術協助-1" at bounding box center [220, 136] width 33 height 14
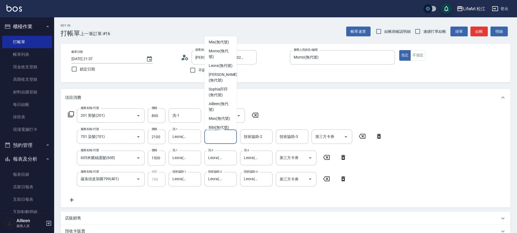
scroll to position [71, 0]
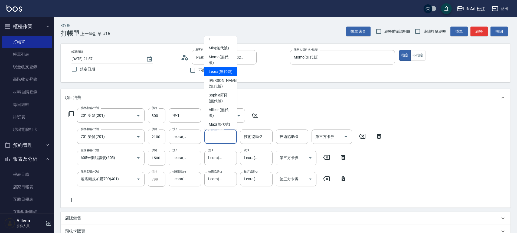
click at [212, 72] on span "Leora (無代號)" at bounding box center [221, 72] width 24 height 6
type input "Leora(無代號)"
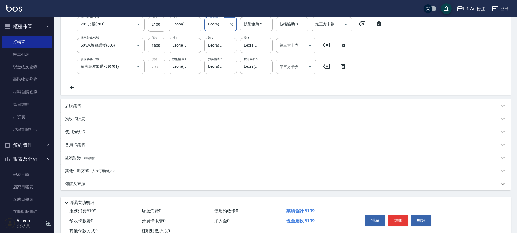
scroll to position [131, 0]
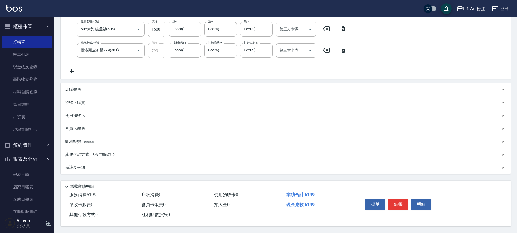
click at [116, 165] on div "備註及來源" at bounding box center [282, 168] width 435 height 6
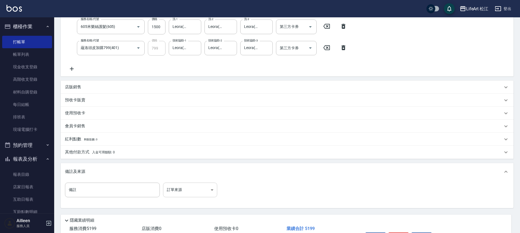
click at [180, 192] on body "LifeArt 松江 登出 櫃檯作業 打帳單 帳單列表 現金收支登錄 高階收支登錄 材料自購登錄 每日結帳 排班表 現場電腦打卡 預約管理 預約管理 單日預約…" at bounding box center [260, 68] width 520 height 398
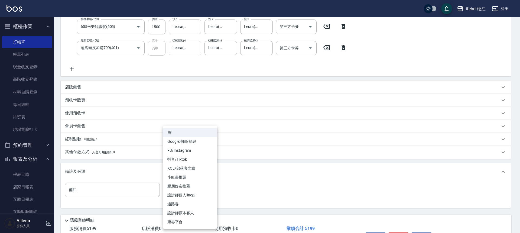
drag, startPoint x: 182, startPoint y: 148, endPoint x: 179, endPoint y: 149, distance: 3.0
click at [181, 148] on li "FB/Instagram" at bounding box center [190, 150] width 54 height 9
type input "FB/Instagram"
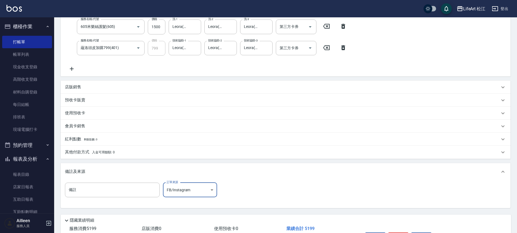
click at [114, 154] on span "入金可用餘額: 0" at bounding box center [103, 152] width 23 height 4
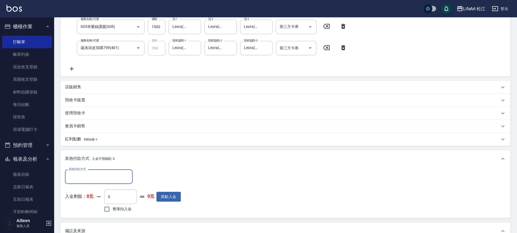
scroll to position [0, 0]
click at [75, 175] on input "其他付款方式" at bounding box center [98, 176] width 63 height 9
click at [84, 208] on span "信用卡" at bounding box center [99, 208] width 68 height 9
type input "信用卡"
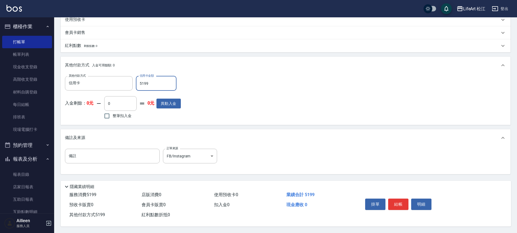
scroll to position [227, 0]
type input "5199"
click at [401, 201] on button "結帳" at bounding box center [398, 204] width 20 height 11
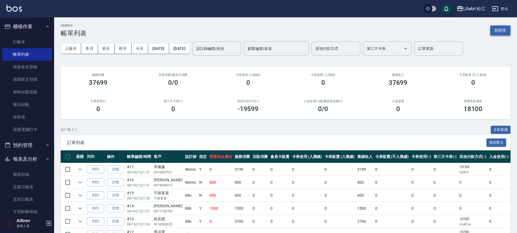
click at [502, 33] on button "新開單" at bounding box center [501, 30] width 20 height 10
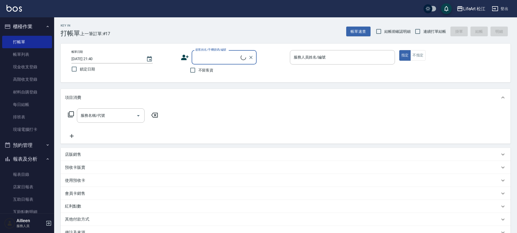
click at [219, 58] on input "顧客姓名/手機號碼/編號" at bounding box center [217, 57] width 47 height 9
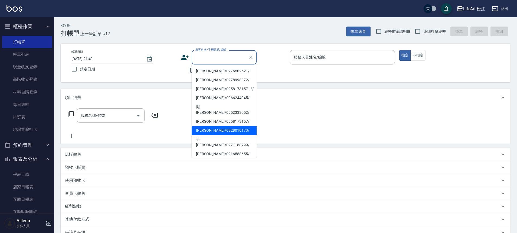
click at [210, 127] on li "[PERSON_NAME]/0928010173/" at bounding box center [224, 130] width 65 height 9
type input "[PERSON_NAME]/0928010173/"
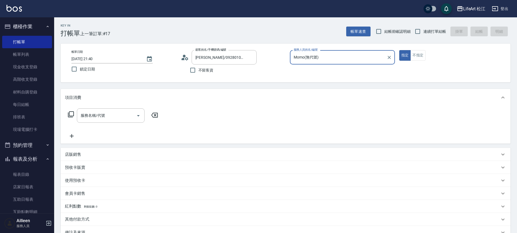
type input "Momo(無代號)"
click at [102, 118] on input "服務名稱/代號" at bounding box center [106, 115] width 55 height 9
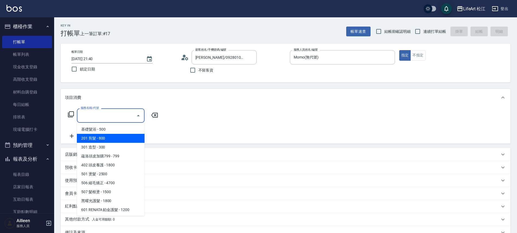
click at [103, 138] on span "201 剪髮 - 800" at bounding box center [111, 138] width 68 height 9
type input "201 剪髮(201)"
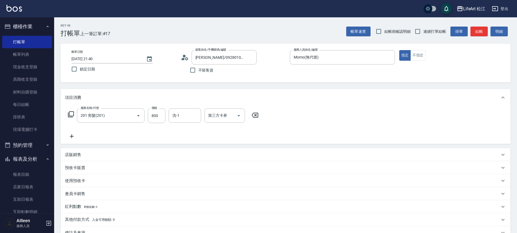
click at [71, 137] on icon at bounding box center [72, 136] width 14 height 7
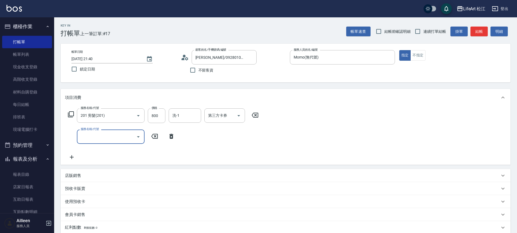
click at [94, 136] on input "服務名稱/代號" at bounding box center [106, 136] width 55 height 9
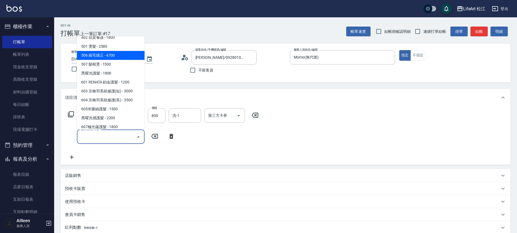
scroll to position [72, 0]
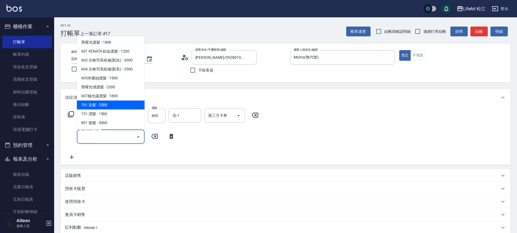
click at [103, 106] on span "701 染髮 - 2500" at bounding box center [111, 104] width 68 height 9
type input "701 染髮(701)"
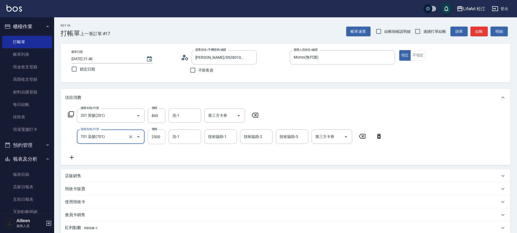
click at [159, 139] on input "2500" at bounding box center [157, 136] width 18 height 15
type input "2400"
click at [179, 137] on div "洗-1 洗-1" at bounding box center [185, 136] width 33 height 14
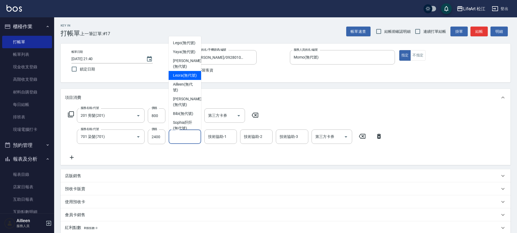
click at [182, 78] on span "Leora (無代號)" at bounding box center [185, 76] width 24 height 6
type input "Leora(無代號)"
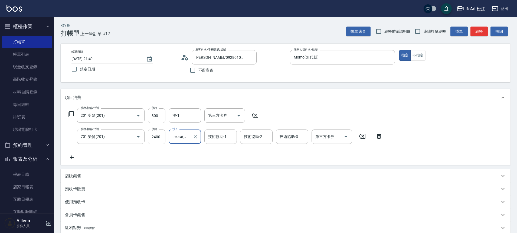
scroll to position [89, 0]
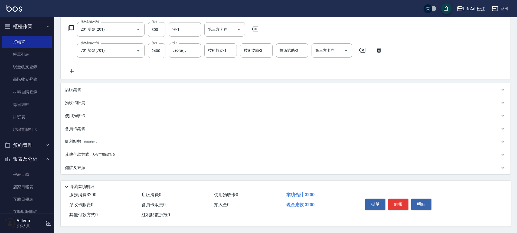
click at [106, 165] on div "備註及來源" at bounding box center [282, 168] width 435 height 6
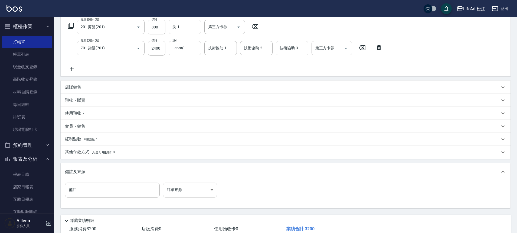
click at [188, 189] on body "LifeArt 松江 登出 櫃檯作業 打帳單 帳單列表 現金收支登錄 高階收支登錄 材料自購登錄 每日結帳 排班表 現場電腦打卡 預約管理 預約管理 單日預約…" at bounding box center [258, 89] width 517 height 356
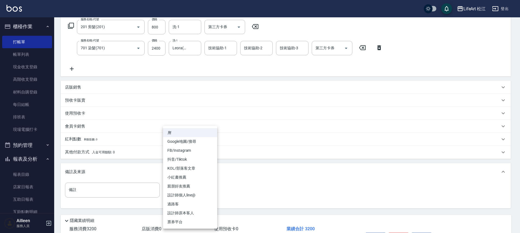
click at [187, 192] on li "設計師個人line@" at bounding box center [190, 195] width 54 height 9
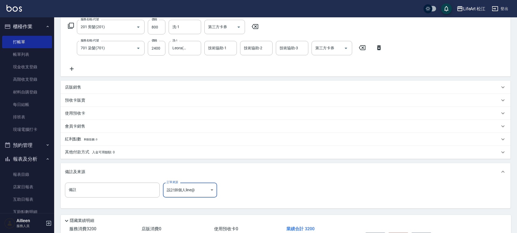
click at [182, 190] on body "LifeArt 松江 登出 櫃檯作業 打帳單 帳單列表 現金收支登錄 高階收支登錄 材料自購登錄 每日結帳 排班表 現場電腦打卡 預約管理 預約管理 單日預約…" at bounding box center [258, 89] width 517 height 356
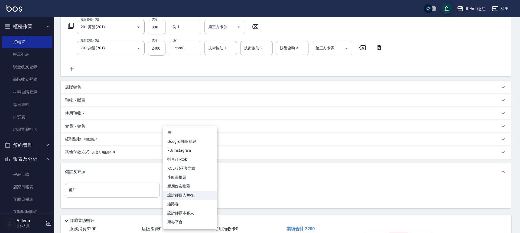
click at [181, 151] on li "FB/Instagram" at bounding box center [190, 150] width 54 height 9
type input "FB/Instagram"
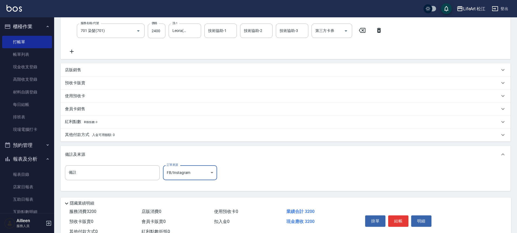
scroll to position [125, 0]
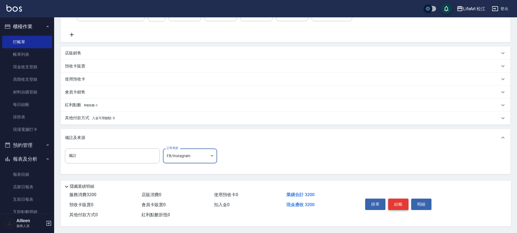
click at [405, 202] on button "結帳" at bounding box center [398, 204] width 20 height 11
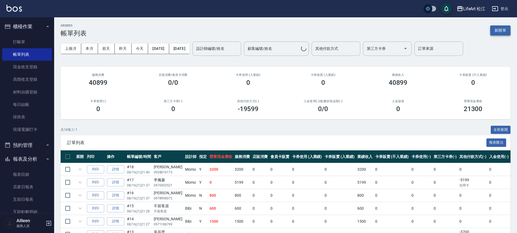
click at [503, 31] on button "新開單" at bounding box center [501, 30] width 20 height 10
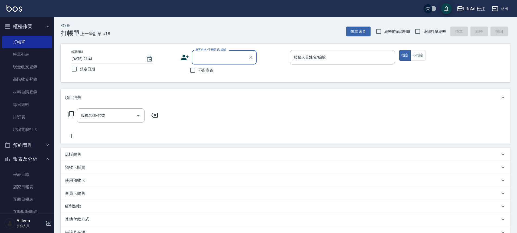
click at [213, 54] on input "顧客姓名/手機號碼/編號" at bounding box center [220, 57] width 52 height 9
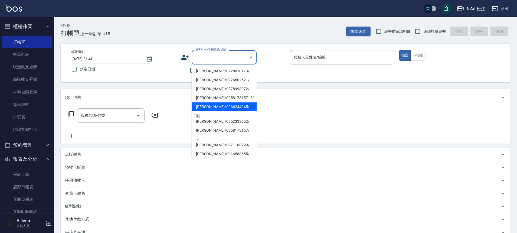
click at [212, 108] on li "[PERSON_NAME]/0966244945/" at bounding box center [224, 106] width 65 height 9
type input "[PERSON_NAME]/0966244945/"
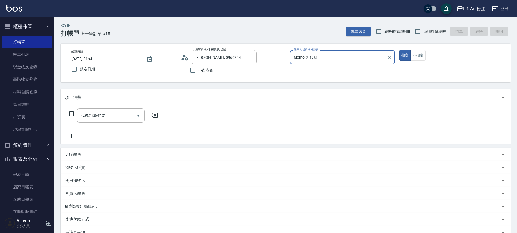
type input "Momo(無代號)"
click at [97, 115] on div "服務名稱/代號 服務名稱/代號" at bounding box center [111, 115] width 68 height 14
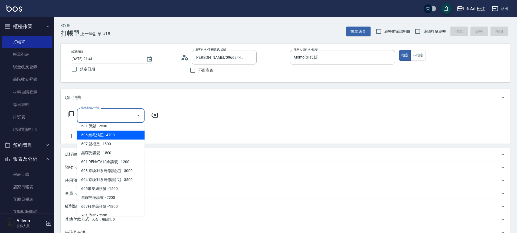
scroll to position [72, 0]
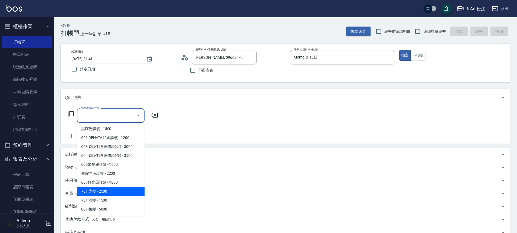
click at [111, 193] on span "701 染髮 - 2500" at bounding box center [111, 191] width 68 height 9
type input "701 染髮(701)"
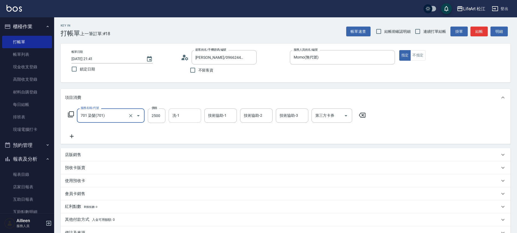
click at [185, 113] on input "洗-1" at bounding box center [185, 115] width 28 height 9
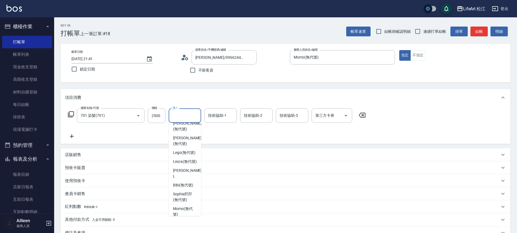
scroll to position [92, 0]
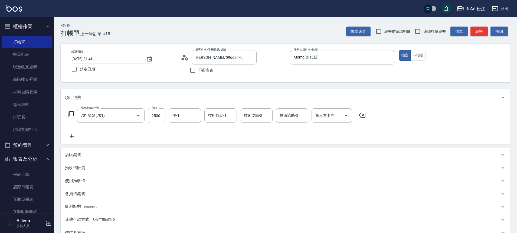
drag, startPoint x: 205, startPoint y: 182, endPoint x: 199, endPoint y: 162, distance: 20.5
click at [205, 174] on div "使用預收卡 卡券代號/名稱 卡券代號/名稱" at bounding box center [286, 180] width 450 height 13
click at [182, 113] on input "洗-1" at bounding box center [185, 115] width 28 height 9
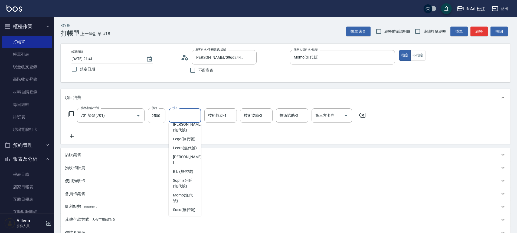
scroll to position [131, 0]
click at [190, 145] on span "Leora (無代號)" at bounding box center [185, 148] width 24 height 6
type input "Leora(無代號)"
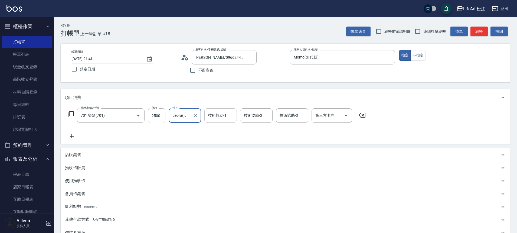
click at [222, 113] on div "技術協助-1 技術協助-1" at bounding box center [220, 115] width 33 height 14
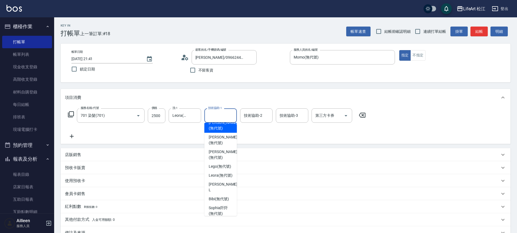
scroll to position [93, 0]
click at [215, 177] on span "Leora (無代號)" at bounding box center [221, 175] width 24 height 6
type input "Leora(無代號)"
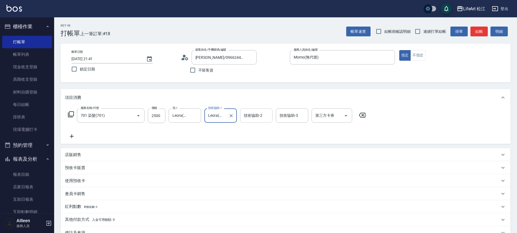
click at [250, 114] on div "技術協助-2 技術協助-2" at bounding box center [256, 115] width 33 height 14
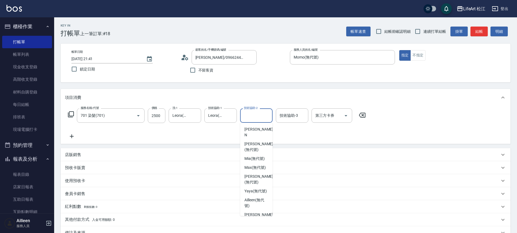
scroll to position [115, 0]
click at [250, 155] on span "Leora (無代號)" at bounding box center [257, 153] width 24 height 6
type input "Leora(無代號)"
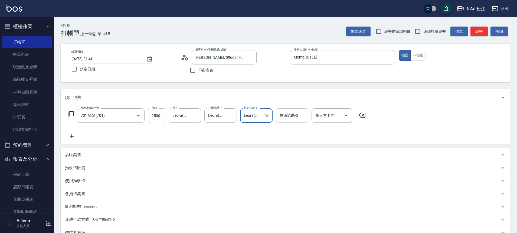
click at [290, 114] on div "技術協助-3 技術協助-3" at bounding box center [292, 115] width 33 height 14
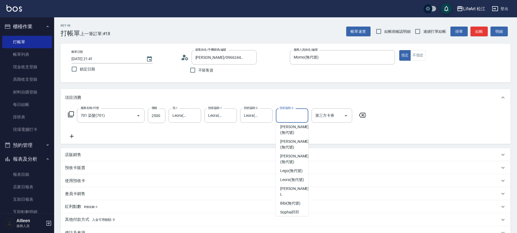
scroll to position [88, 0]
click at [287, 182] on span "Leora (無代號)" at bounding box center [292, 179] width 24 height 6
type input "Leora(無代號)"
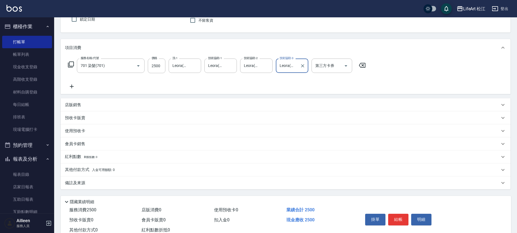
scroll to position [67, 0]
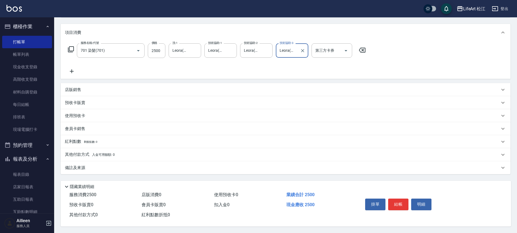
click at [160, 166] on div "備註及來源" at bounding box center [282, 168] width 435 height 6
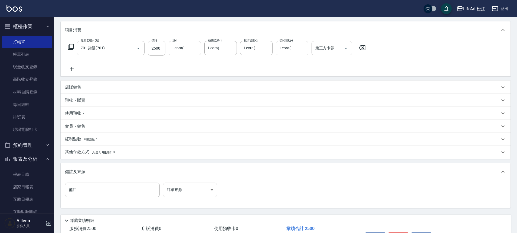
click at [193, 187] on body "LifeArt 松江 登出 櫃檯作業 打帳單 帳單列表 現金收支登錄 高階收支登錄 材料自購登錄 每日結帳 排班表 現場電腦打卡 預約管理 預約管理 單日預約…" at bounding box center [258, 100] width 517 height 334
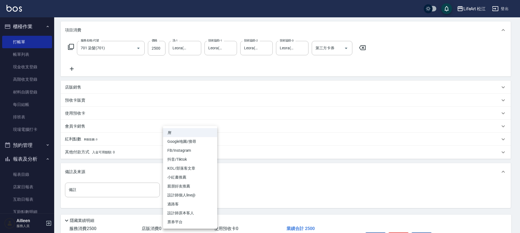
click at [199, 194] on li "設計師個人line@" at bounding box center [190, 195] width 54 height 9
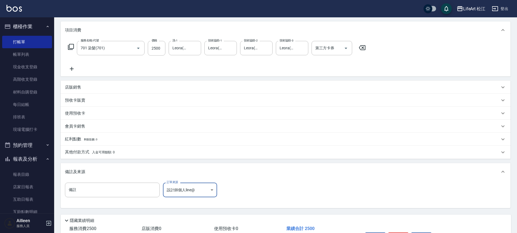
click at [190, 190] on body "LifeArt 松江 登出 櫃檯作業 打帳單 帳單列表 現金收支登錄 高階收支登錄 材料自購登錄 每日結帳 排班表 現場電腦打卡 預約管理 預約管理 單日預約…" at bounding box center [258, 100] width 517 height 334
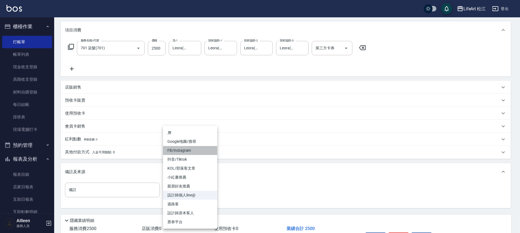
click at [190, 149] on li "FB/Instagram" at bounding box center [190, 150] width 54 height 9
type input "FB/Instagram"
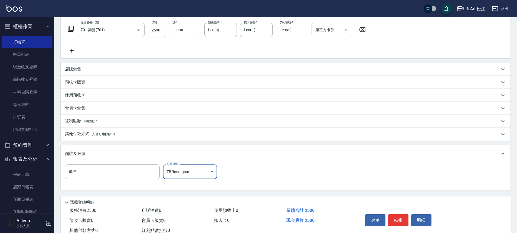
scroll to position [104, 0]
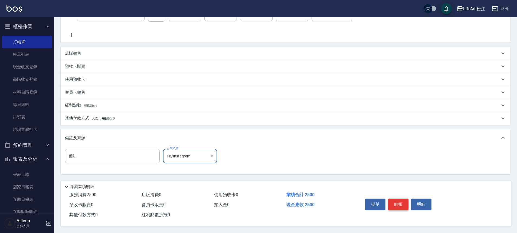
click at [401, 200] on button "結帳" at bounding box center [398, 204] width 20 height 11
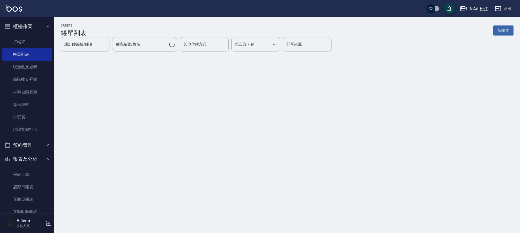
click at [504, 32] on button "新開單" at bounding box center [503, 30] width 20 height 10
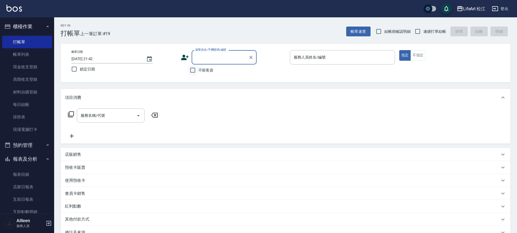
click at [197, 67] on input "不留客資" at bounding box center [192, 69] width 11 height 11
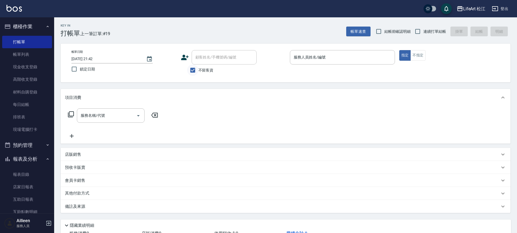
click at [194, 70] on input "不留客資" at bounding box center [192, 69] width 11 height 11
checkbox input "false"
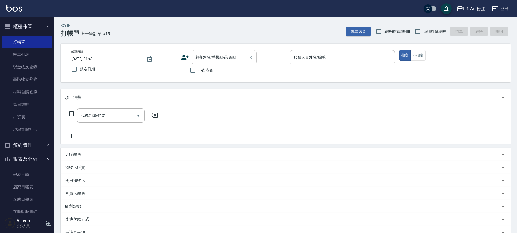
click at [202, 53] on div "顧客姓名/手機號碼/編號 顧客姓名/手機號碼/編號" at bounding box center [224, 57] width 65 height 14
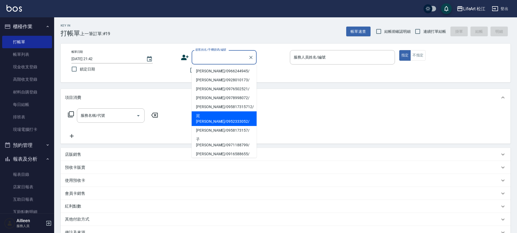
click at [216, 115] on li "泥[PERSON_NAME]/0952333052/" at bounding box center [224, 118] width 65 height 15
type input "泥[PERSON_NAME]/0952333052/"
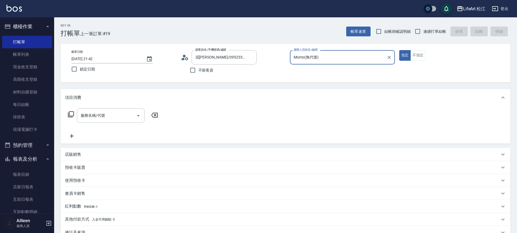
click at [102, 115] on div "服務名稱/代號 服務名稱/代號" at bounding box center [111, 115] width 68 height 14
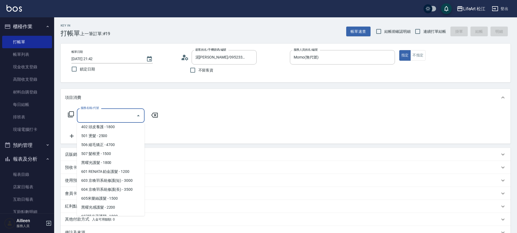
scroll to position [72, 0]
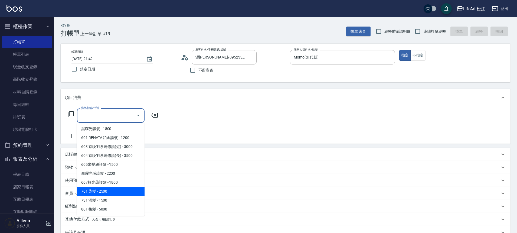
click at [109, 190] on span "701 染髮 - 2500" at bounding box center [111, 191] width 68 height 9
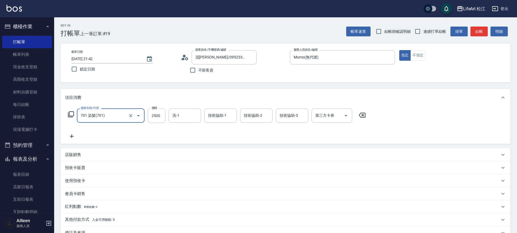
click at [73, 138] on icon at bounding box center [72, 136] width 14 height 7
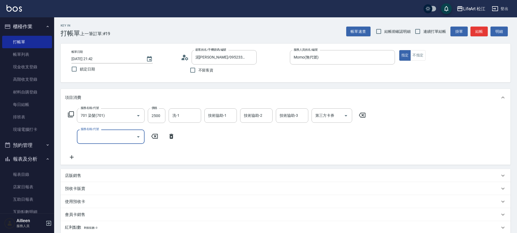
click at [107, 139] on input "服務名稱/代號" at bounding box center [106, 136] width 55 height 9
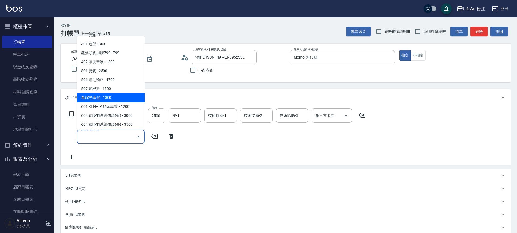
scroll to position [0, 0]
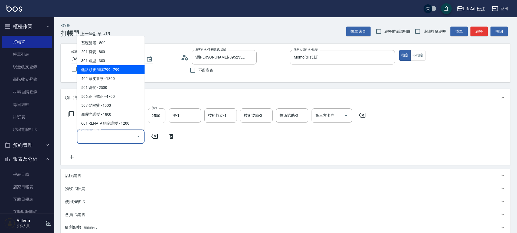
click at [90, 68] on span "蘊洛頭皮加購799 - 799" at bounding box center [111, 69] width 68 height 9
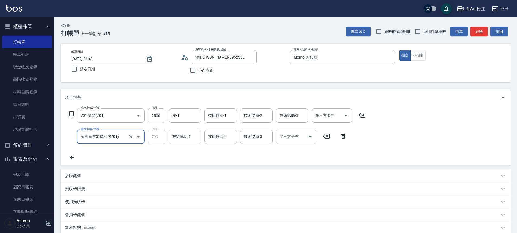
click at [183, 141] on input "技術協助-1" at bounding box center [185, 136] width 28 height 9
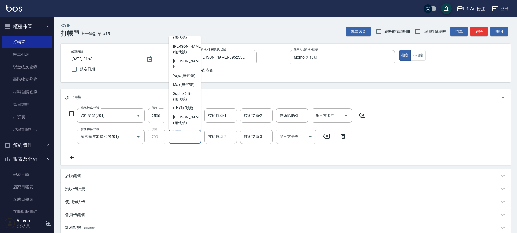
scroll to position [131, 0]
drag, startPoint x: 198, startPoint y: 113, endPoint x: 200, endPoint y: 102, distance: 11.0
click at [200, 102] on ul "Mia (無代號) Susu (無代號) [PERSON_NAME] (無代號) [PERSON_NAME] (無代號) [PERSON_NAME] (無代號…" at bounding box center [185, 82] width 33 height 93
click at [196, 57] on div "Momo (無代號)" at bounding box center [185, 63] width 33 height 15
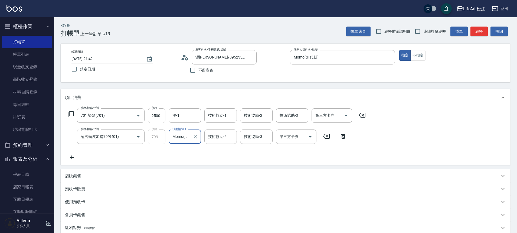
click at [186, 136] on input "Momo(無代號)" at bounding box center [181, 136] width 20 height 9
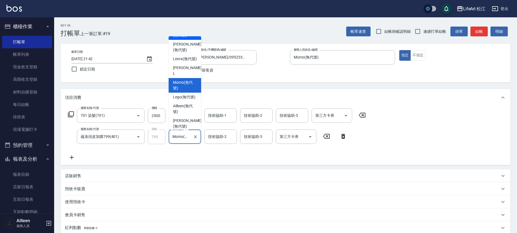
scroll to position [34, 0]
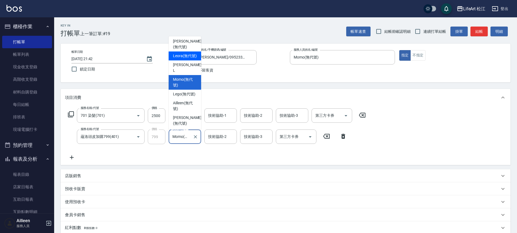
click at [186, 59] on span "Leora (無代號)" at bounding box center [185, 56] width 24 height 6
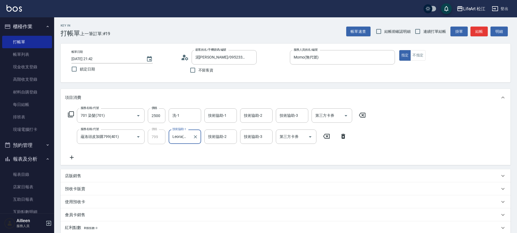
click at [216, 138] on div "技術協助-2 技術協助-2" at bounding box center [220, 136] width 33 height 14
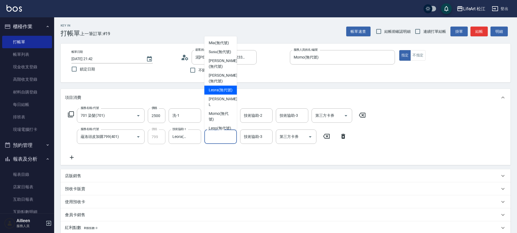
click at [226, 91] on span "Leora (無代號)" at bounding box center [221, 90] width 24 height 6
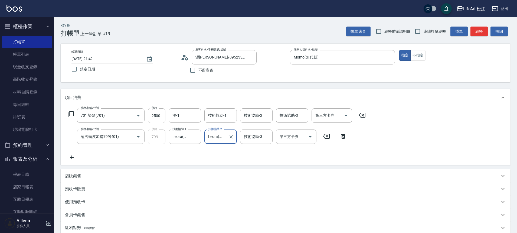
click at [261, 135] on div "技術協助-3 技術協助-3" at bounding box center [256, 136] width 33 height 14
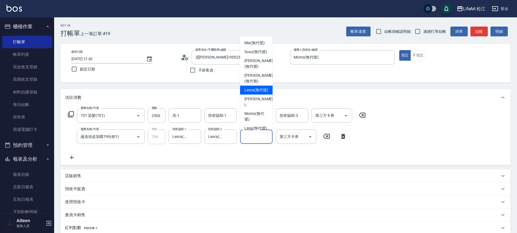
click at [262, 93] on span "Leora (無代號)" at bounding box center [257, 90] width 24 height 6
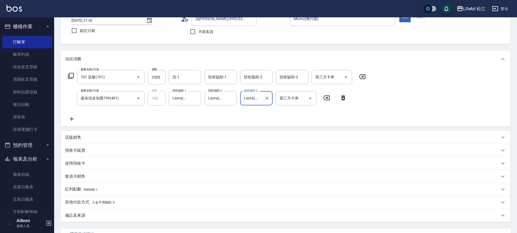
scroll to position [55, 0]
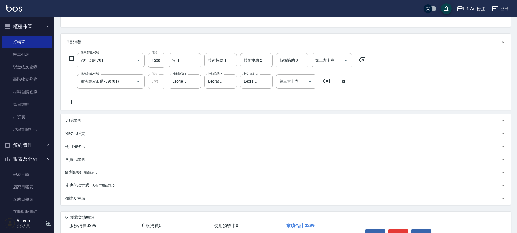
click at [100, 196] on div "備註及來源" at bounding box center [282, 199] width 435 height 6
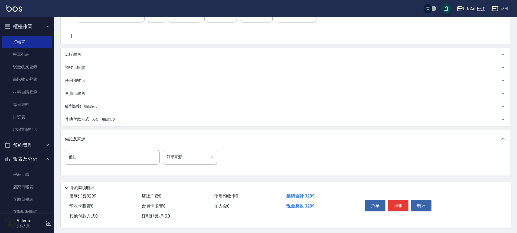
scroll to position [125, 0]
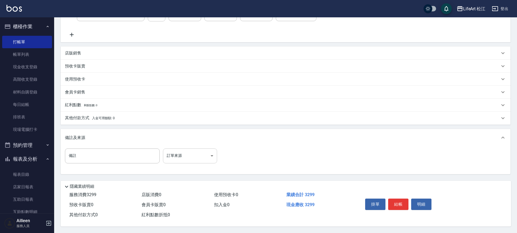
click at [203, 158] on body "LifeArt 松江 登出 櫃檯作業 打帳單 帳單列表 現金收支登錄 高階收支登錄 材料自購登錄 每日結帳 排班表 現場電腦打卡 預約管理 預約管理 單日預約…" at bounding box center [258, 55] width 517 height 356
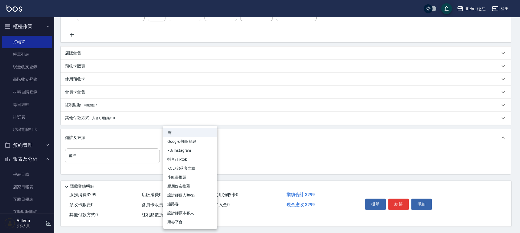
click at [187, 153] on li "FB/Instagram" at bounding box center [190, 150] width 54 height 9
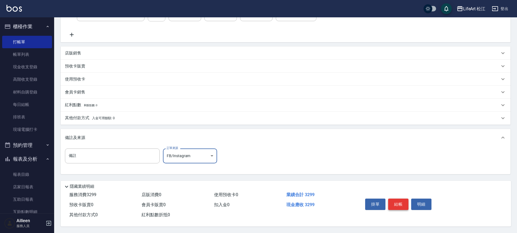
click at [400, 201] on button "結帳" at bounding box center [398, 204] width 20 height 11
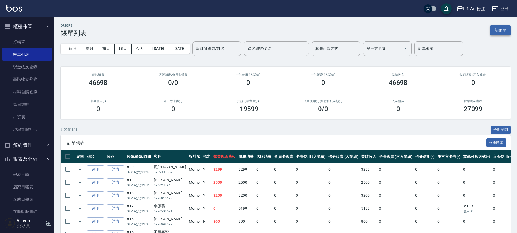
click at [505, 31] on button "新開單" at bounding box center [501, 30] width 20 height 10
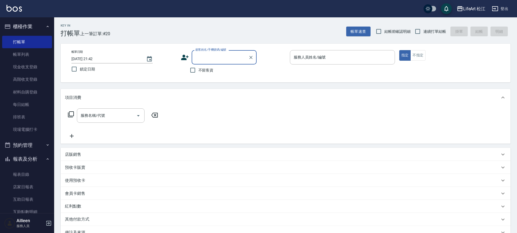
click at [203, 58] on input "顧客姓名/手機號碼/編號" at bounding box center [220, 57] width 52 height 9
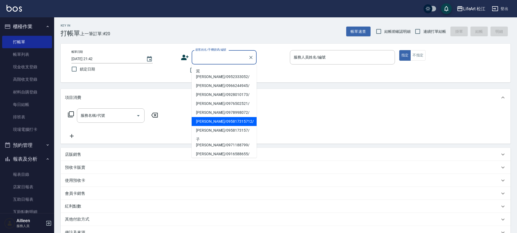
click at [214, 117] on li "[PERSON_NAME]/095817315712/" at bounding box center [224, 121] width 65 height 9
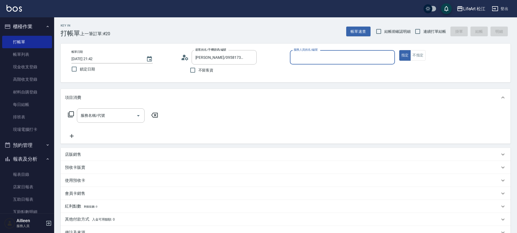
click at [302, 57] on input "服務人員姓名/編號" at bounding box center [343, 57] width 100 height 9
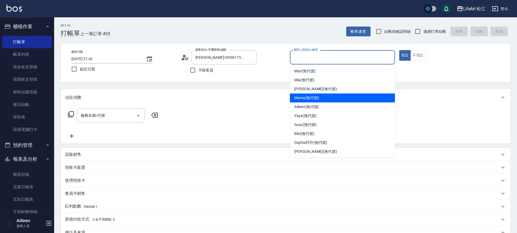
click at [303, 99] on span "Momo (無代號)" at bounding box center [306, 98] width 25 height 6
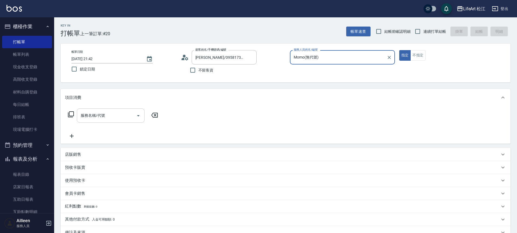
click at [127, 117] on input "服務名稱/代號" at bounding box center [106, 115] width 55 height 9
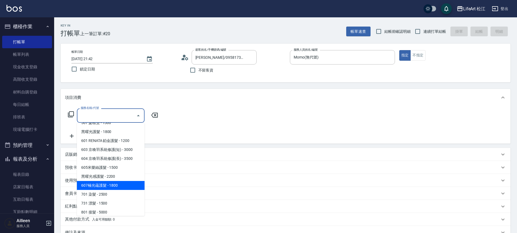
scroll to position [72, 0]
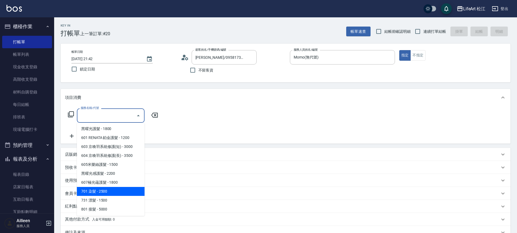
click at [110, 192] on span "701 染髮 - 2500" at bounding box center [111, 191] width 68 height 9
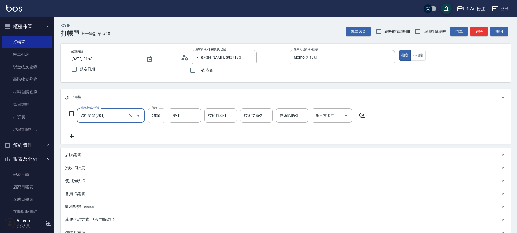
click at [162, 114] on input "2500" at bounding box center [157, 115] width 18 height 15
click at [189, 119] on input "洗-1" at bounding box center [185, 115] width 28 height 9
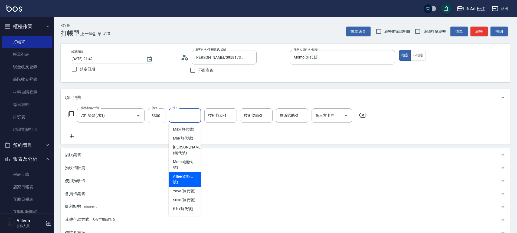
click at [183, 185] on span "Ailleen (無代號)" at bounding box center [185, 179] width 24 height 11
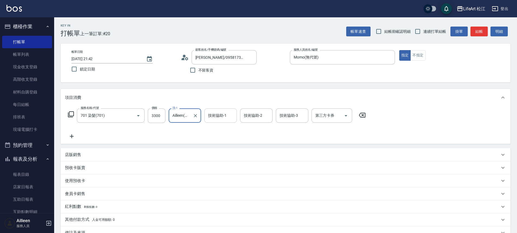
click at [221, 120] on input "技術協助-1" at bounding box center [221, 115] width 28 height 9
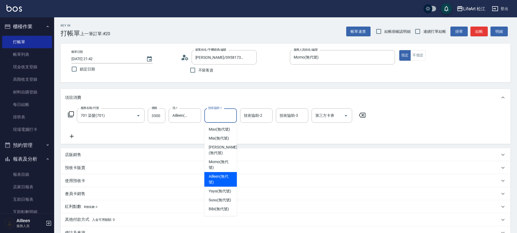
click at [218, 179] on div "Ailleen (無代號)" at bounding box center [220, 179] width 33 height 15
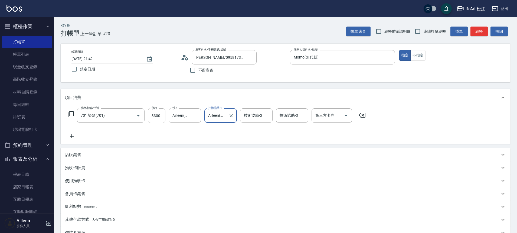
click at [225, 114] on input "Ailleen(無代號)" at bounding box center [217, 115] width 20 height 9
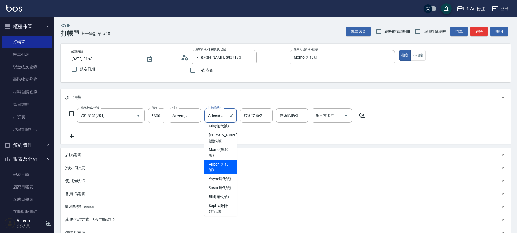
scroll to position [20, 0]
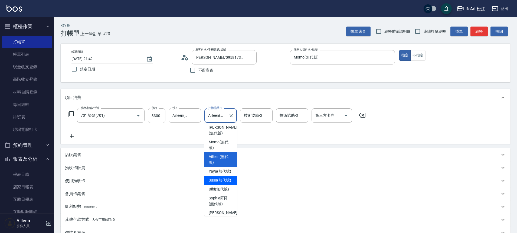
click at [217, 183] on span "Susu (無代號)" at bounding box center [220, 180] width 22 height 6
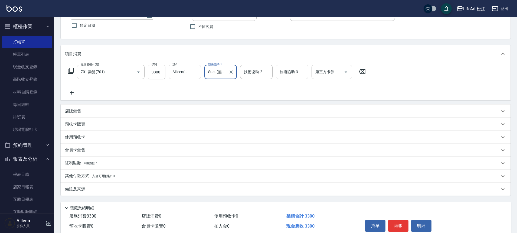
scroll to position [67, 0]
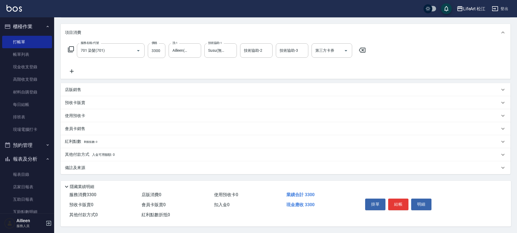
click at [118, 165] on div "備註及來源" at bounding box center [282, 168] width 435 height 6
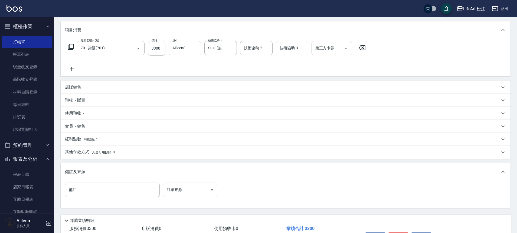
click at [185, 187] on body "LifeArt 松江 登出 櫃檯作業 打帳單 帳單列表 現金收支登錄 高階收支登錄 材料自購登錄 每日結帳 排班表 現場電腦打卡 預約管理 預約管理 單日預約…" at bounding box center [258, 100] width 517 height 334
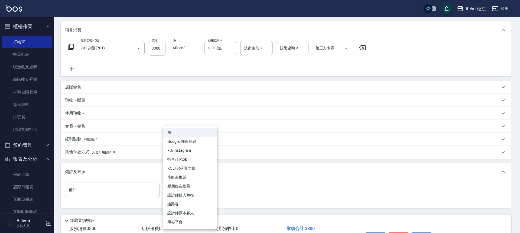
click at [179, 151] on li "FB/Instagram" at bounding box center [190, 150] width 54 height 9
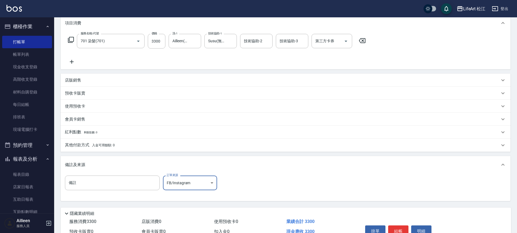
scroll to position [79, 0]
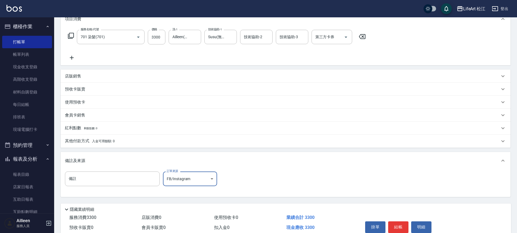
click at [401, 226] on button "結帳" at bounding box center [398, 226] width 20 height 11
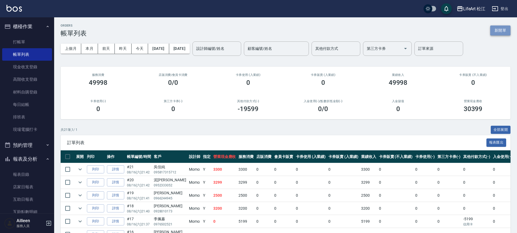
click at [502, 30] on button "新開單" at bounding box center [501, 30] width 20 height 10
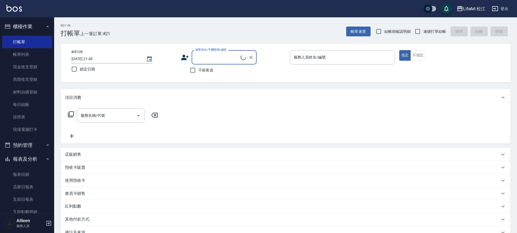
click at [210, 61] on input "顧客姓名/手機號碼/編號" at bounding box center [217, 57] width 47 height 9
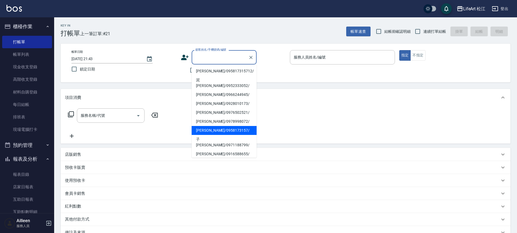
click at [202, 126] on li "[PERSON_NAME]/0958173157/" at bounding box center [224, 130] width 65 height 9
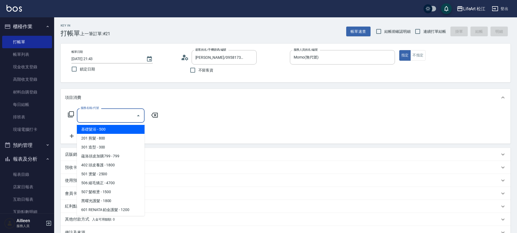
click at [112, 116] on input "服務名稱/代號" at bounding box center [106, 115] width 55 height 9
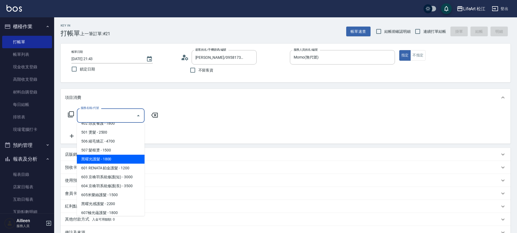
scroll to position [55, 0]
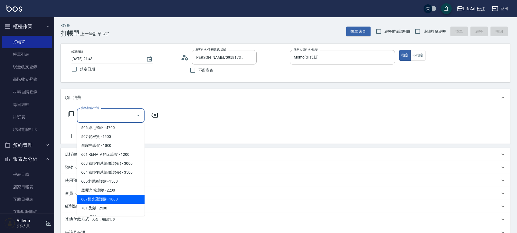
click at [111, 201] on span "607極光蘊護髮 - 1800" at bounding box center [111, 199] width 68 height 9
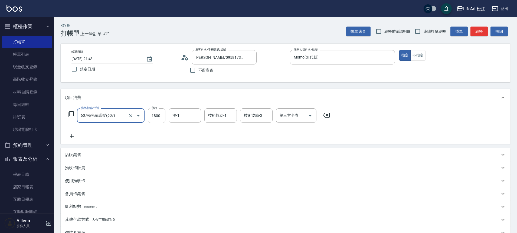
click at [73, 134] on icon at bounding box center [72, 136] width 14 height 7
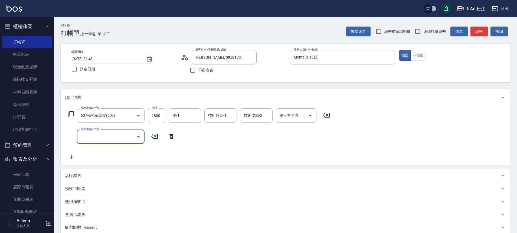
click at [108, 140] on input "服務名稱/代號" at bounding box center [106, 136] width 55 height 9
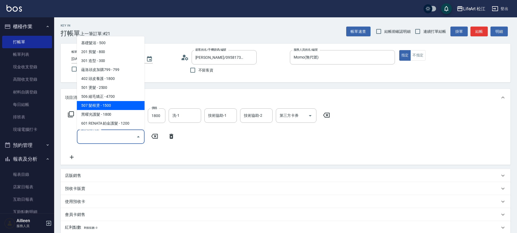
scroll to position [72, 0]
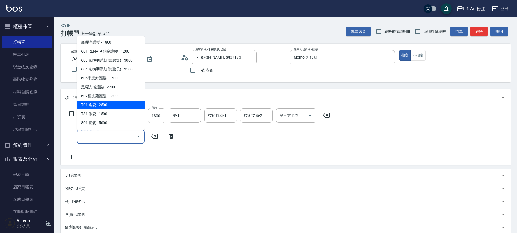
click at [102, 106] on span "701 染髮 - 2500" at bounding box center [111, 104] width 68 height 9
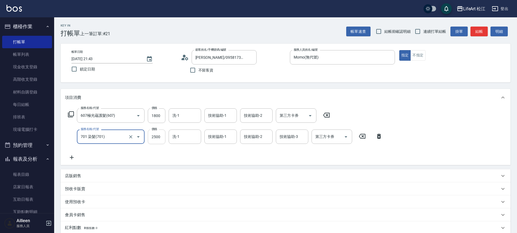
click at [161, 137] on input "2500" at bounding box center [157, 136] width 18 height 15
click at [178, 110] on div "洗-1" at bounding box center [185, 115] width 33 height 14
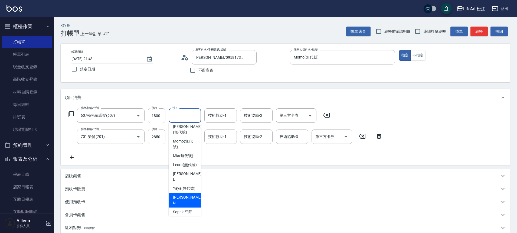
scroll to position [93, 0]
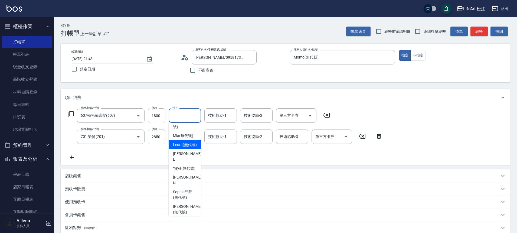
click at [183, 148] on span "Leora (無代號)" at bounding box center [185, 145] width 24 height 6
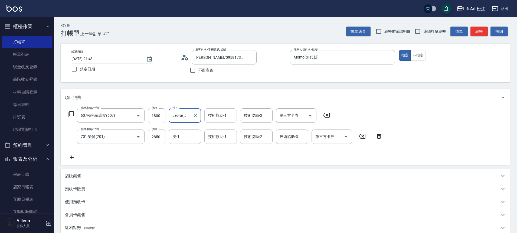
click at [211, 118] on div "技術協助-1 技術協助-1" at bounding box center [220, 115] width 33 height 14
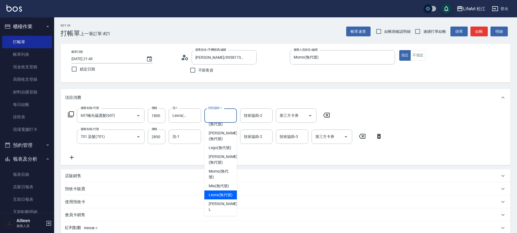
scroll to position [44, 0]
click at [216, 197] on span "Leora (無代號)" at bounding box center [221, 194] width 24 height 6
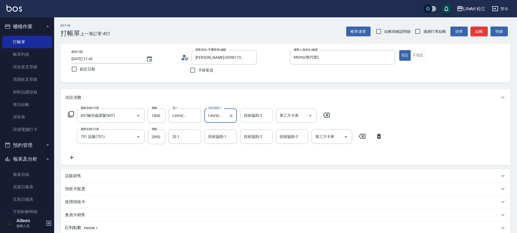
click at [254, 116] on div "技術協助-2 技術協助-2" at bounding box center [256, 115] width 33 height 14
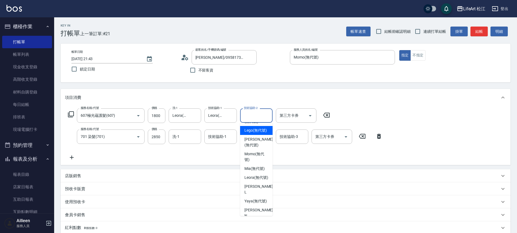
scroll to position [110, 0]
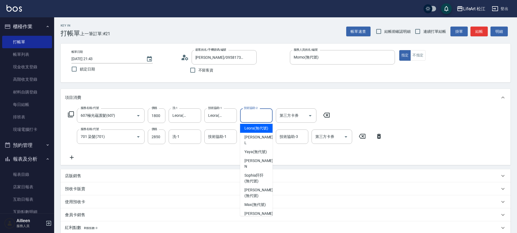
click at [255, 131] on span "Leora (無代號)" at bounding box center [257, 128] width 24 height 6
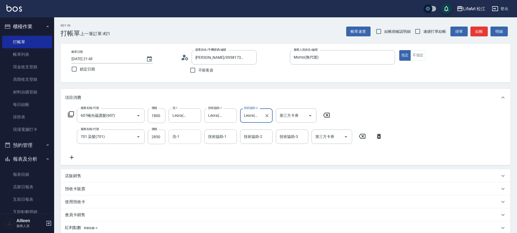
click at [188, 136] on input "洗-1" at bounding box center [185, 136] width 28 height 9
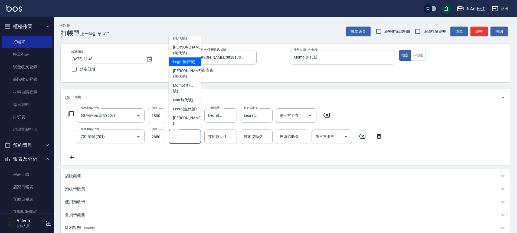
scroll to position [47, 0]
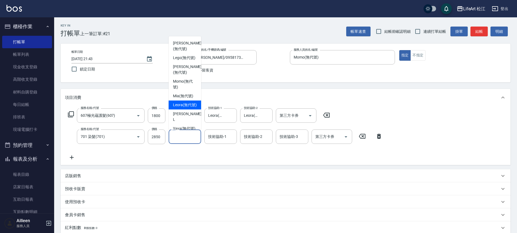
click at [179, 108] on span "Leora (無代號)" at bounding box center [185, 105] width 24 height 6
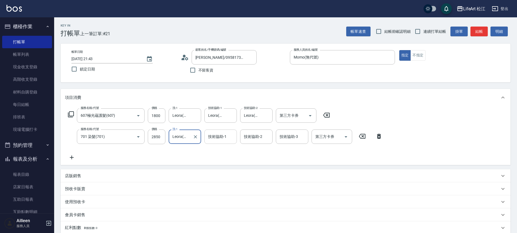
click at [219, 138] on div "技術協助-1 技術協助-1" at bounding box center [220, 136] width 33 height 14
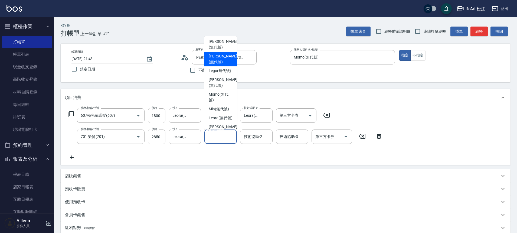
scroll to position [109, 0]
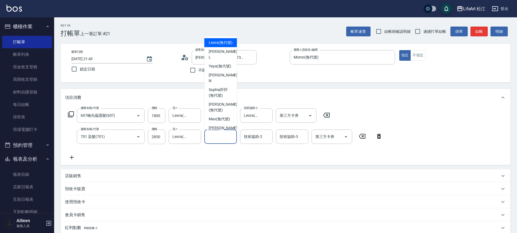
click at [222, 46] on span "Leora (無代號)" at bounding box center [221, 43] width 24 height 6
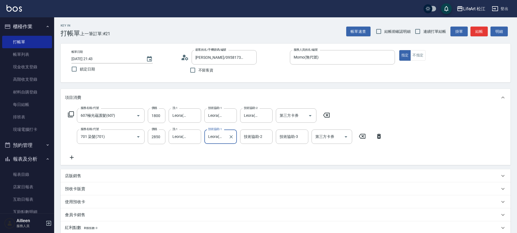
click at [262, 137] on div "技術協助-2 技術協助-2" at bounding box center [256, 136] width 33 height 14
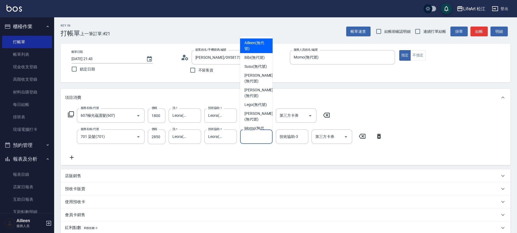
click at [260, 40] on span "Ailleen (無代號)" at bounding box center [257, 45] width 24 height 11
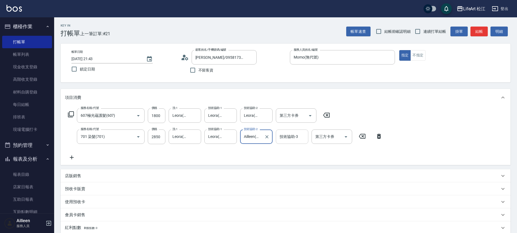
click at [284, 134] on div "技術協助-3 技術協助-3" at bounding box center [292, 136] width 33 height 14
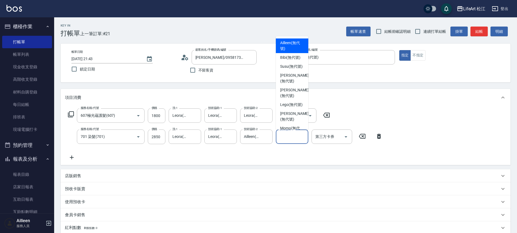
click at [285, 45] on span "Ailleen (無代號)" at bounding box center [292, 45] width 24 height 11
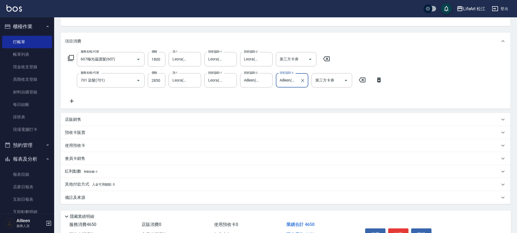
scroll to position [89, 0]
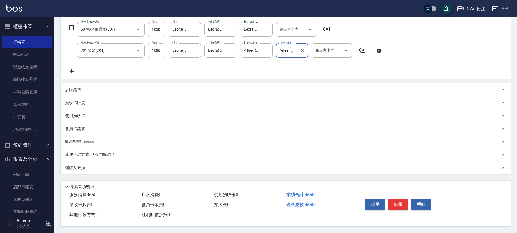
click at [141, 161] on div "備註及來源" at bounding box center [286, 167] width 450 height 13
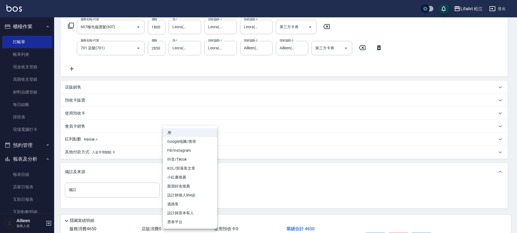
click at [199, 190] on body "LifeArt 松江 登出 櫃檯作業 打帳單 帳單列表 現金收支登錄 高階收支登錄 材料自購登錄 每日結帳 排班表 現場電腦打卡 預約管理 預約管理 單日預約…" at bounding box center [258, 89] width 517 height 356
click at [194, 150] on li "FB/Instagram" at bounding box center [190, 150] width 54 height 9
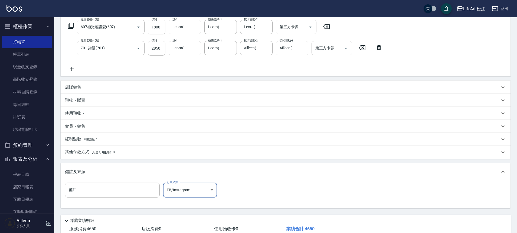
click at [159, 30] on input "1800" at bounding box center [157, 27] width 18 height 15
click at [96, 152] on span "入金可用餘額: 0" at bounding box center [103, 152] width 23 height 4
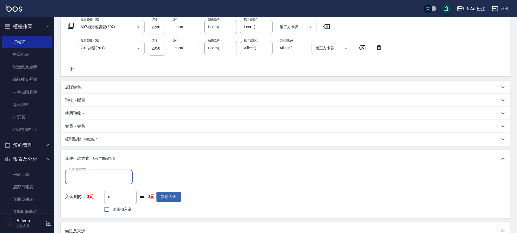
scroll to position [0, 0]
click at [92, 174] on input "其他付款方式" at bounding box center [98, 176] width 63 height 9
click at [95, 211] on span "信用卡" at bounding box center [99, 208] width 68 height 9
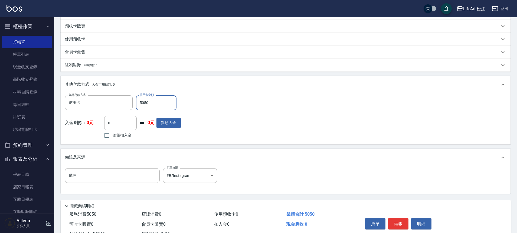
scroll to position [185, 0]
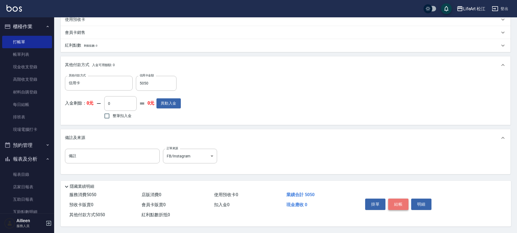
click at [401, 199] on button "結帳" at bounding box center [398, 204] width 20 height 11
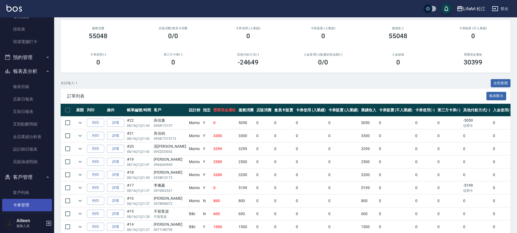
scroll to position [111, 0]
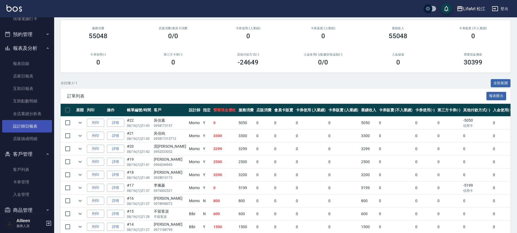
click at [28, 126] on link "設計師日報表" at bounding box center [27, 126] width 50 height 12
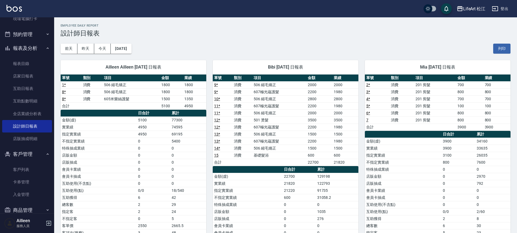
scroll to position [49, 0]
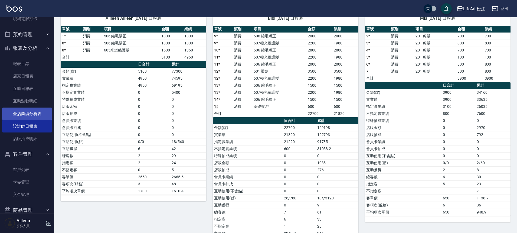
click at [35, 117] on link "全店業績分析表" at bounding box center [27, 114] width 50 height 12
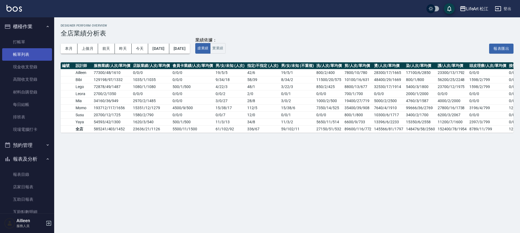
drag, startPoint x: 24, startPoint y: 54, endPoint x: 13, endPoint y: 51, distance: 12.1
click at [24, 54] on link "帳單列表" at bounding box center [27, 54] width 50 height 12
click at [17, 53] on link "帳單列表" at bounding box center [27, 54] width 50 height 12
click at [13, 51] on link "帳單列表" at bounding box center [27, 54] width 50 height 12
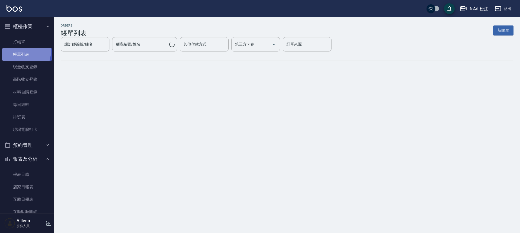
click at [13, 51] on link "帳單列表" at bounding box center [27, 54] width 50 height 12
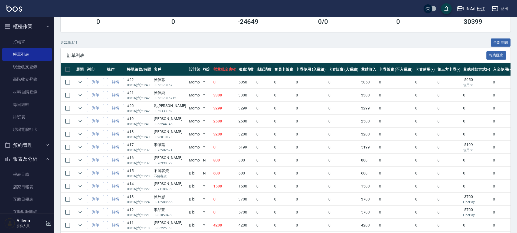
scroll to position [98, 0]
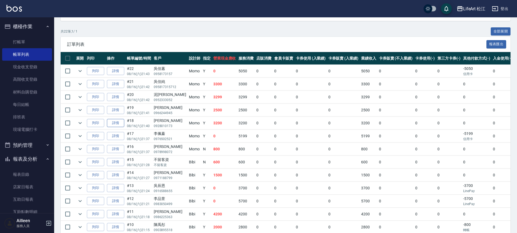
click at [119, 123] on link "詳情" at bounding box center [115, 123] width 17 height 8
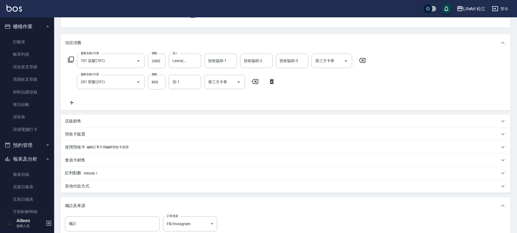
scroll to position [85, 0]
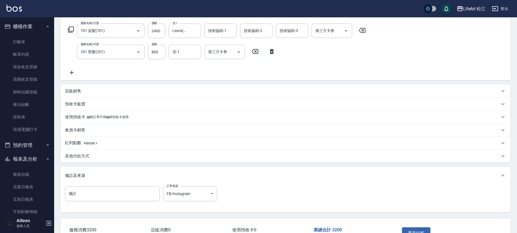
click at [92, 160] on div "其他付款方式" at bounding box center [286, 156] width 450 height 13
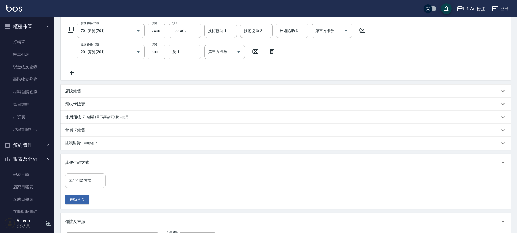
click at [83, 180] on div "其他付款方式 其他付款方式" at bounding box center [85, 180] width 41 height 14
click at [82, 193] on span "轉帳" at bounding box center [85, 194] width 41 height 9
click at [119, 184] on input "0" at bounding box center [129, 180] width 41 height 15
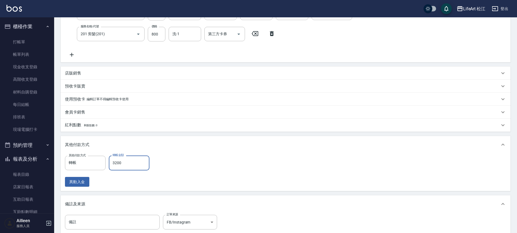
scroll to position [168, 0]
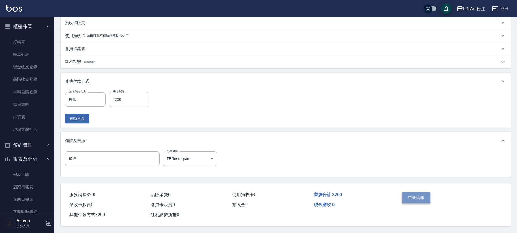
click at [418, 192] on button "重新結帳" at bounding box center [416, 197] width 29 height 11
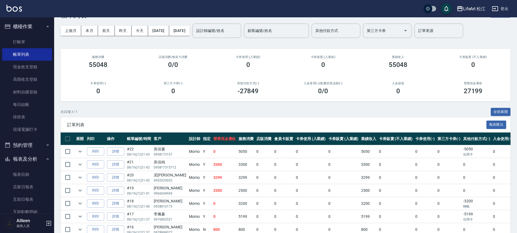
scroll to position [99, 0]
